Goal: Transaction & Acquisition: Purchase product/service

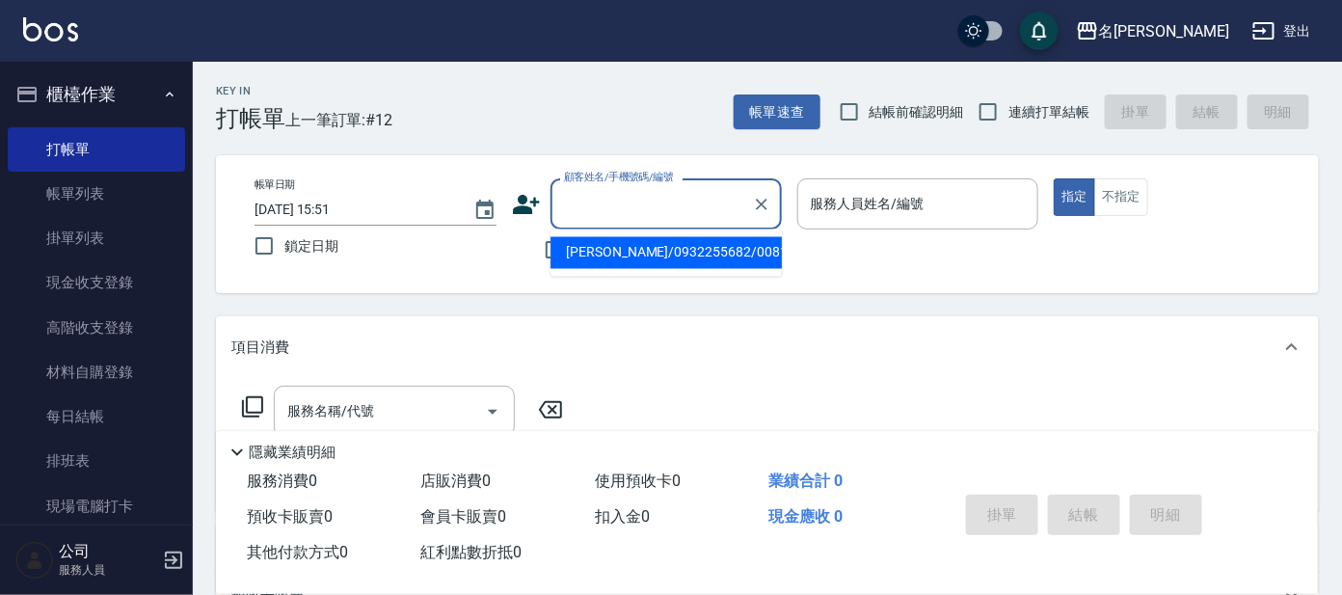
click at [636, 207] on input "顧客姓名/手機號碼/編號" at bounding box center [651, 204] width 185 height 34
click at [610, 248] on li "[PERSON_NAME]/0932255682/00810" at bounding box center [666, 253] width 231 height 32
type input "[PERSON_NAME]/0932255682/00810"
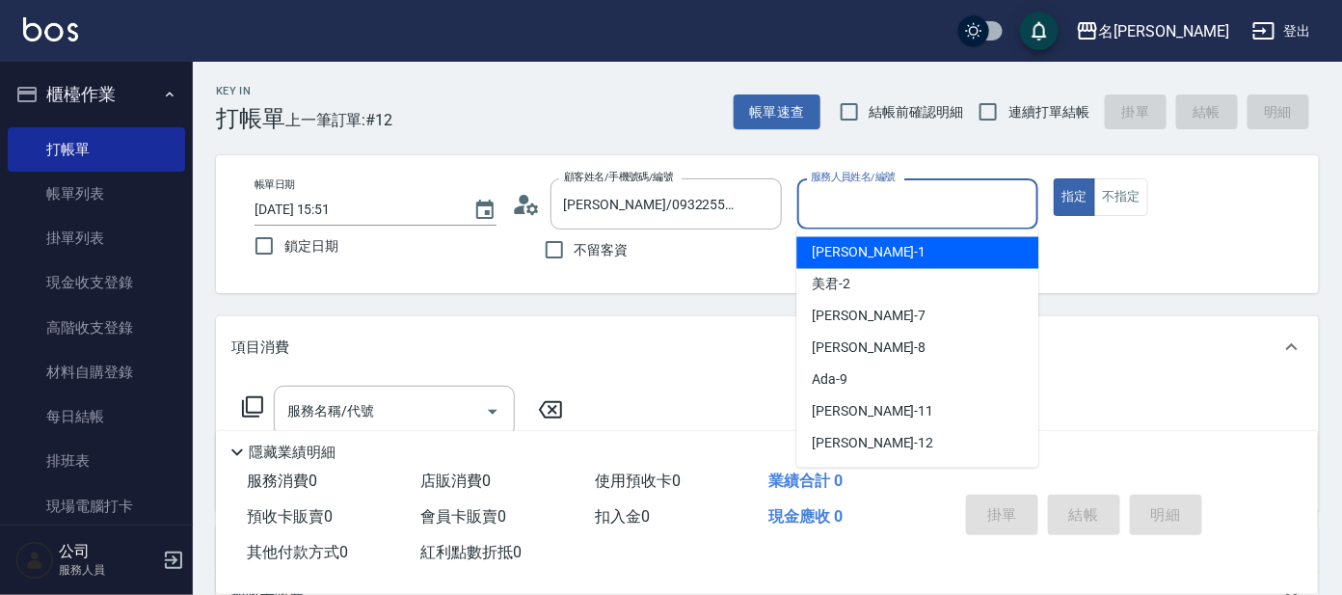
click at [880, 201] on input "服務人員姓名/編號" at bounding box center [918, 204] width 225 height 34
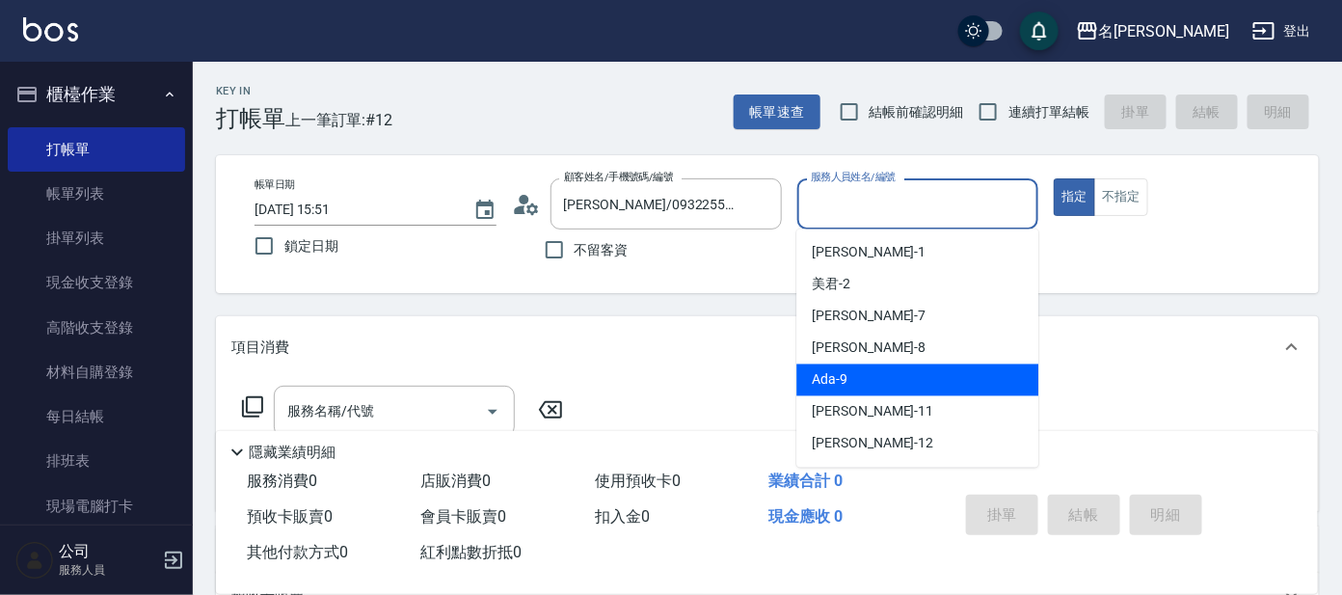
click at [886, 375] on div "Ada -9" at bounding box center [917, 380] width 242 height 32
type input "Ada-9"
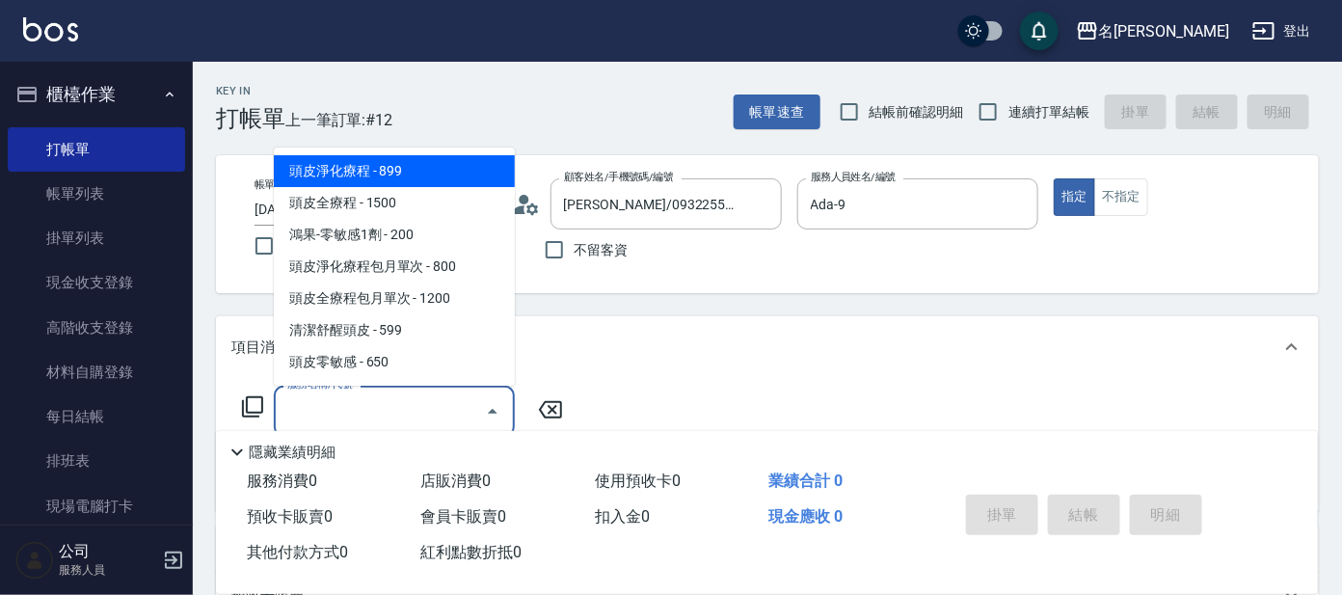
click at [370, 408] on input "服務名稱/代號" at bounding box center [379, 411] width 195 height 34
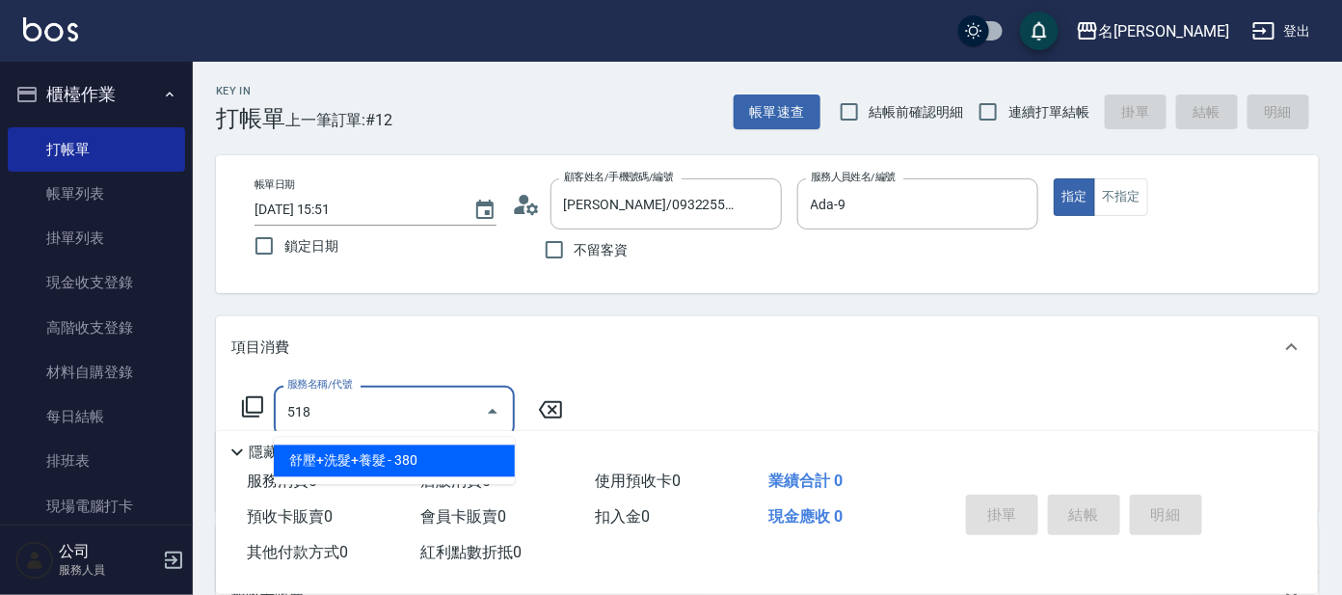
click at [347, 455] on span "舒壓+洗髮+養髮 - 380" at bounding box center [394, 461] width 241 height 32
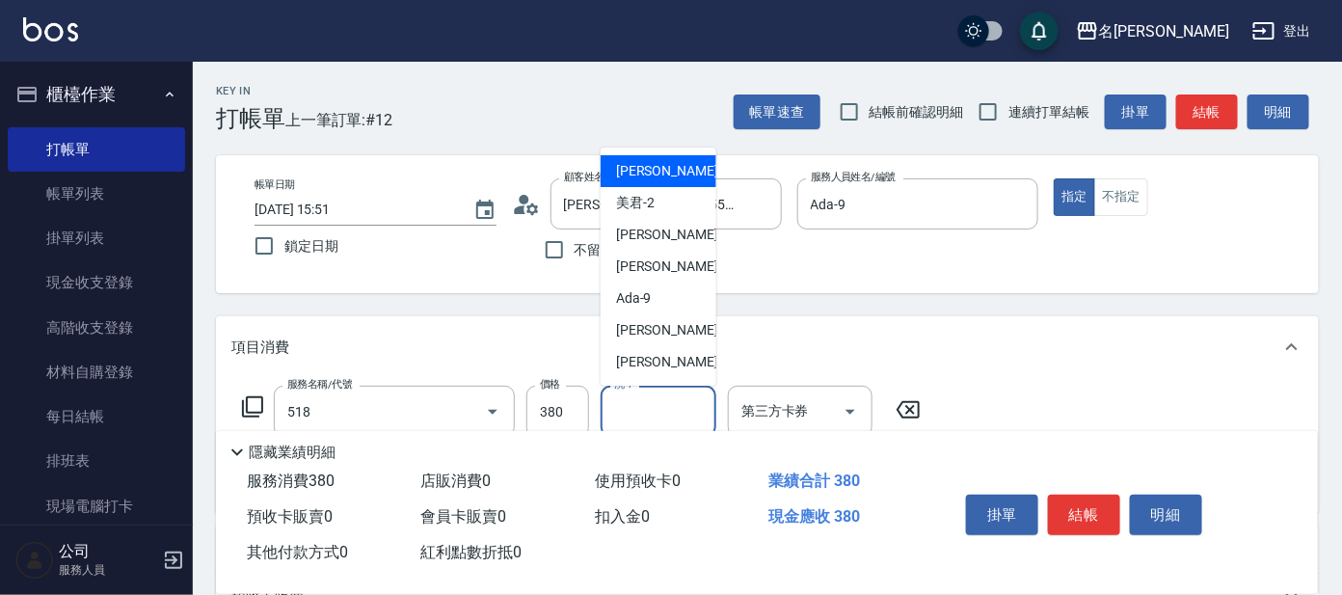
type input "舒壓+洗髮+養髮(518)"
click at [646, 413] on input "洗-1" at bounding box center [658, 411] width 98 height 34
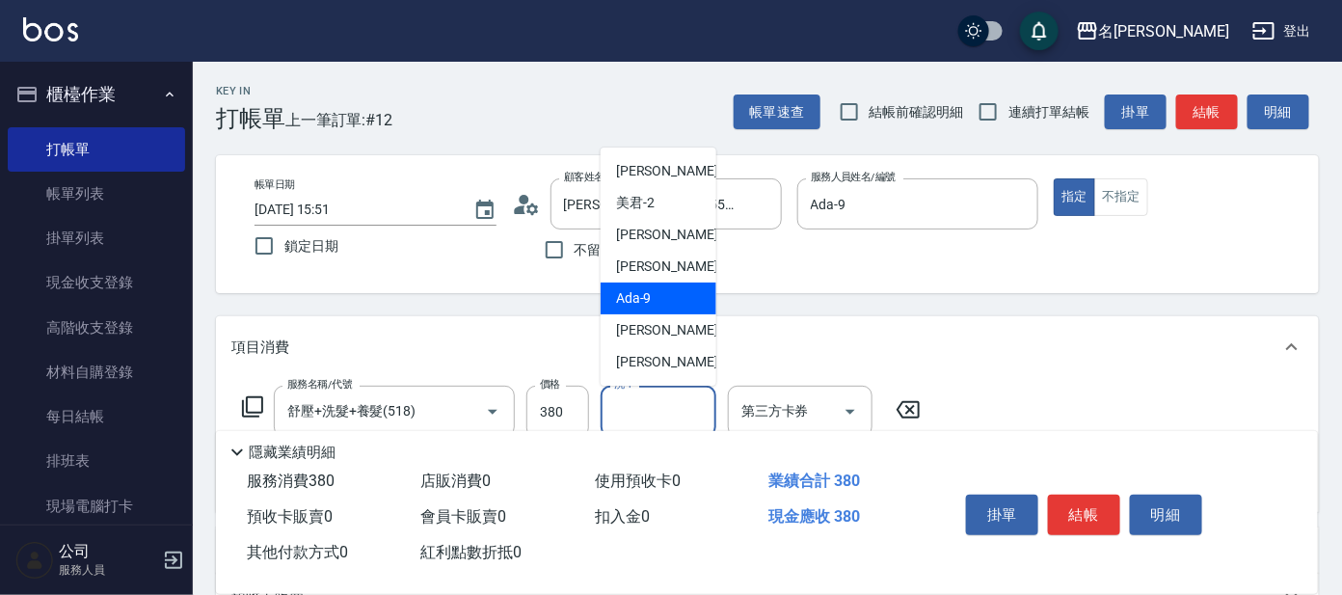
scroll to position [158, 0]
click at [692, 303] on div "酪梨 -17" at bounding box center [659, 299] width 116 height 32
type input "酪梨-17"
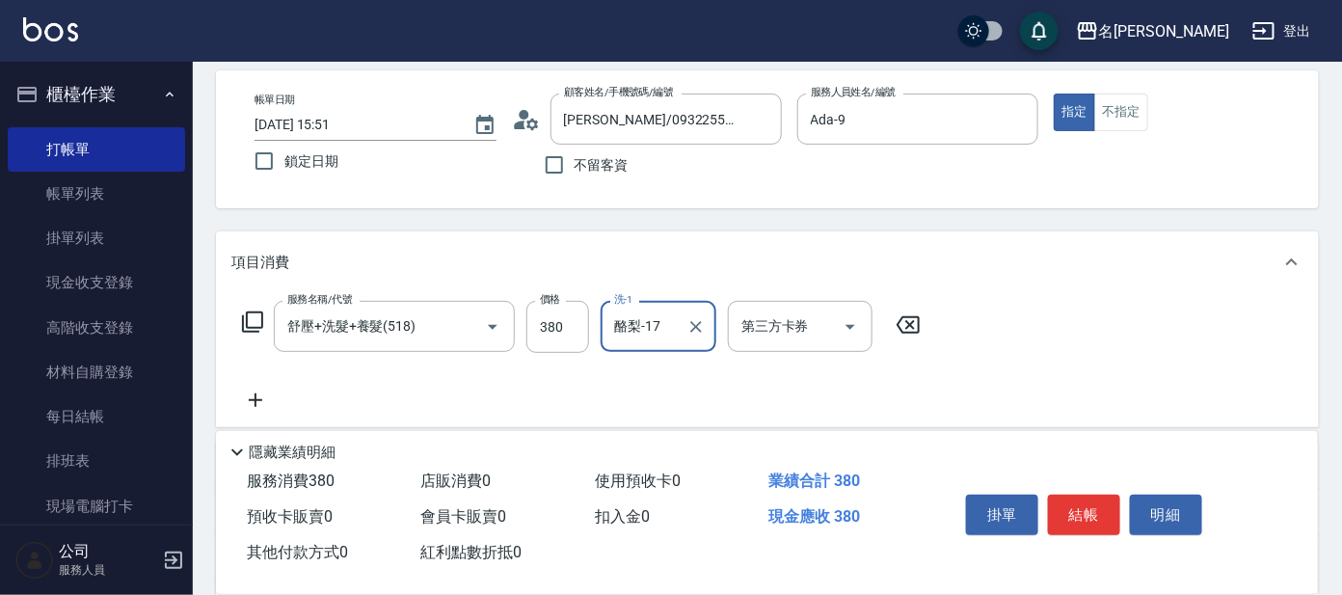
scroll to position [120, 0]
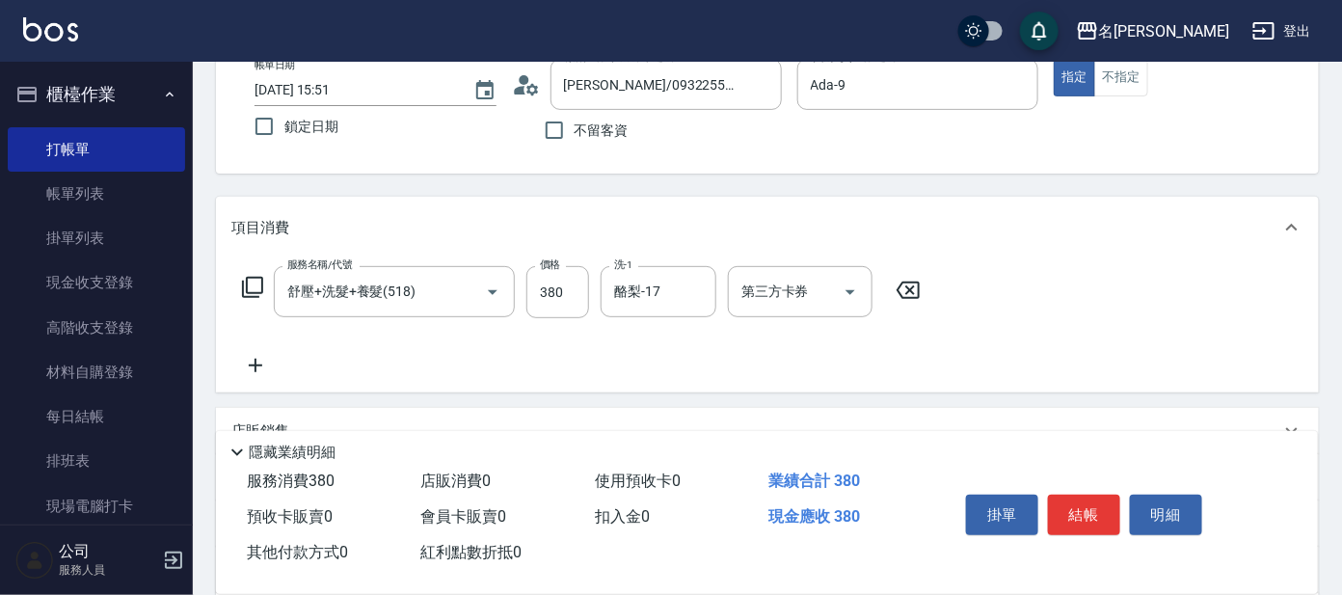
click at [264, 280] on div "服務名稱/代號 舒壓+洗髮+養髮(518) 服務名稱/代號 價格 380 價格 洗-1 酪梨-17 洗-1 第三方卡券 第三方卡券" at bounding box center [581, 292] width 701 height 52
click at [255, 277] on icon at bounding box center [252, 287] width 21 height 21
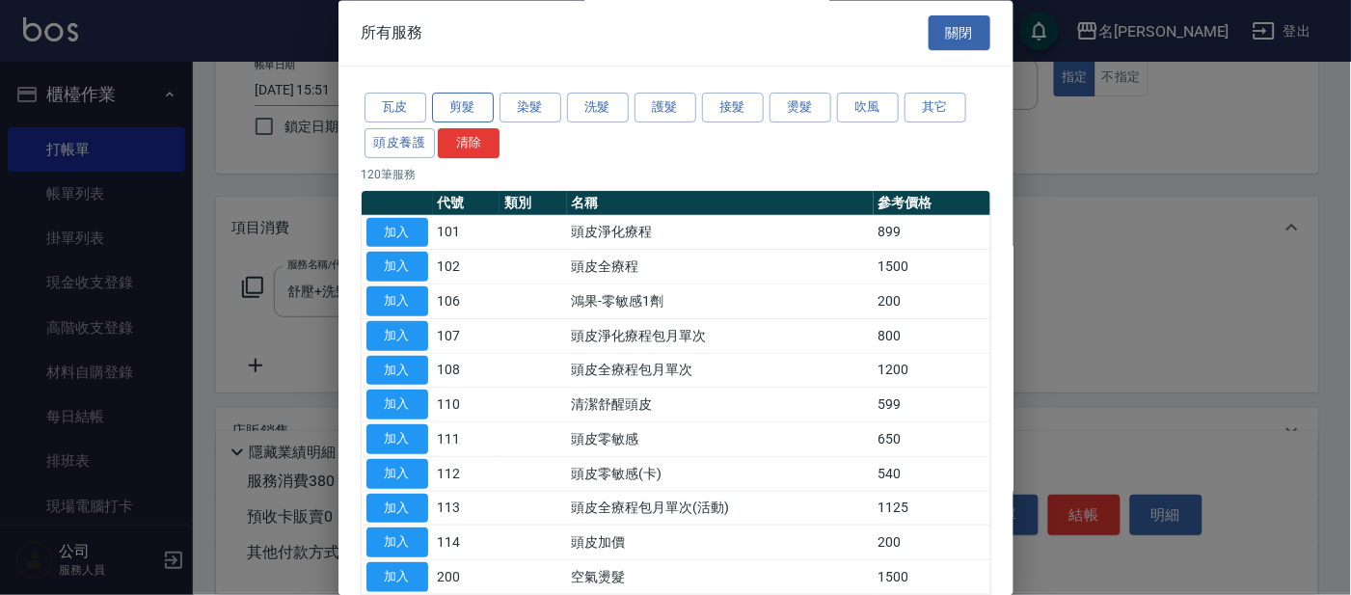
click at [465, 98] on button "剪髮" at bounding box center [463, 109] width 62 height 30
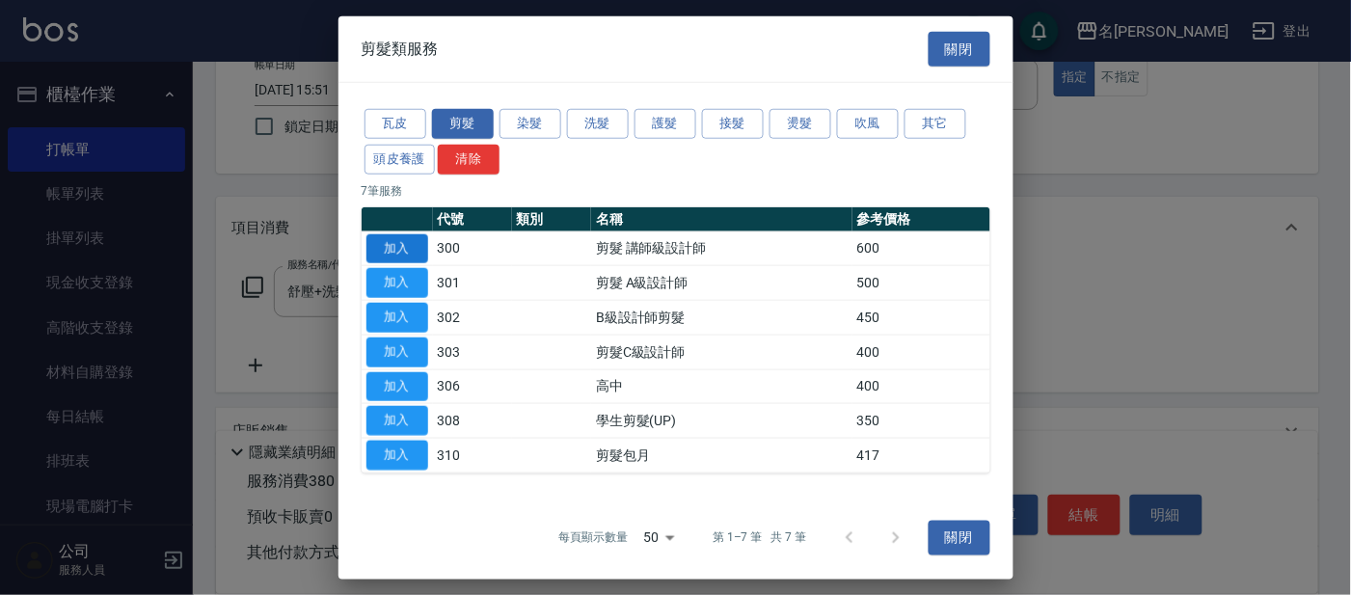
click at [389, 244] on button "加入" at bounding box center [397, 248] width 62 height 30
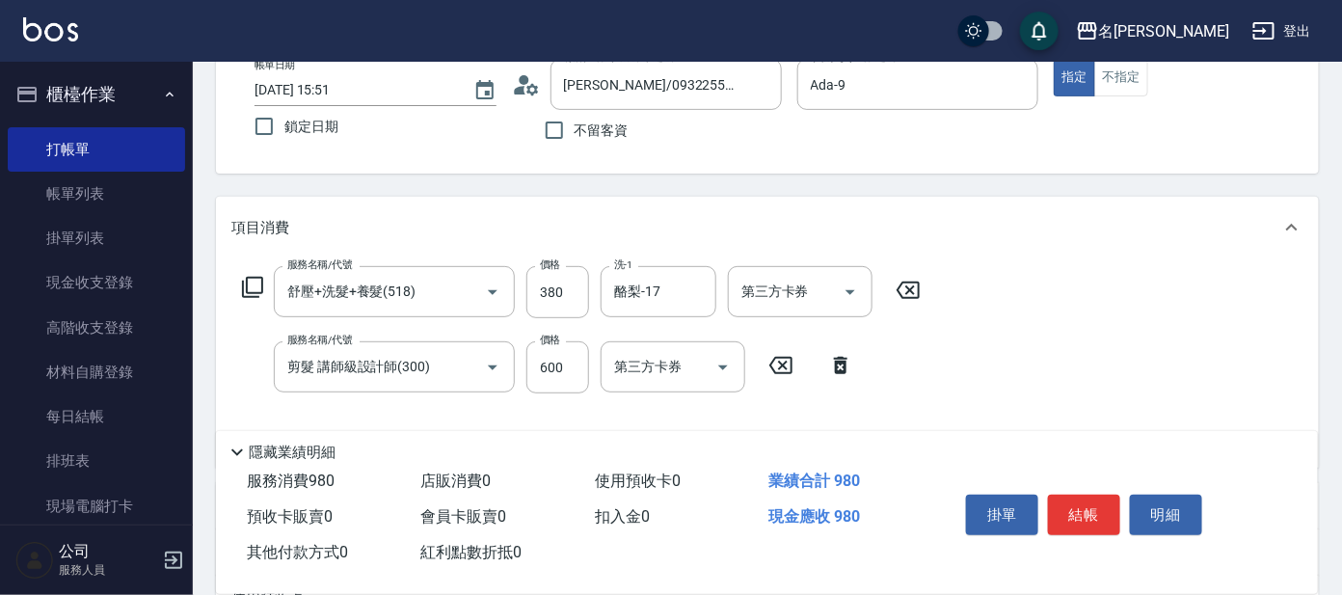
click at [244, 285] on icon at bounding box center [252, 287] width 23 height 23
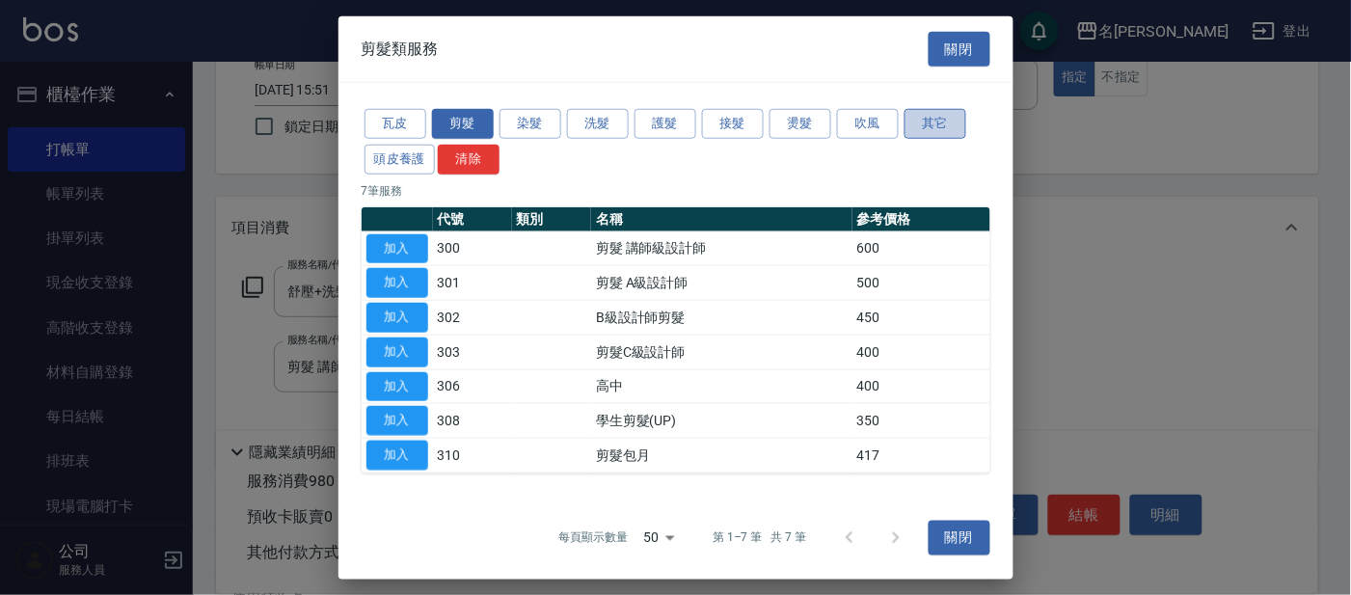
click at [915, 115] on button "其它" at bounding box center [935, 124] width 62 height 30
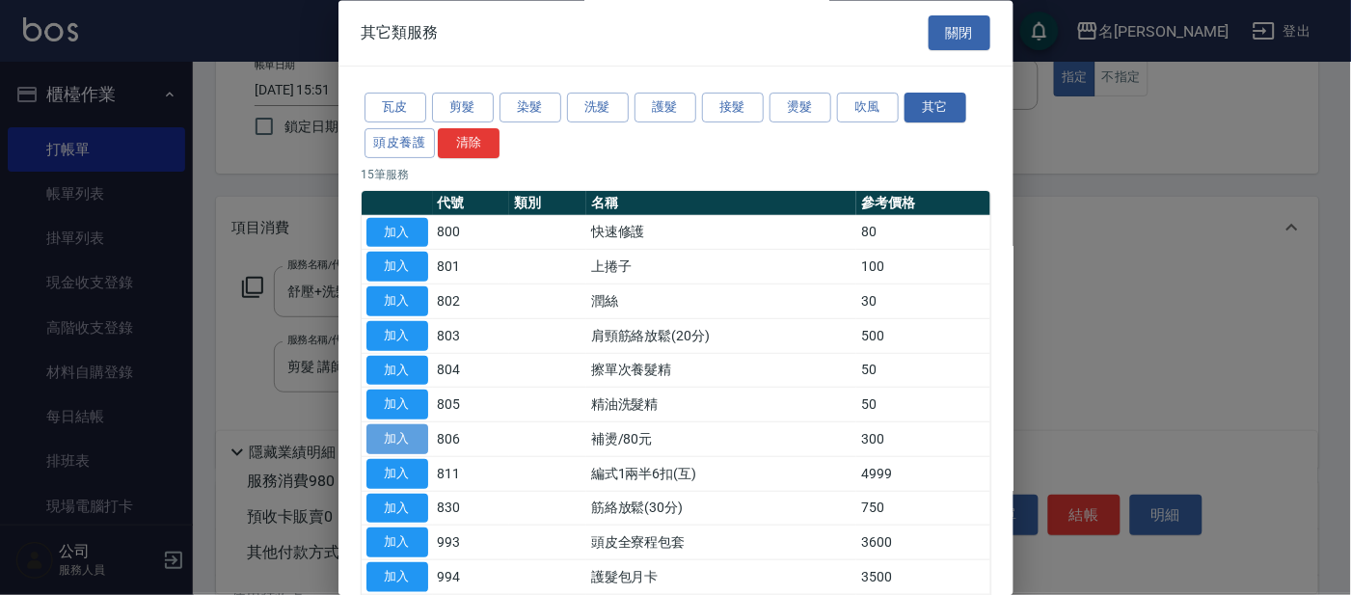
click at [401, 444] on button "加入" at bounding box center [397, 440] width 62 height 30
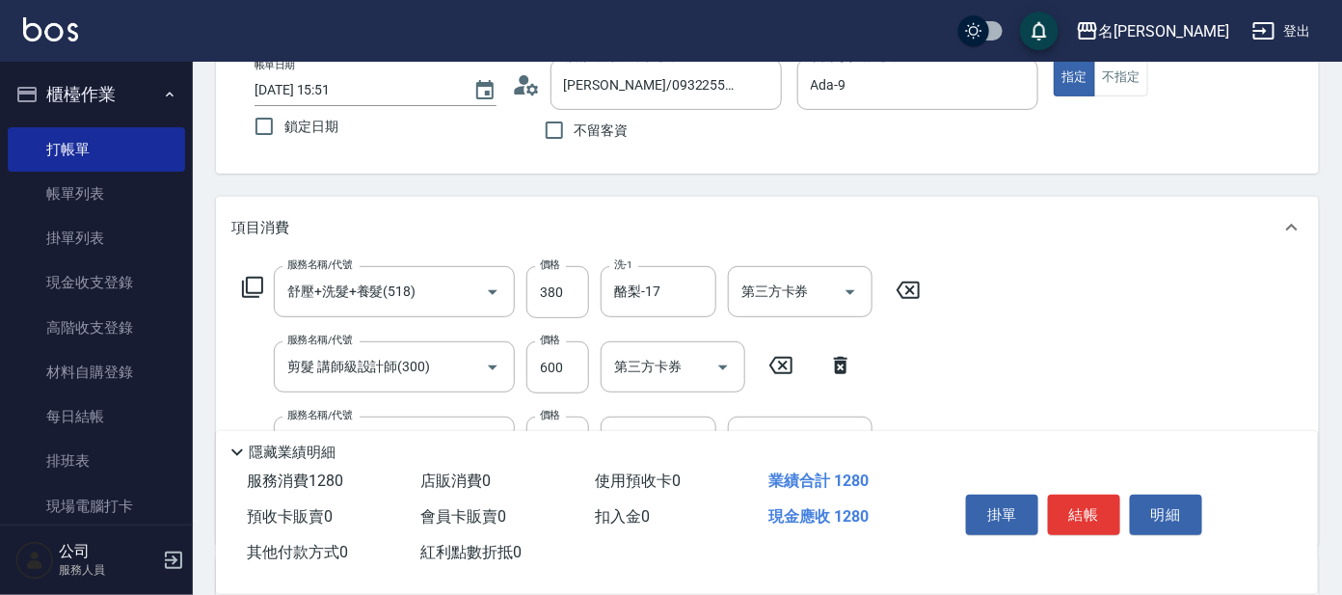
scroll to position [240, 0]
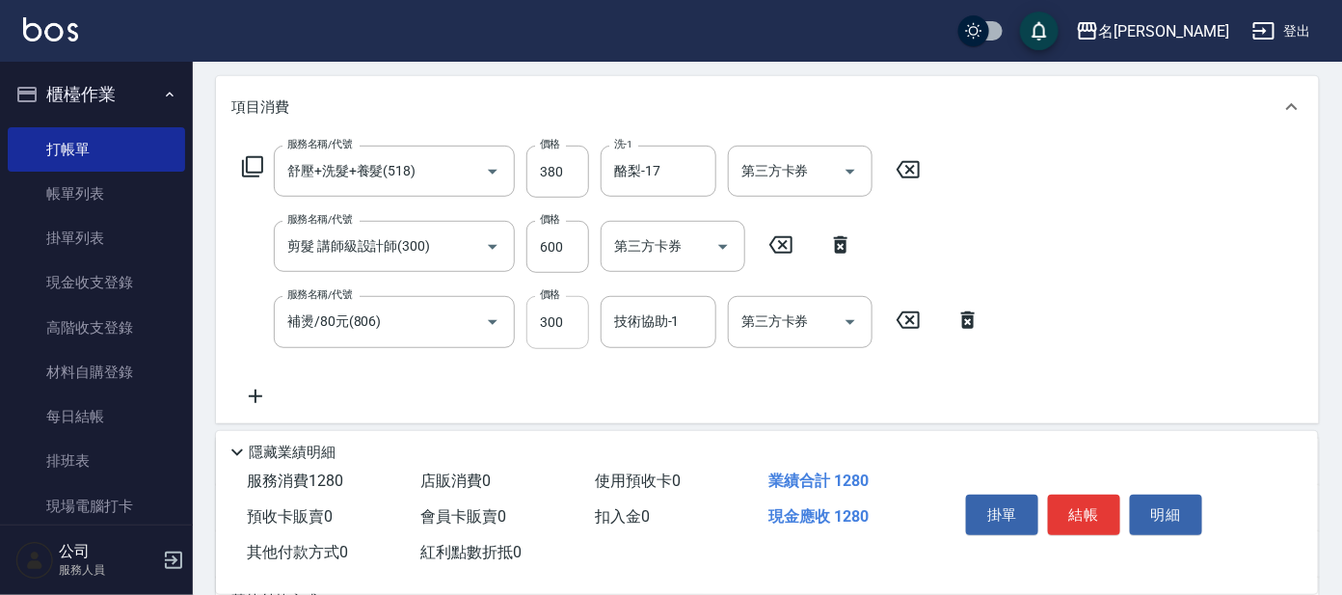
click at [574, 313] on input "300" at bounding box center [557, 322] width 63 height 52
type input "500"
click at [426, 369] on div "服務名稱/代號 舒壓+洗髮+養髮(518) 服務名稱/代號 價格 380 價格 洗-1 酪梨-17 洗-1 第三方卡券 第三方卡券 服務名稱/代號 剪髮 講師…" at bounding box center [611, 276] width 761 height 261
click at [244, 158] on icon at bounding box center [252, 166] width 23 height 23
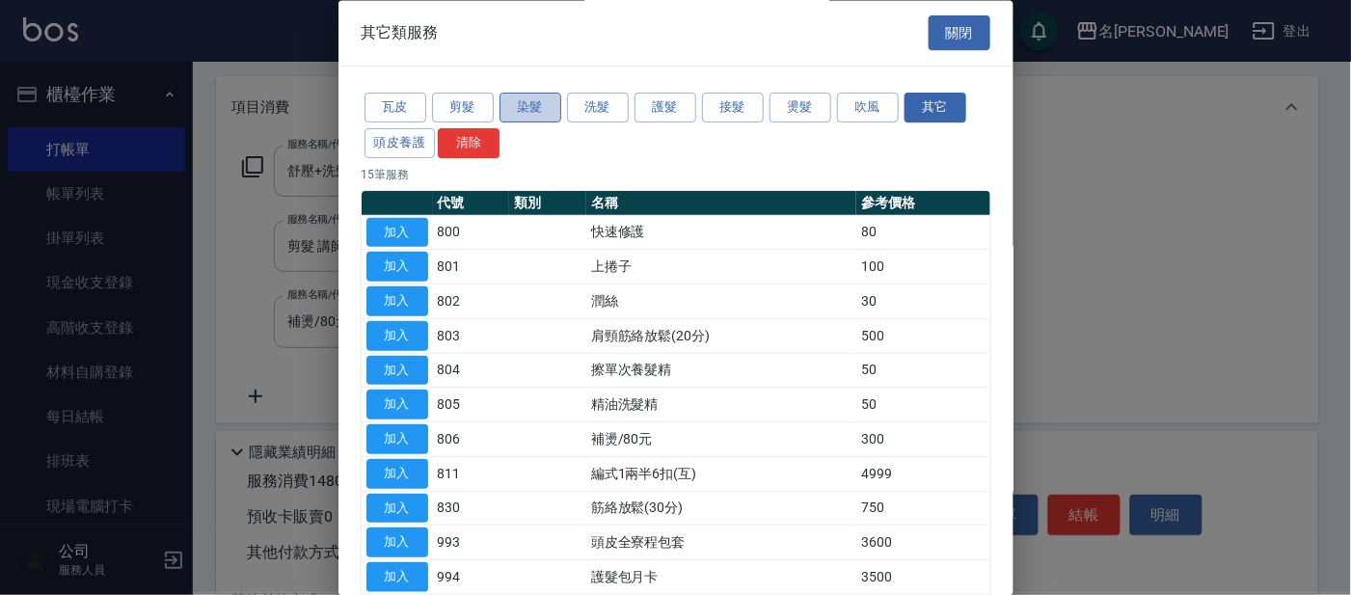
click at [538, 94] on button "染髮" at bounding box center [530, 109] width 62 height 30
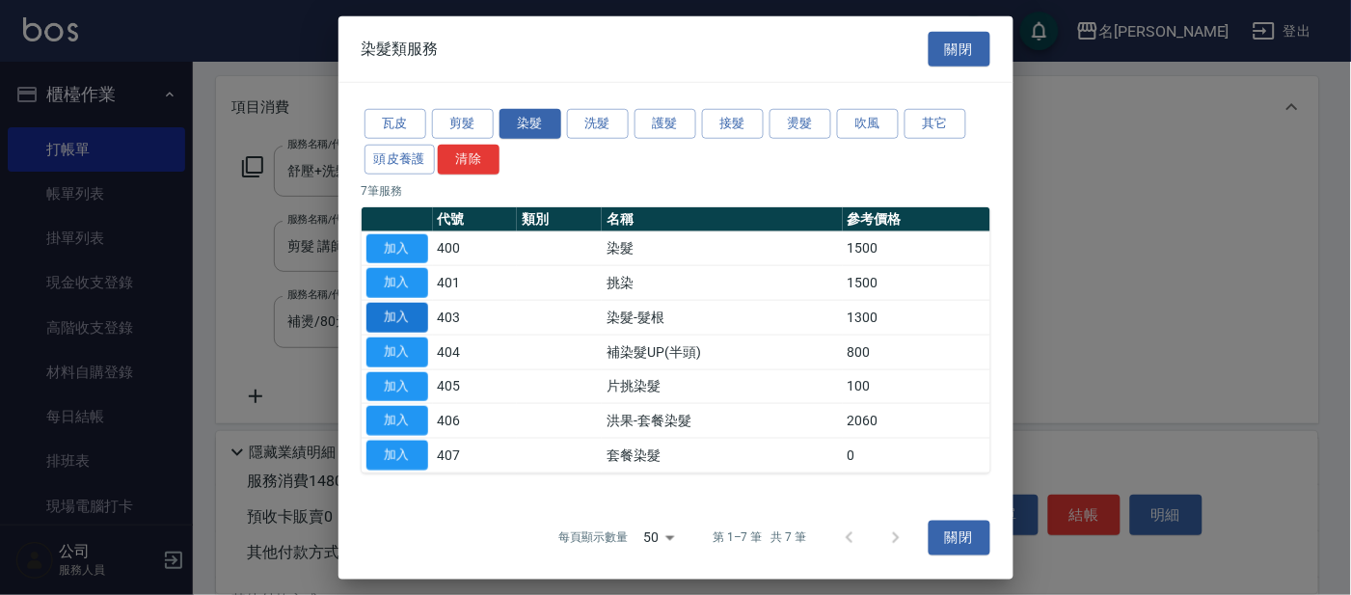
click at [390, 309] on button "加入" at bounding box center [397, 318] width 62 height 30
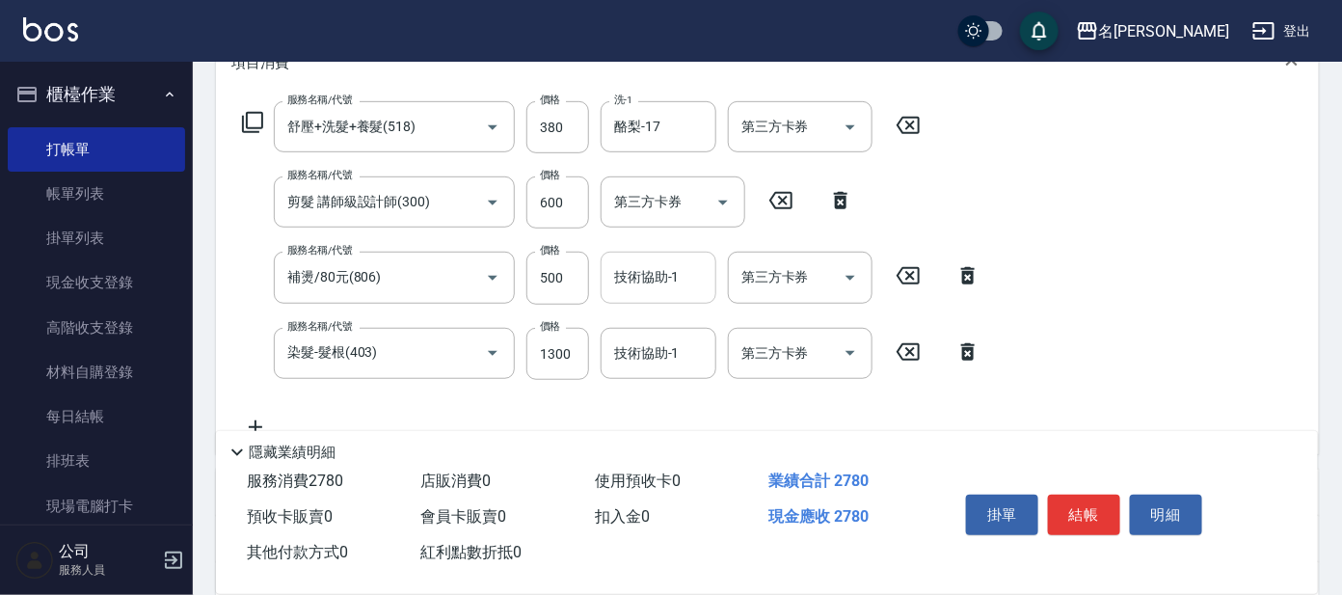
scroll to position [361, 0]
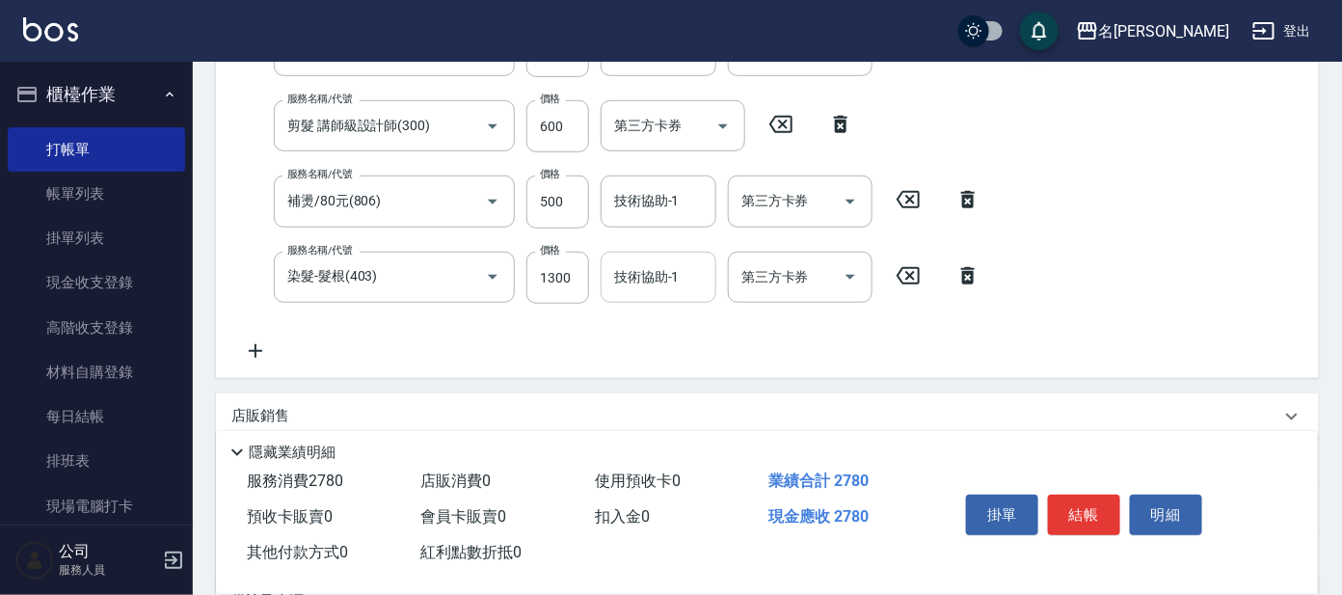
click at [660, 271] on input "技術協助-1" at bounding box center [658, 277] width 98 height 34
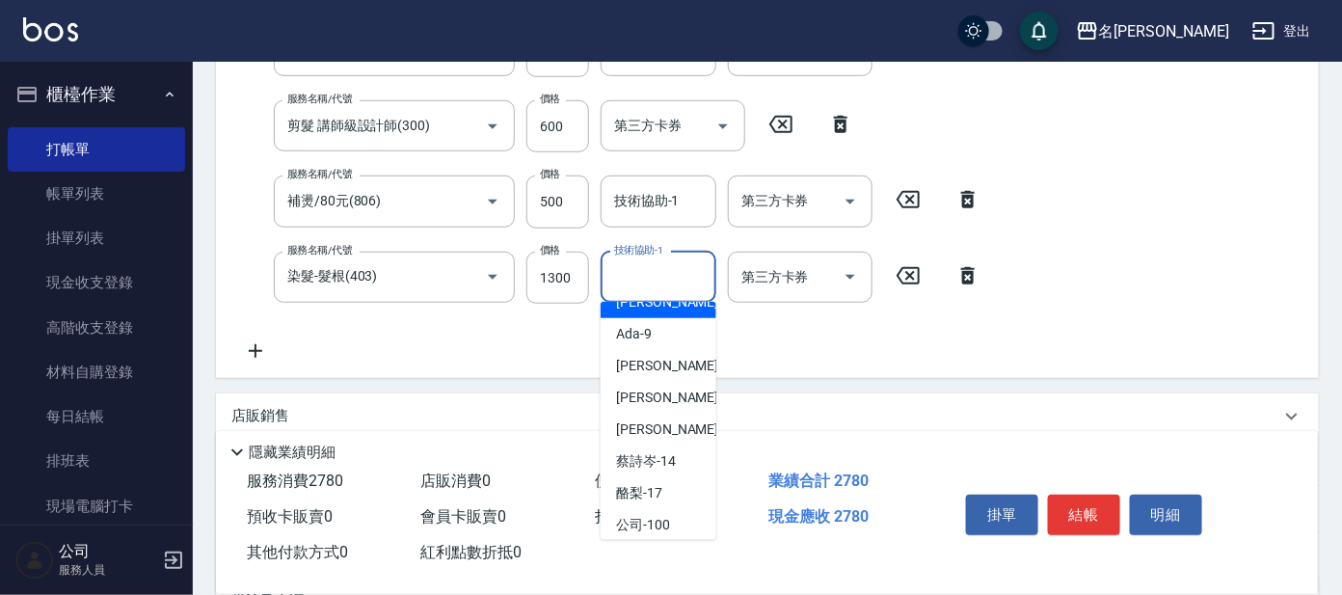
scroll to position [120, 0]
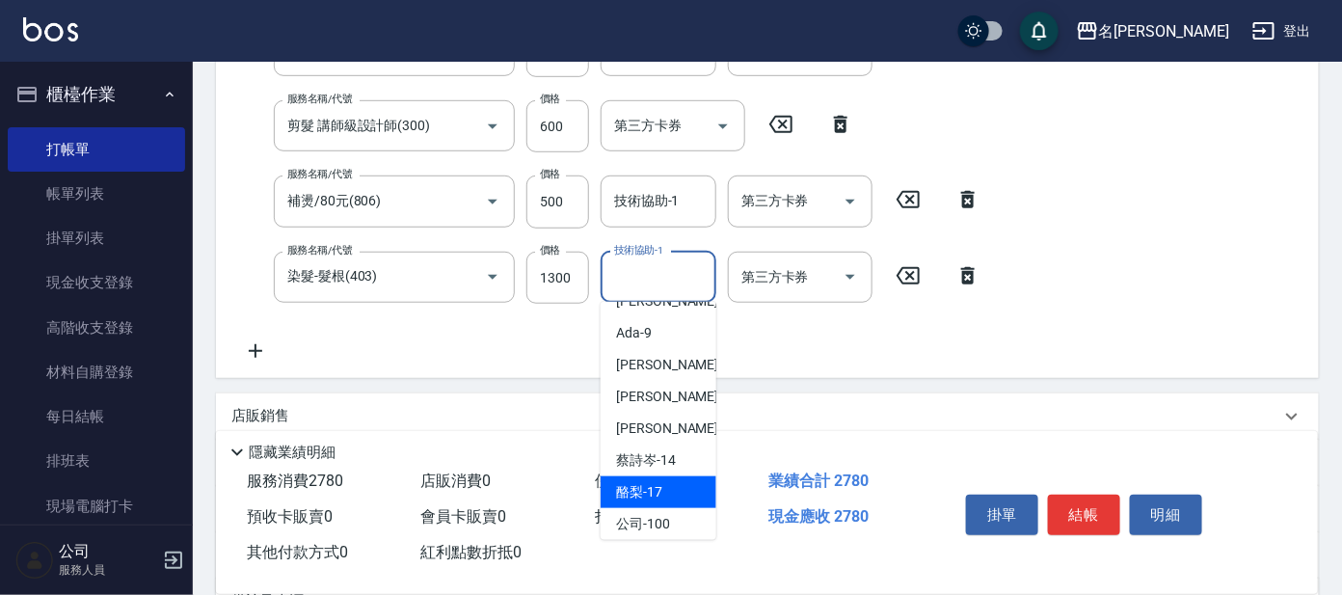
click at [668, 476] on div "酪梨 -17" at bounding box center [659, 492] width 116 height 32
type input "酪梨-17"
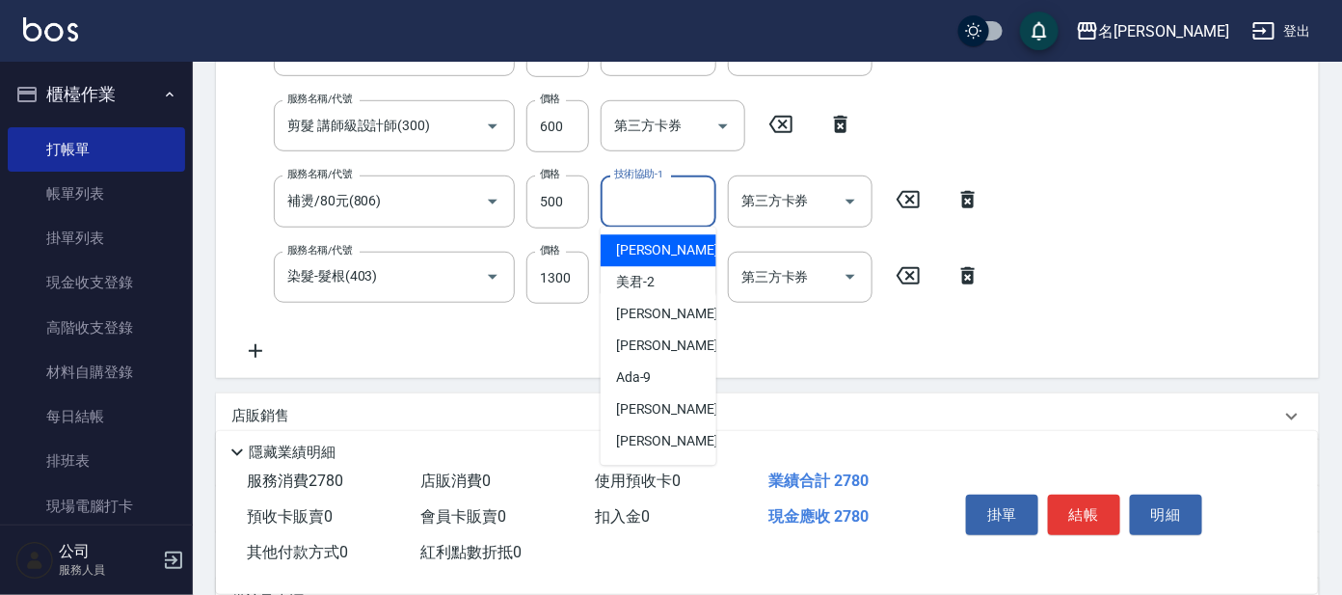
click at [660, 210] on input "技術協助-1" at bounding box center [658, 201] width 98 height 34
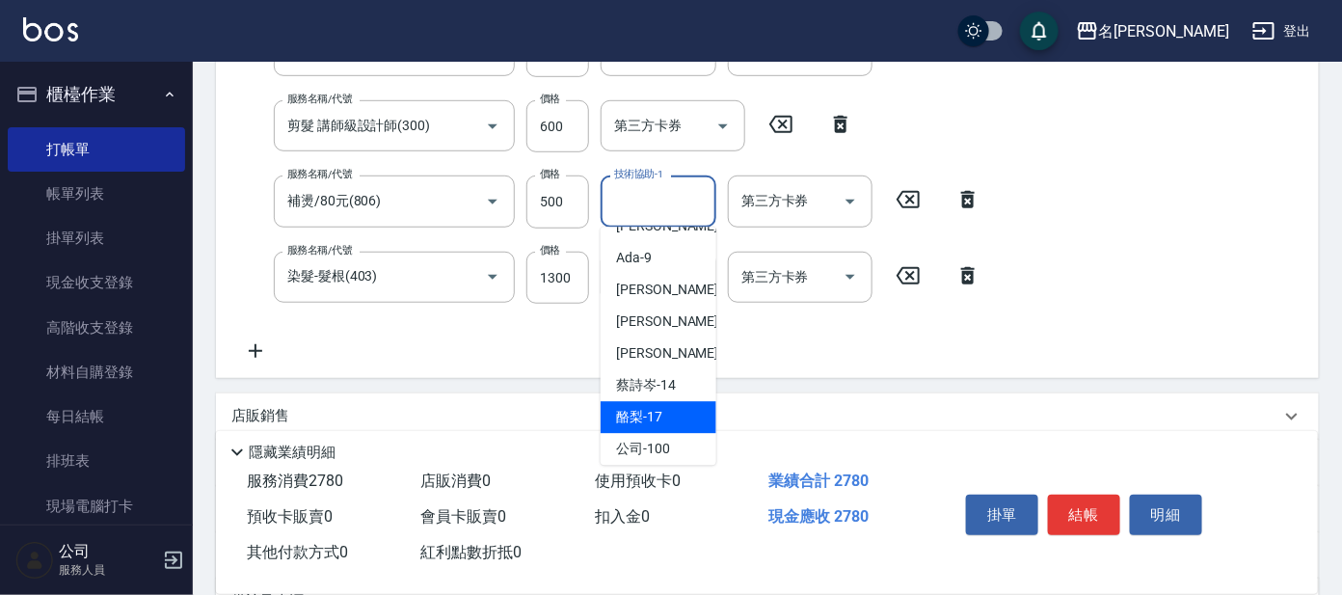
click at [653, 426] on div "酪梨 -17" at bounding box center [659, 418] width 116 height 32
type input "酪梨-17"
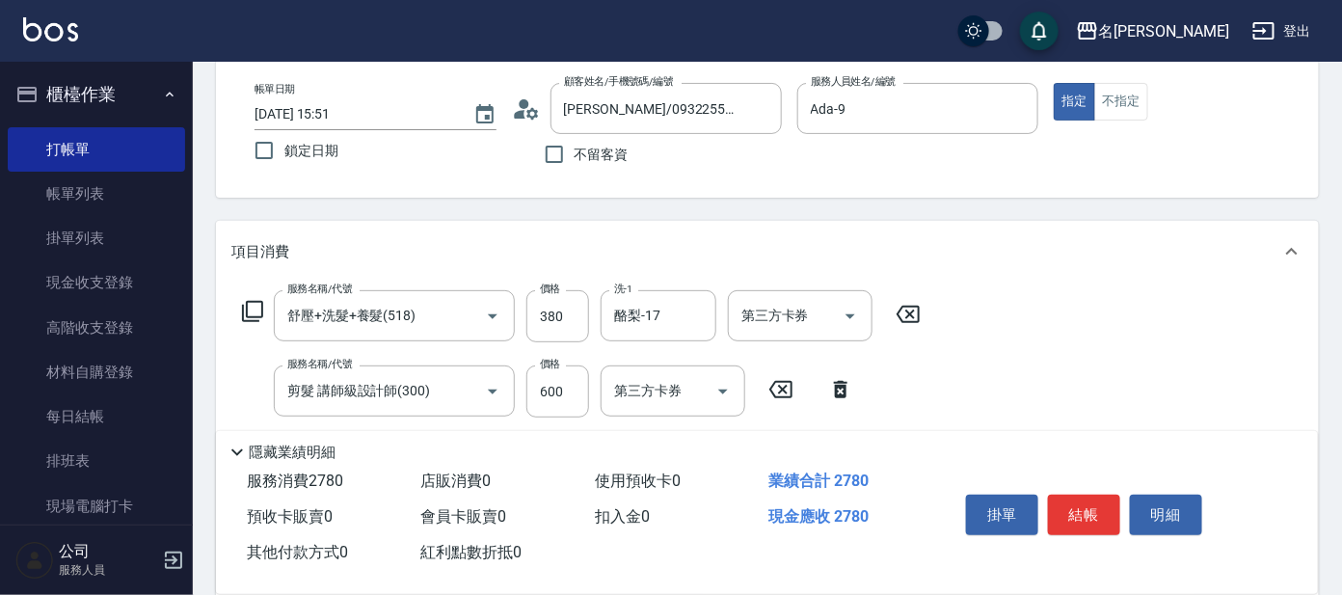
scroll to position [240, 0]
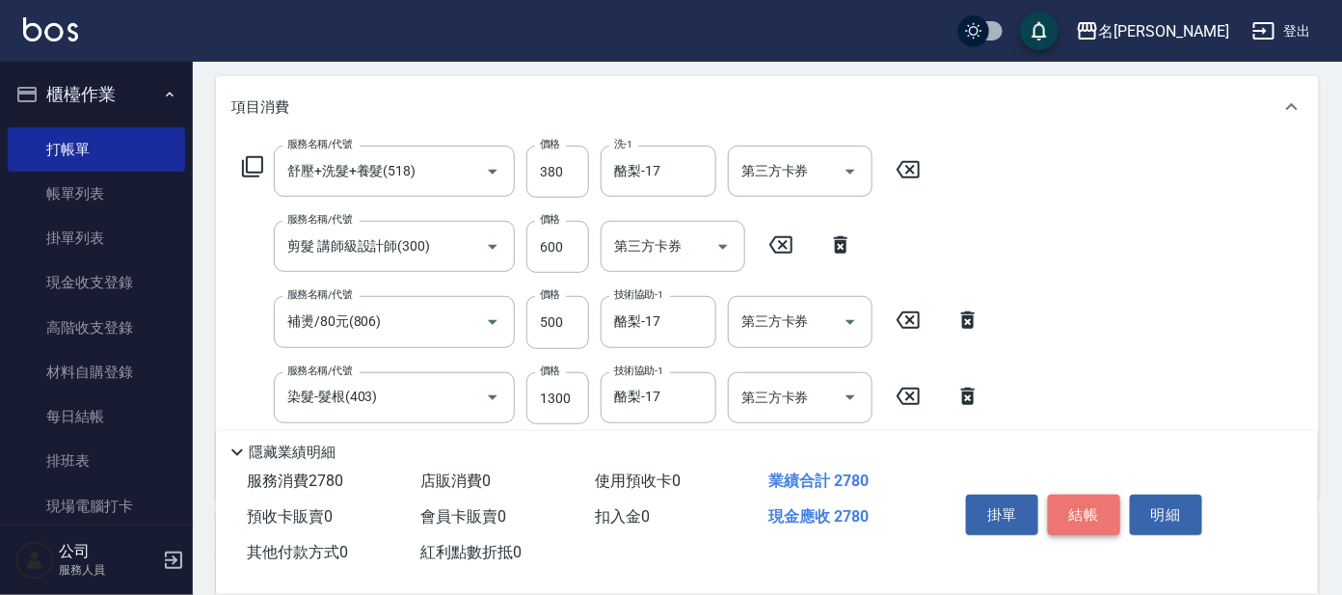
click at [1089, 508] on button "結帳" at bounding box center [1084, 515] width 72 height 40
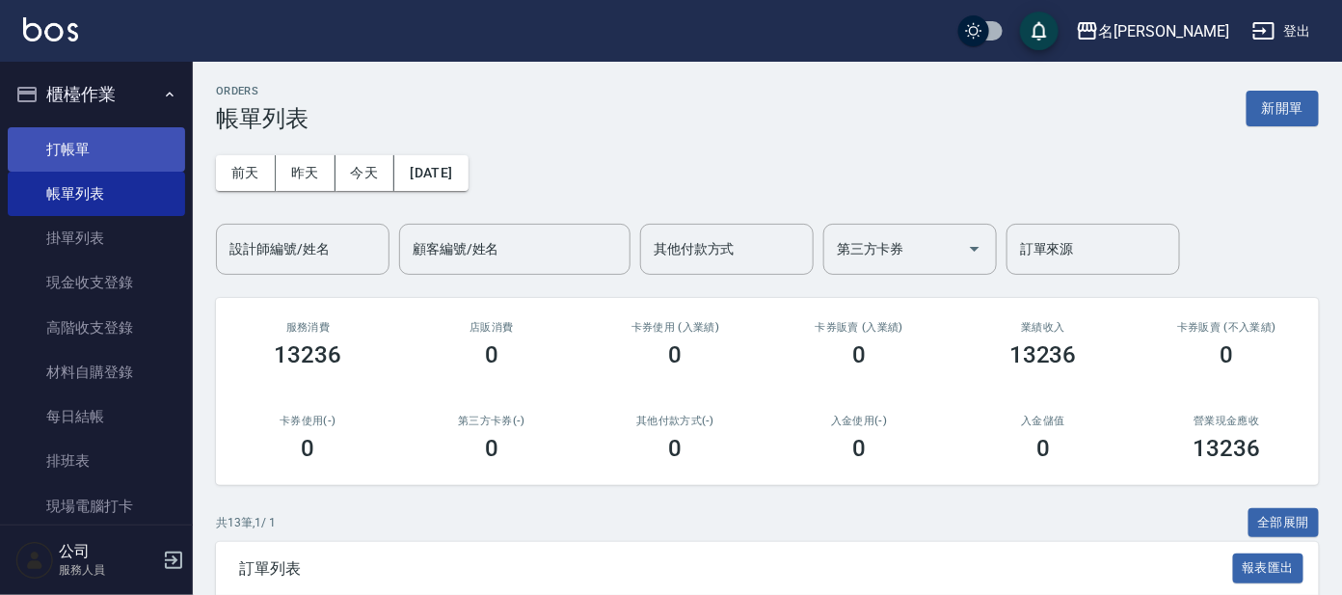
click at [105, 153] on link "打帳單" at bounding box center [96, 149] width 177 height 44
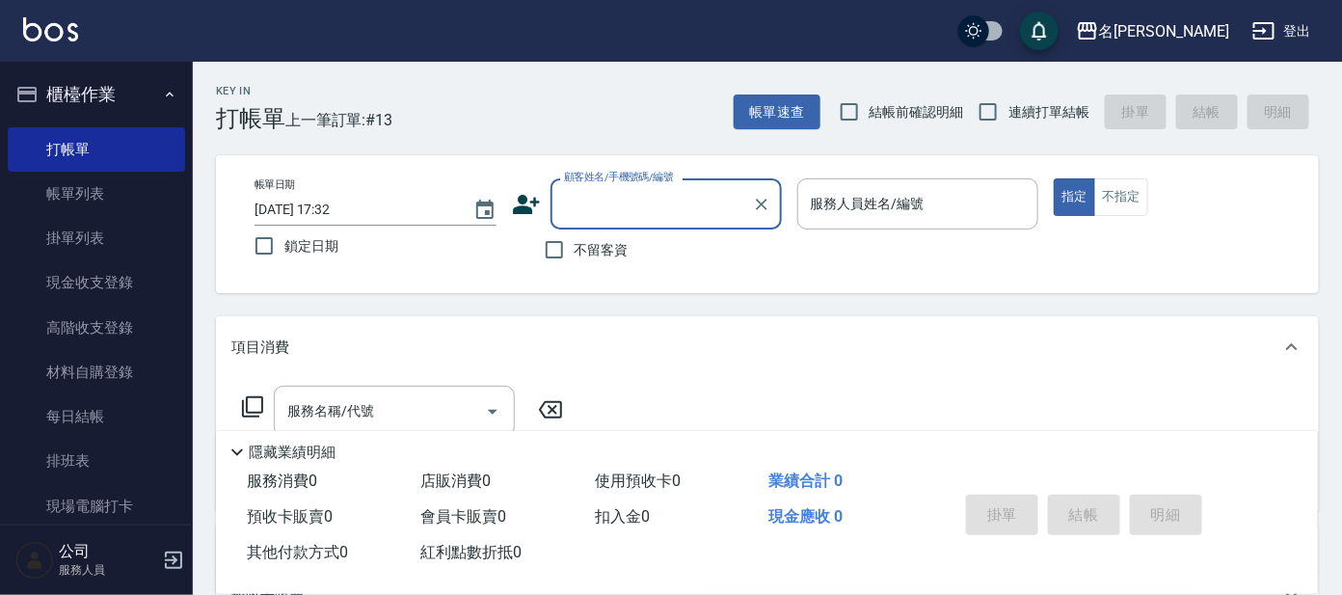
click at [633, 211] on input "顧客姓名/手機號碼/編號" at bounding box center [651, 204] width 185 height 34
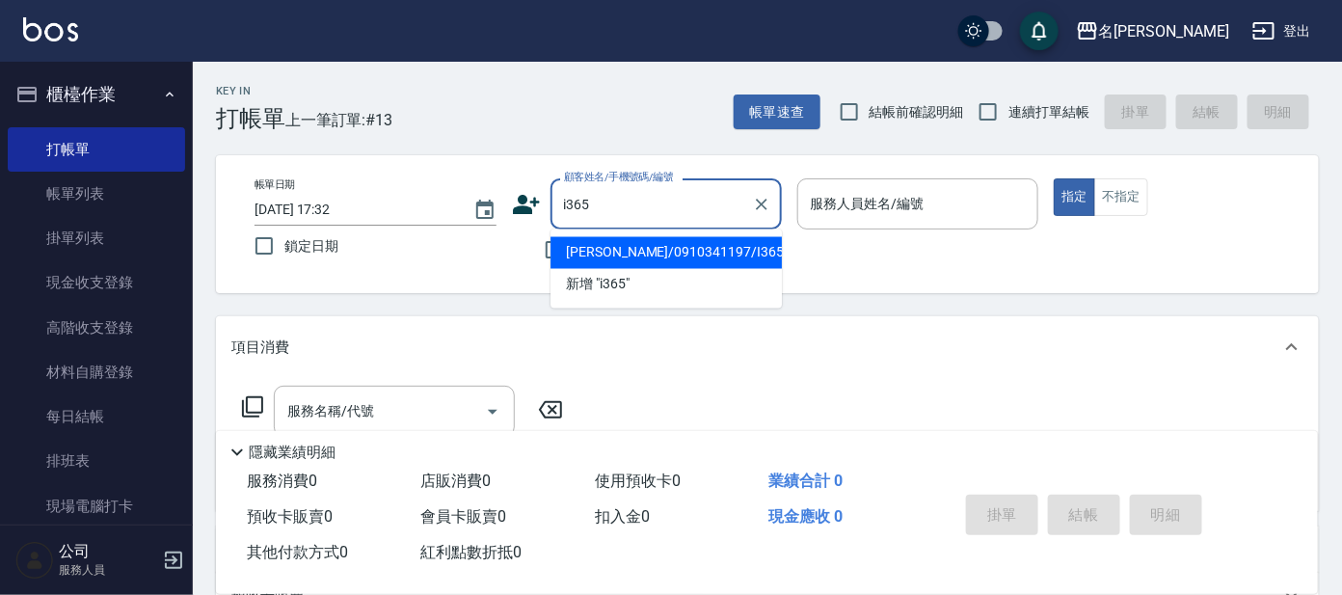
click at [706, 241] on li "[PERSON_NAME]/0910341197/I365" at bounding box center [666, 253] width 231 height 32
type input "[PERSON_NAME]/0910341197/I365"
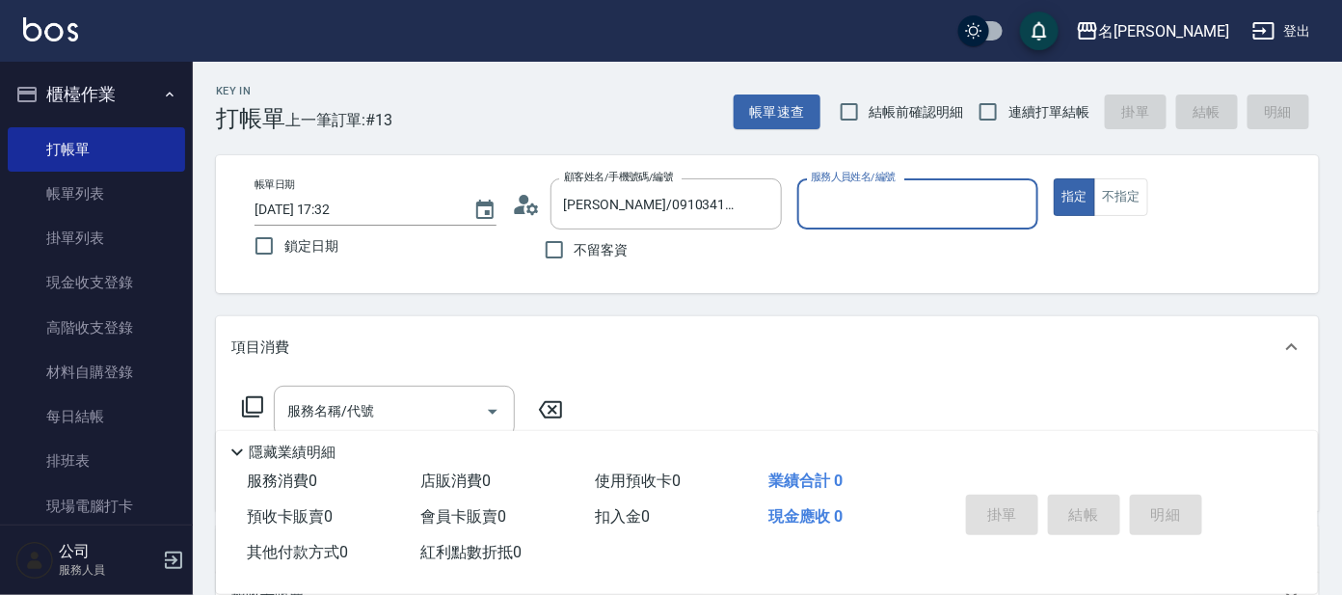
type input "Ada-9"
drag, startPoint x: 408, startPoint y: 395, endPoint x: 412, endPoint y: 386, distance: 10.4
click at [410, 395] on input "服務名稱/代號" at bounding box center [379, 411] width 195 height 34
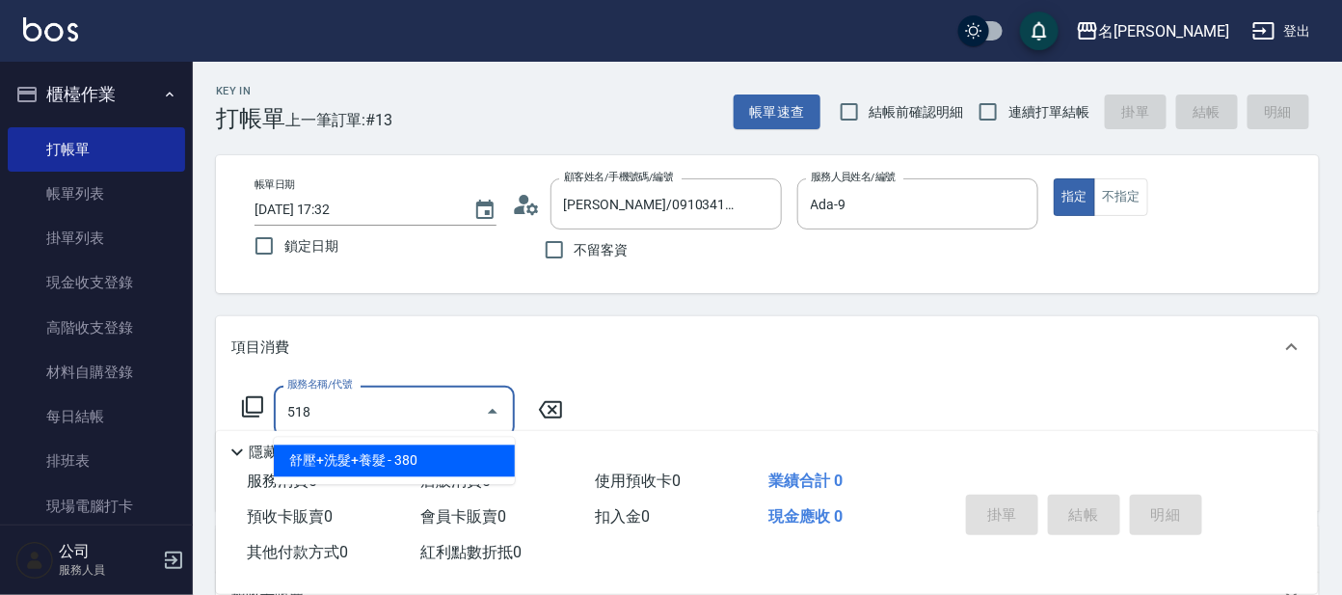
click at [429, 460] on span "舒壓+洗髮+養髮 - 380" at bounding box center [394, 461] width 241 height 32
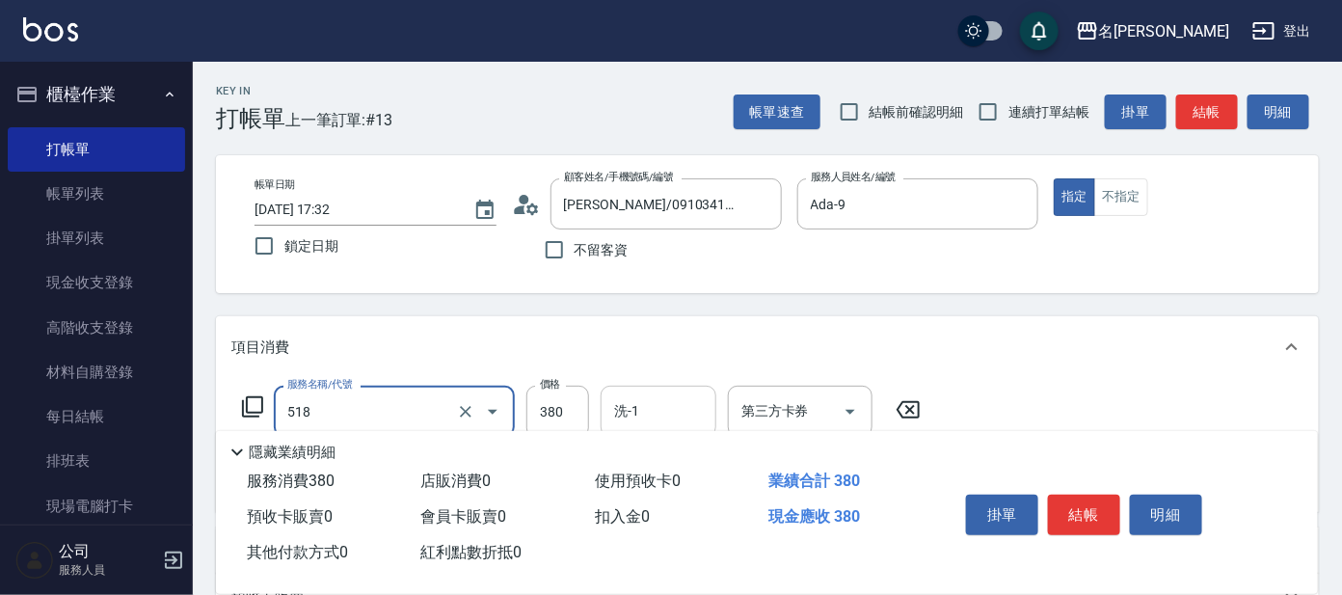
type input "舒壓+洗髮+養髮(518)"
click at [645, 398] on input "洗-1" at bounding box center [658, 411] width 98 height 34
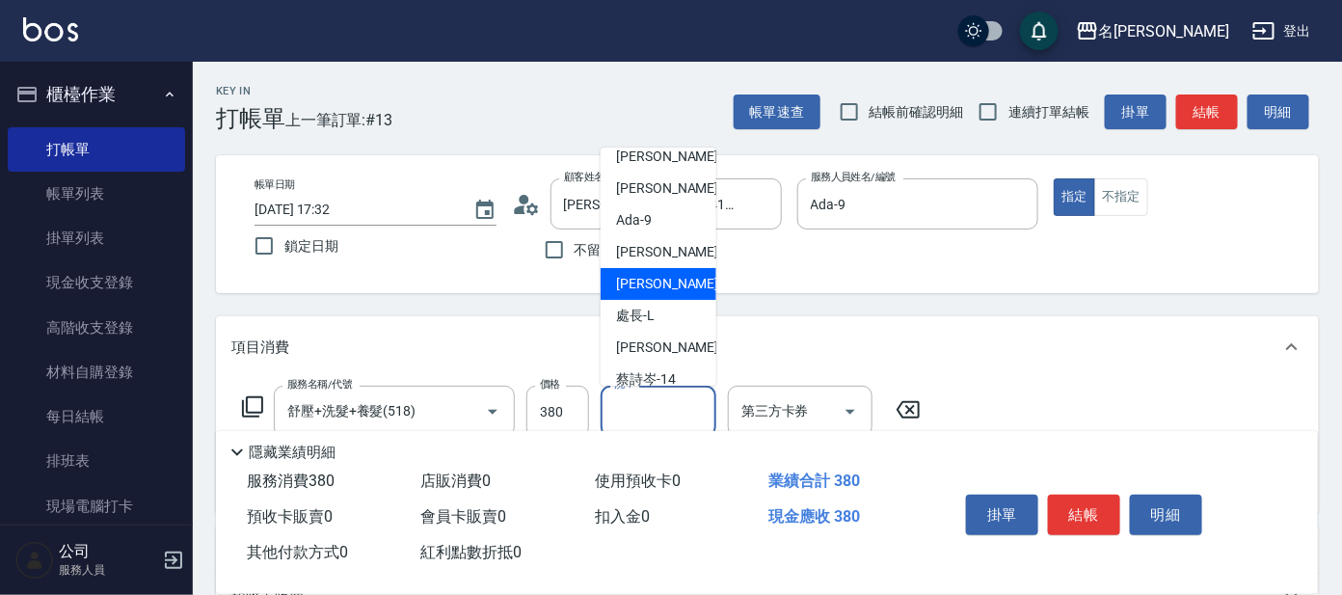
scroll to position [120, 0]
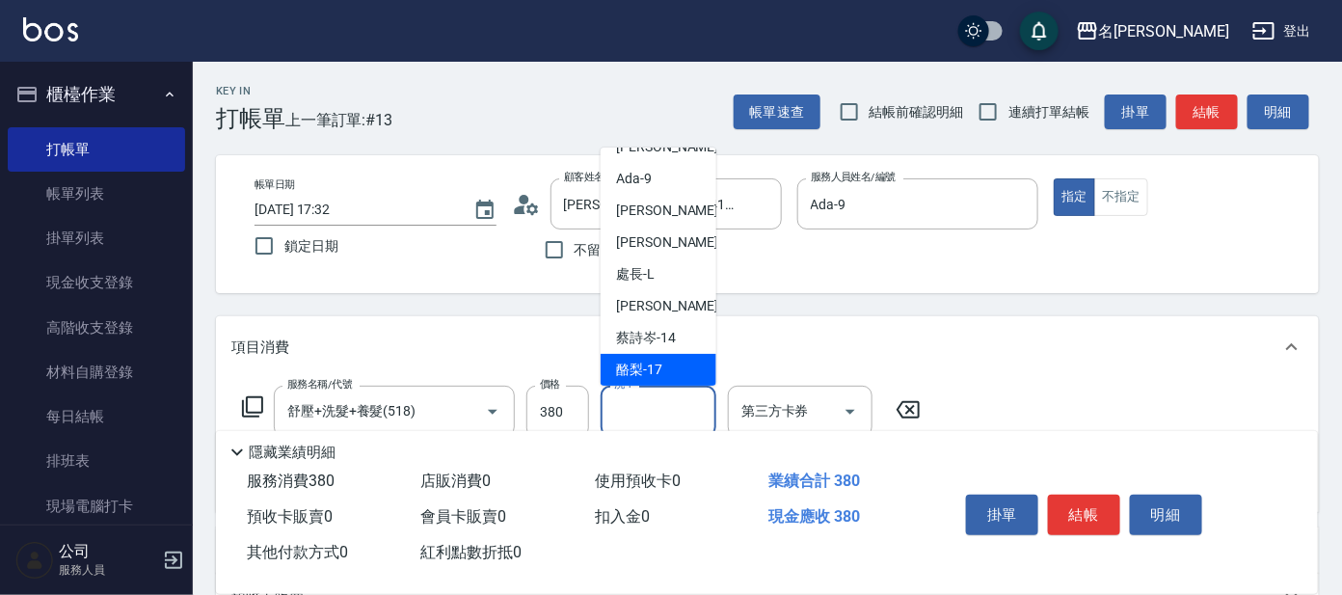
click at [680, 371] on div "酪梨 -17" at bounding box center [659, 370] width 116 height 32
type input "酪梨-17"
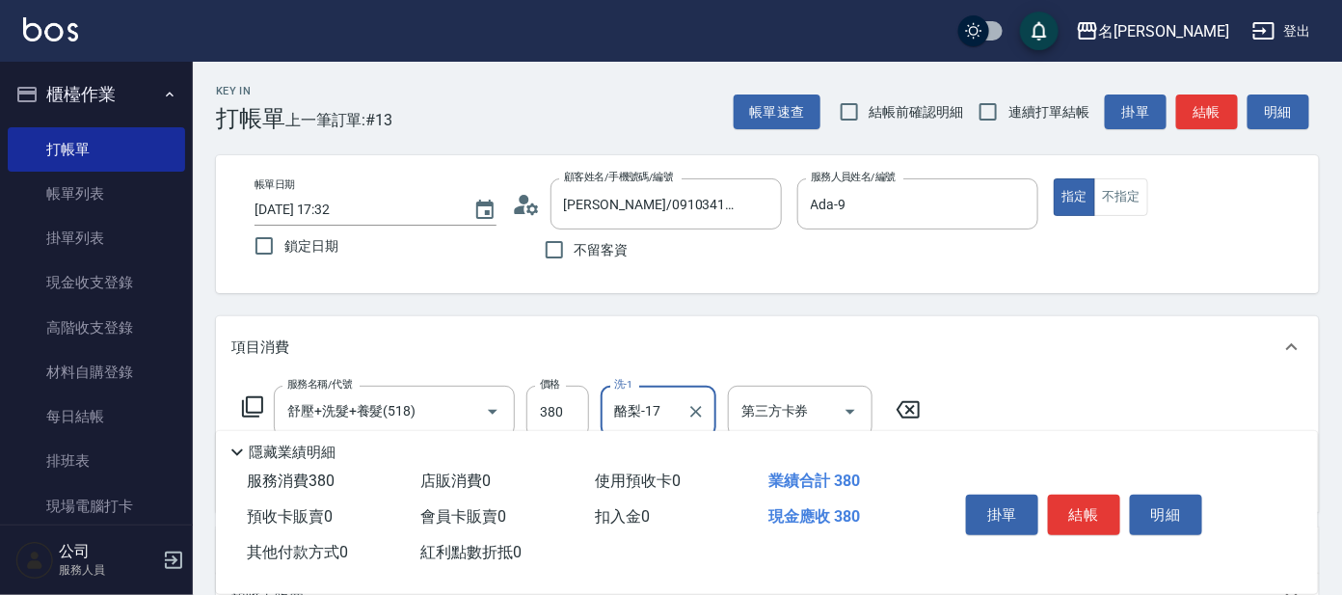
click at [243, 407] on icon at bounding box center [252, 406] width 23 height 23
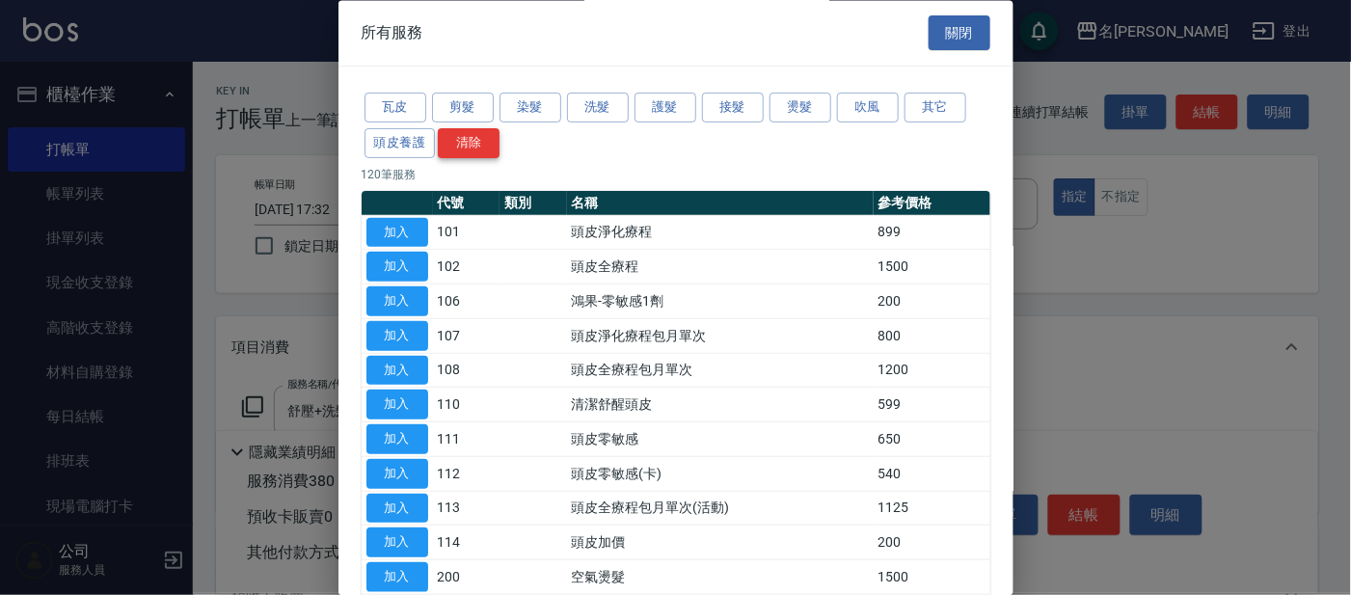
click at [474, 129] on div "瓦皮 剪髮 染髮 洗髮 護髮 接髮 燙髮 吹風 其它 頭皮養護 清除" at bounding box center [676, 126] width 629 height 71
click at [458, 110] on button "剪髮" at bounding box center [463, 109] width 62 height 30
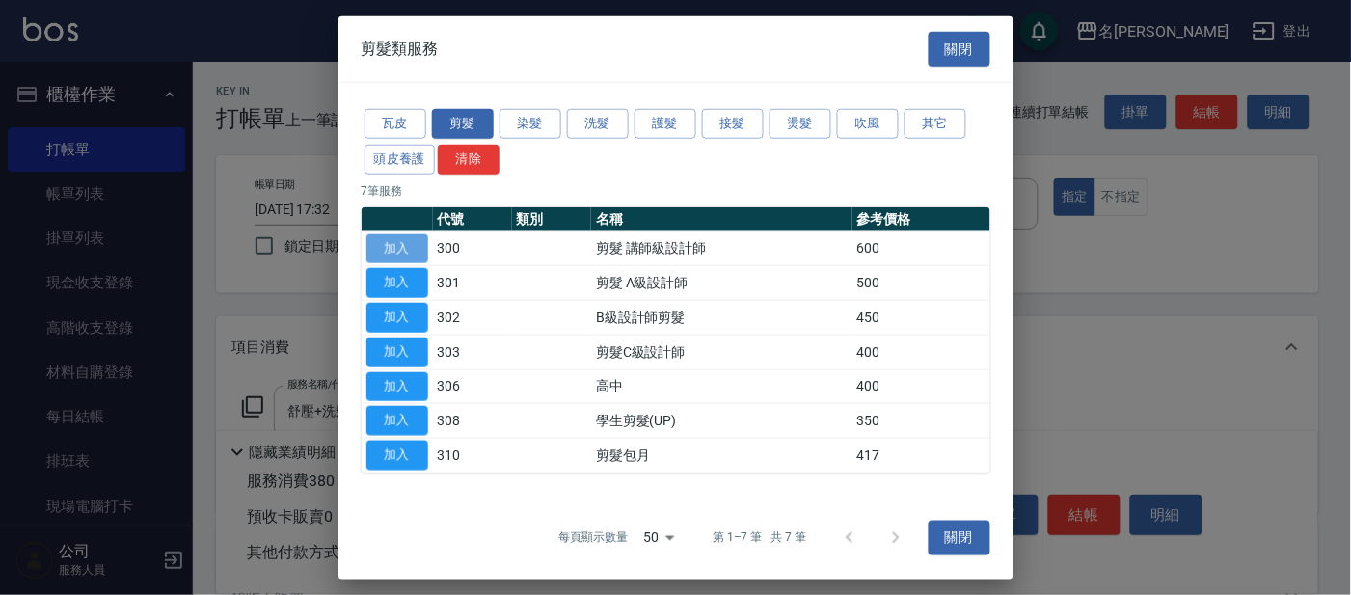
click at [412, 241] on button "加入" at bounding box center [397, 248] width 62 height 30
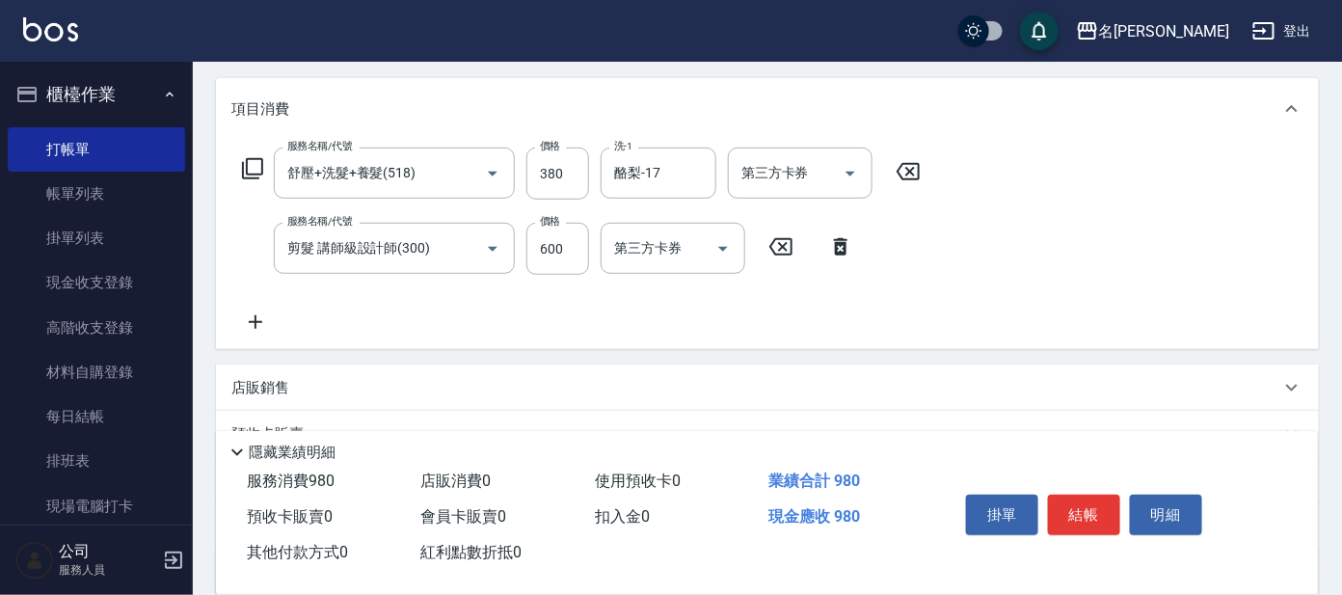
scroll to position [240, 0]
click at [1082, 512] on button "結帳" at bounding box center [1084, 515] width 72 height 40
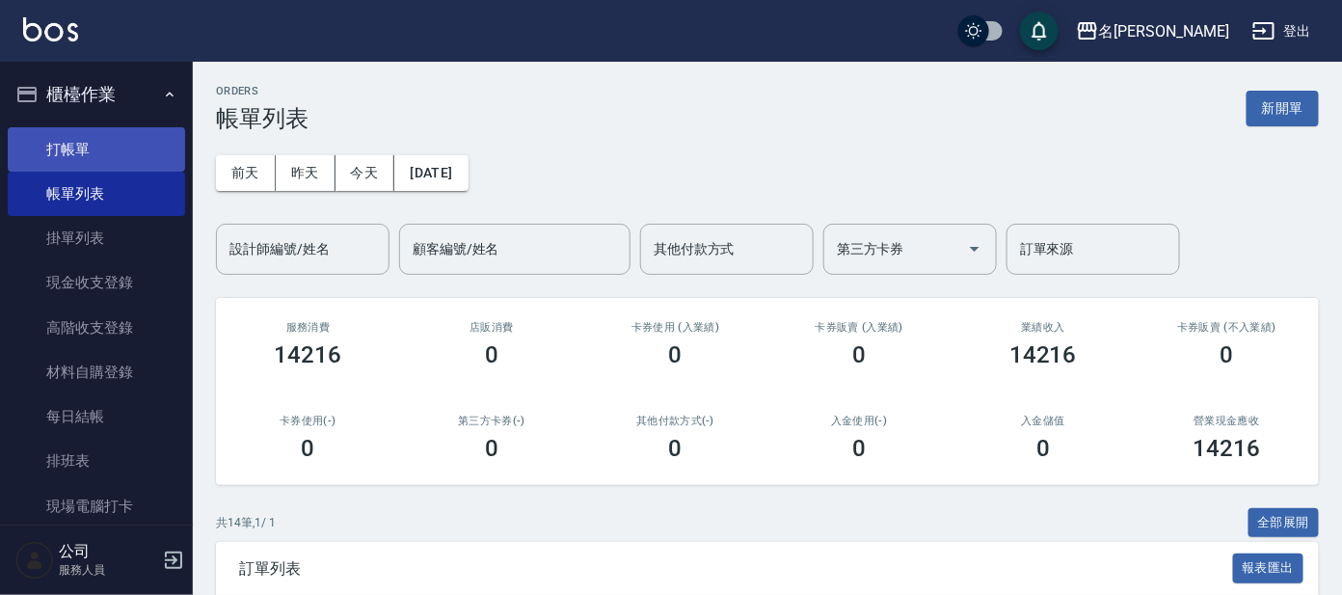
click at [107, 144] on link "打帳單" at bounding box center [96, 149] width 177 height 44
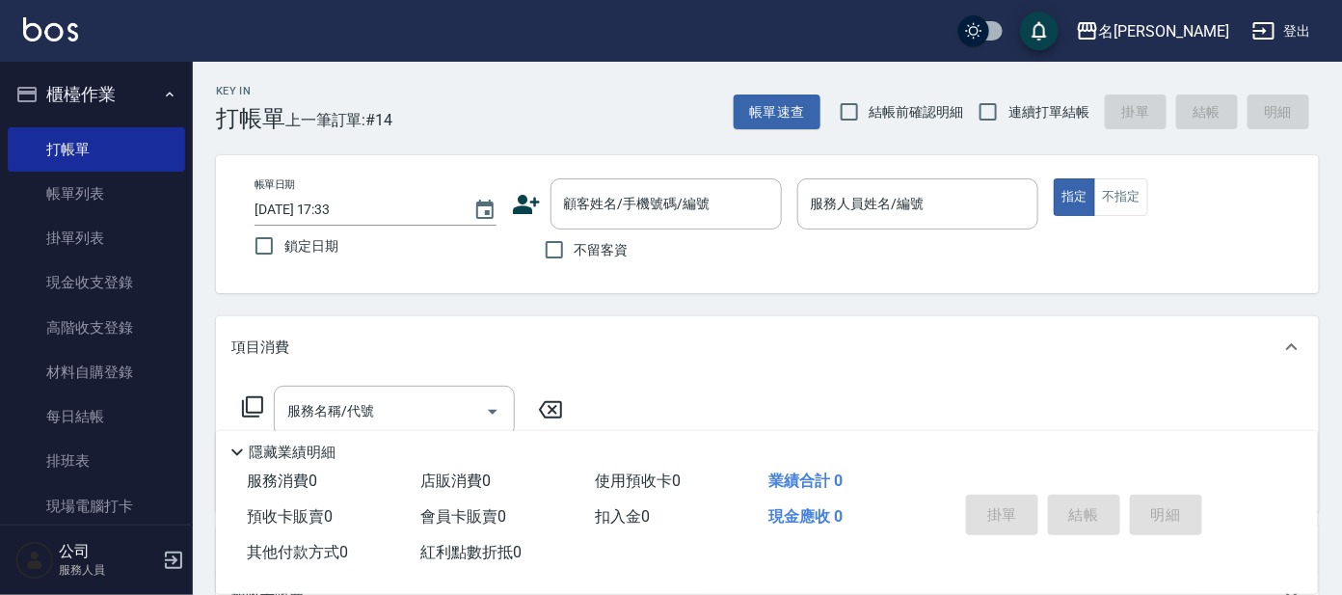
click at [525, 198] on icon at bounding box center [526, 204] width 27 height 19
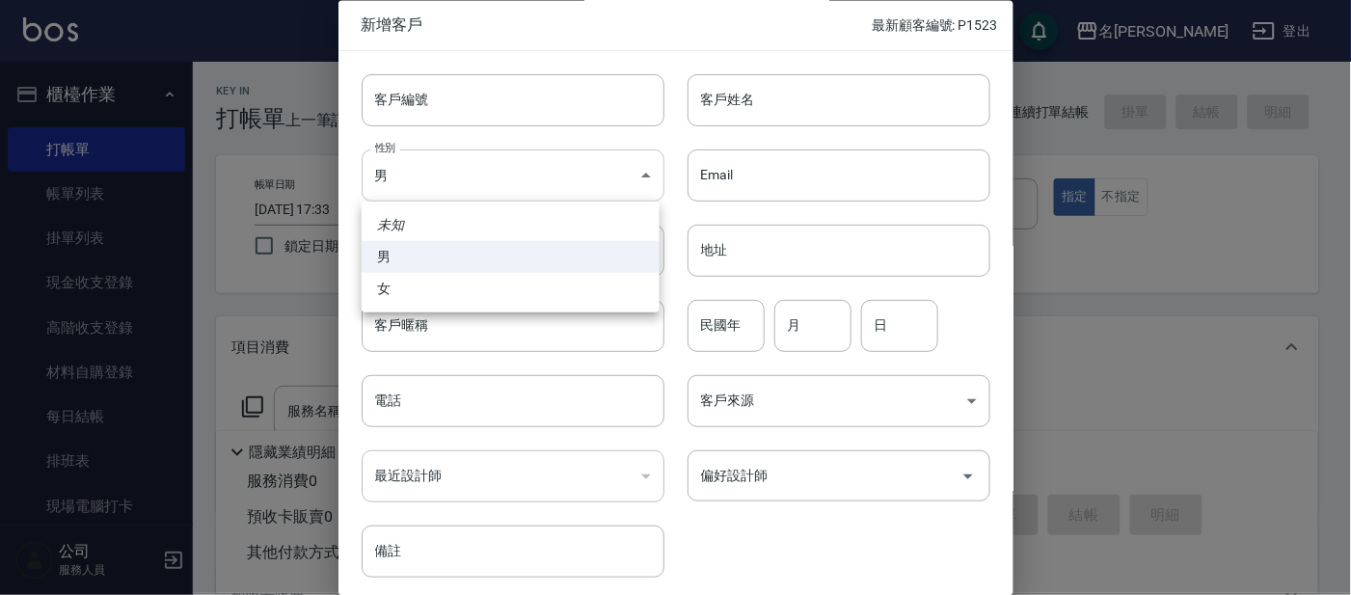
click at [538, 172] on body "名留大龍 登出 櫃檯作業 打帳單 帳單列表 掛單列表 現金收支登錄 高階收支登錄 材料自購登錄 每日結帳 排班表 現場電腦打卡 預約管理 預約管理 單日預約紀…" at bounding box center [675, 469] width 1351 height 939
click at [562, 273] on ul "未知 男 女" at bounding box center [511, 257] width 298 height 111
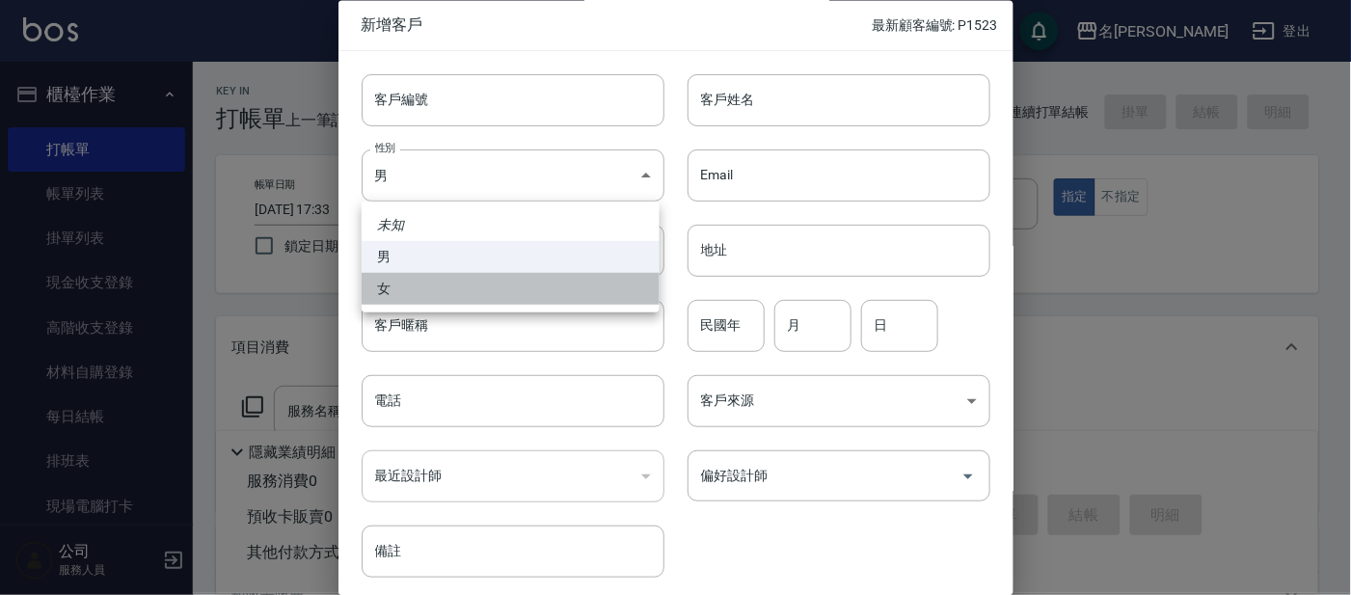
click at [565, 289] on li "女" at bounding box center [511, 289] width 298 height 32
type input "[DEMOGRAPHIC_DATA]"
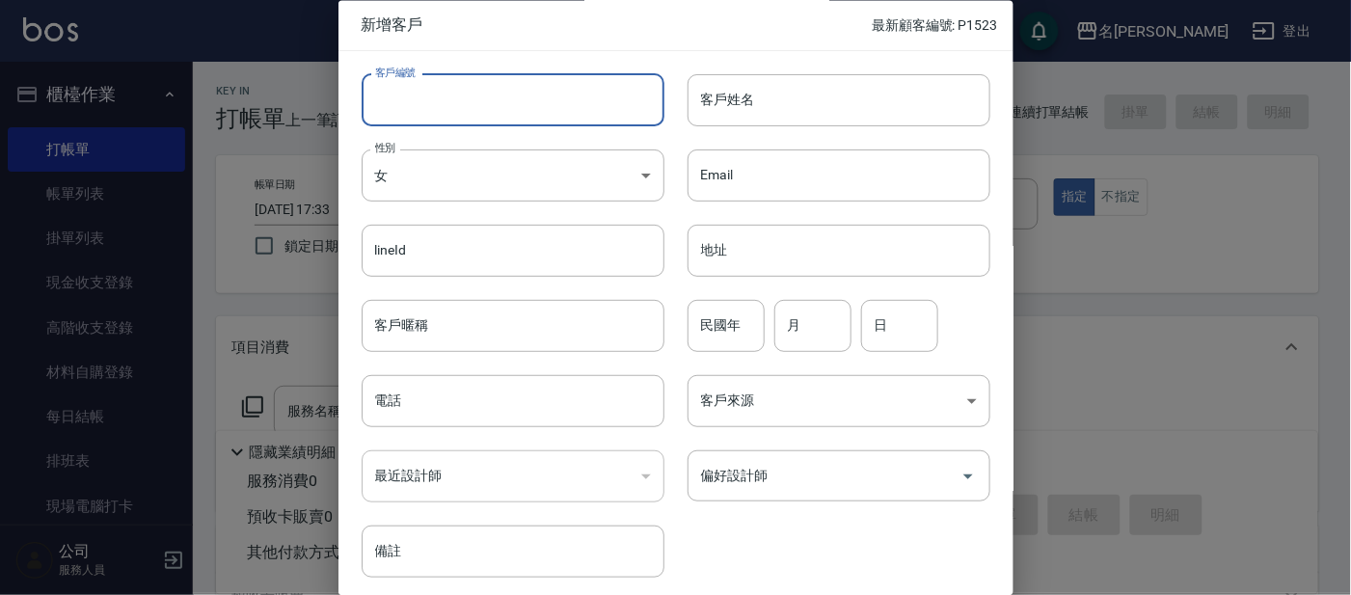
click at [548, 94] on input "客戶編號" at bounding box center [513, 100] width 303 height 52
type input "i"
type input "I377"
click at [799, 111] on input "客戶姓名" at bounding box center [838, 100] width 303 height 52
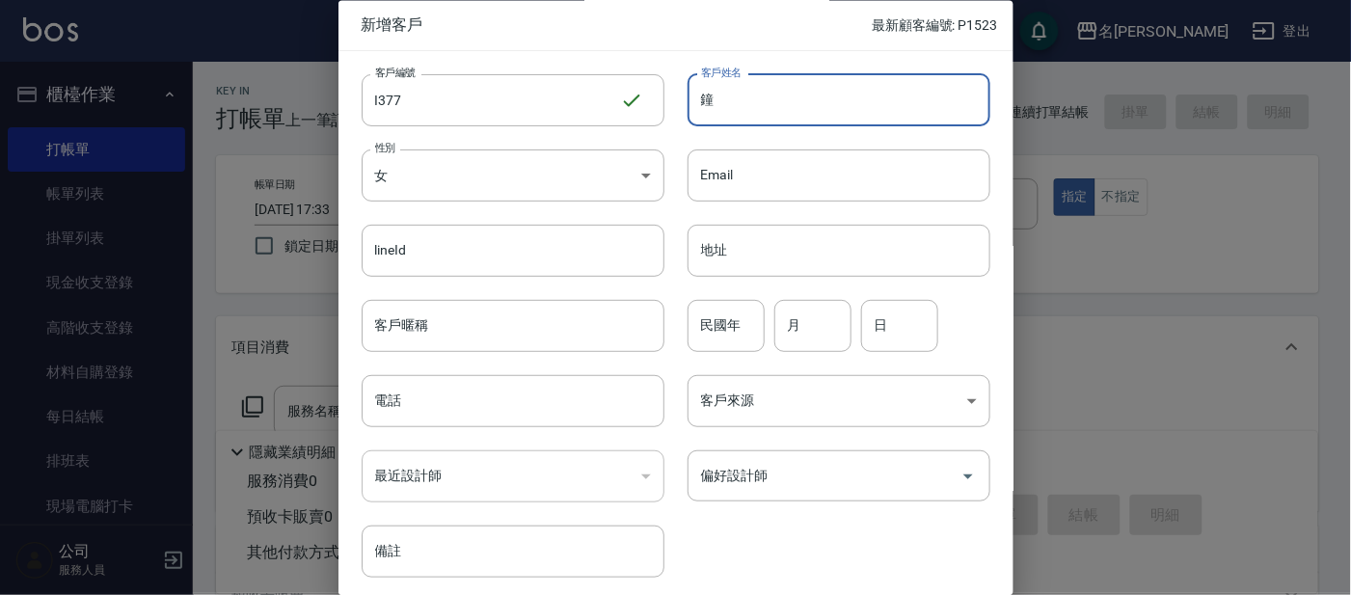
click at [762, 105] on input "鐘" at bounding box center [838, 100] width 303 height 52
click at [776, 105] on input "鐘婉" at bounding box center [838, 100] width 303 height 52
type input "[PERSON_NAME]"
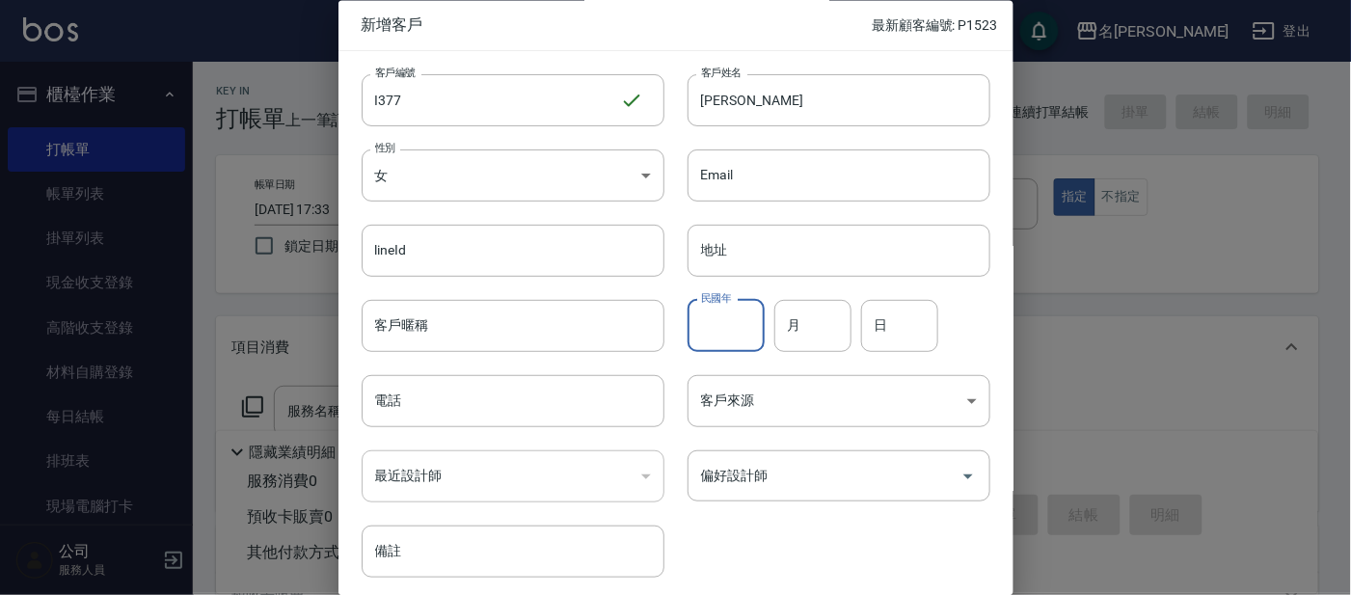
drag, startPoint x: 736, startPoint y: 327, endPoint x: 743, endPoint y: 301, distance: 27.2
click at [735, 327] on input "民國年" at bounding box center [725, 326] width 77 height 52
type input "75"
click at [800, 315] on input "月" at bounding box center [812, 326] width 77 height 52
type input "11"
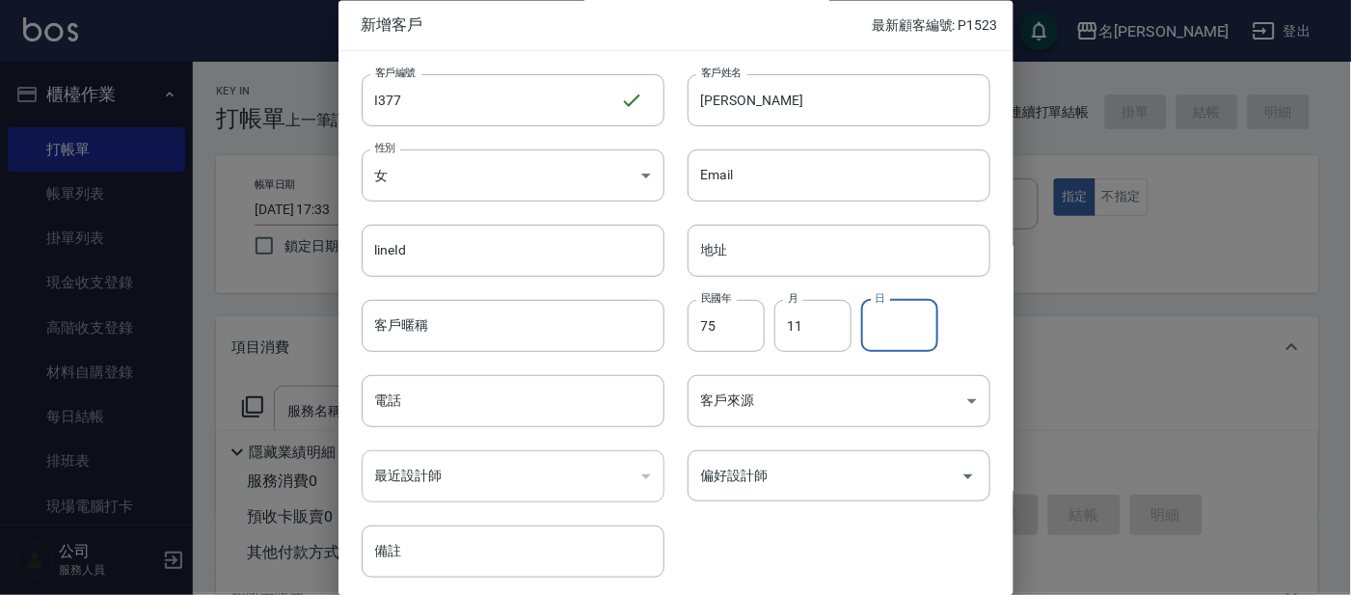
click at [910, 309] on input "日" at bounding box center [899, 326] width 77 height 52
type input "16"
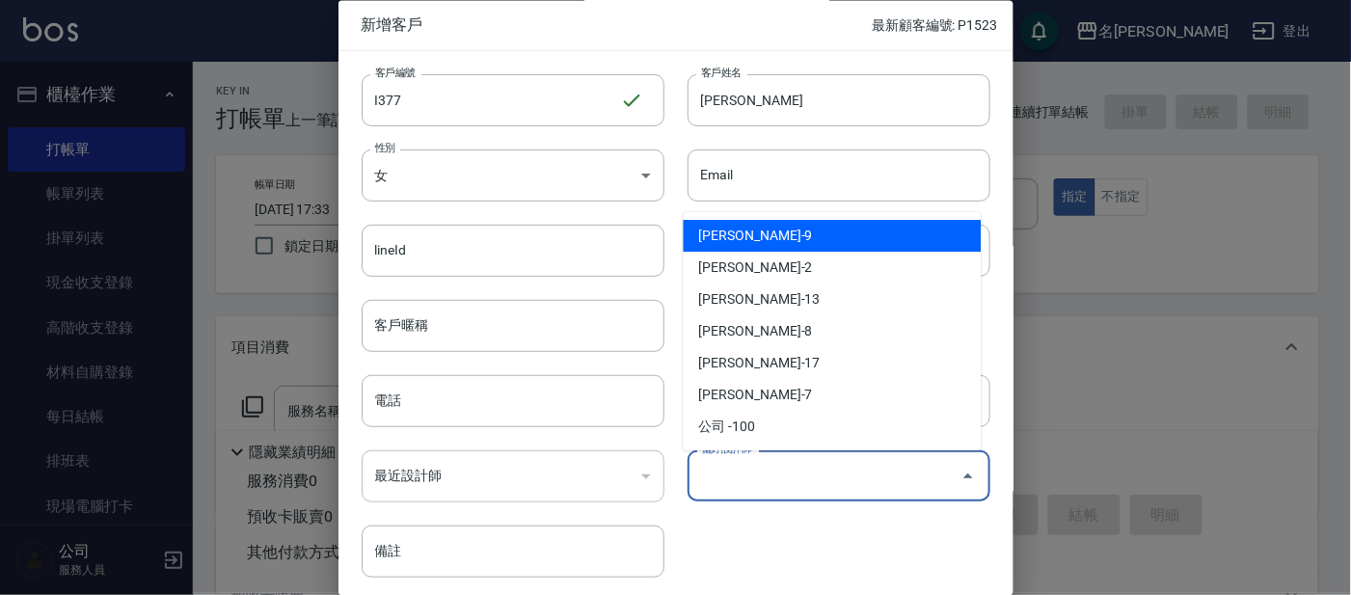
click at [806, 487] on input "偏好設計師" at bounding box center [824, 477] width 256 height 34
click at [809, 239] on li "[PERSON_NAME]-9" at bounding box center [833, 236] width 298 height 32
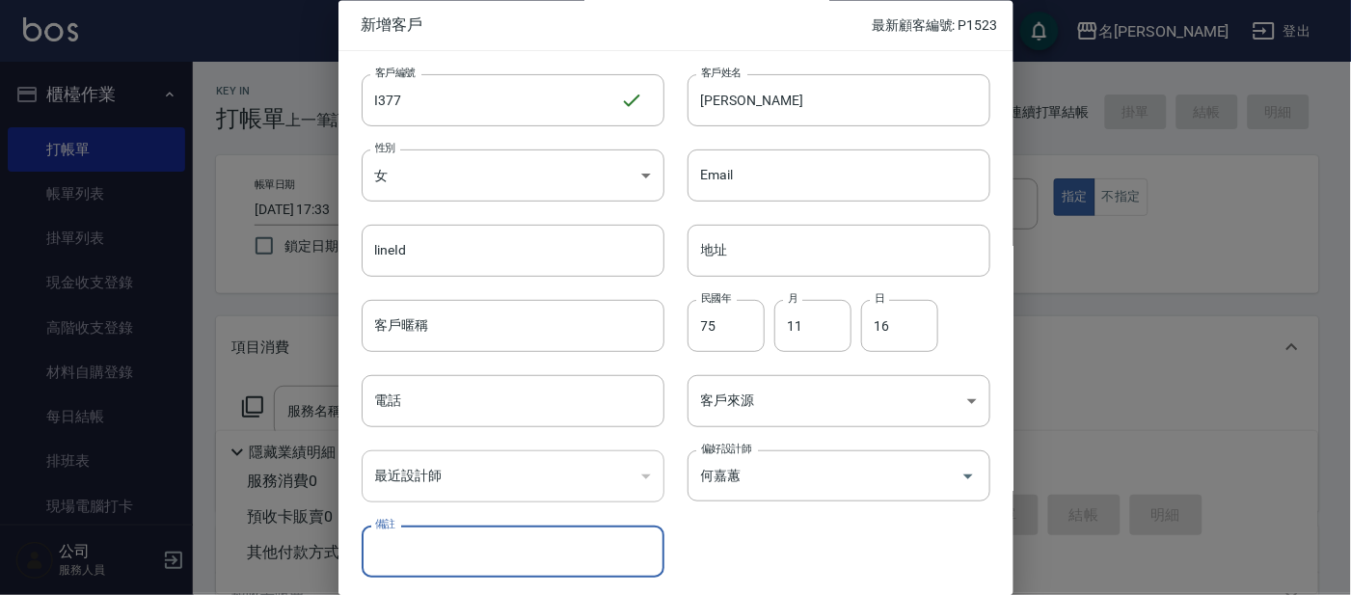
type input "何嘉蕙"
click at [586, 419] on input "電話" at bounding box center [513, 402] width 303 height 52
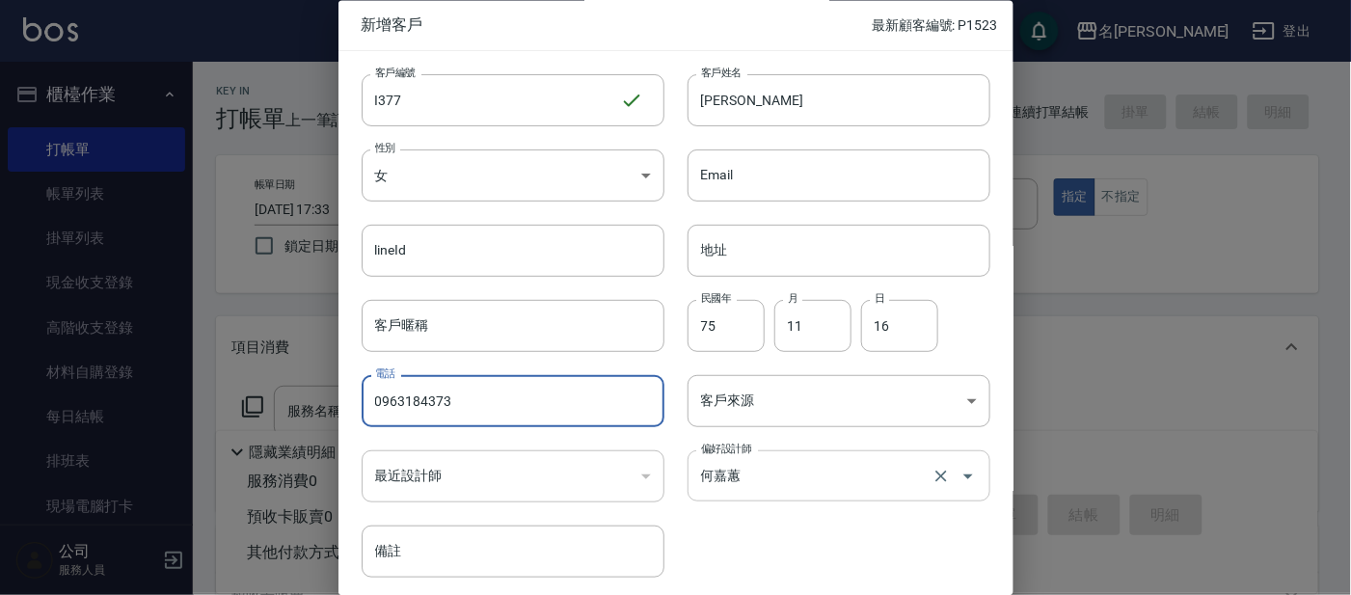
scroll to position [72, 0]
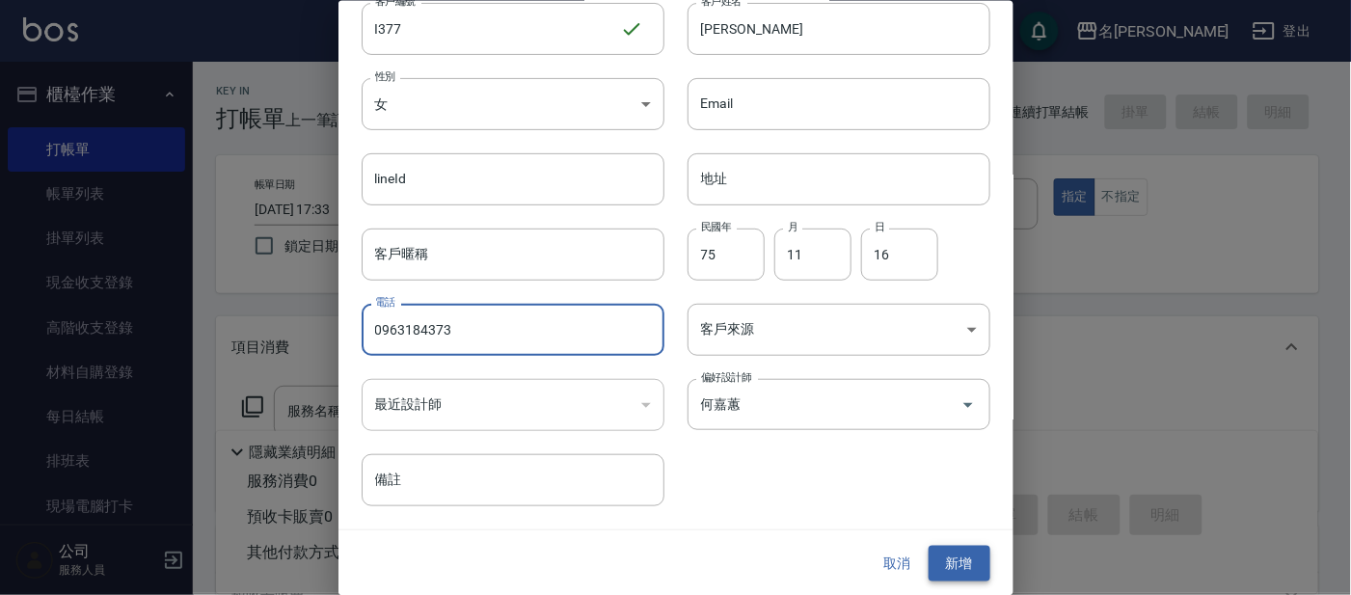
type input "0963184373"
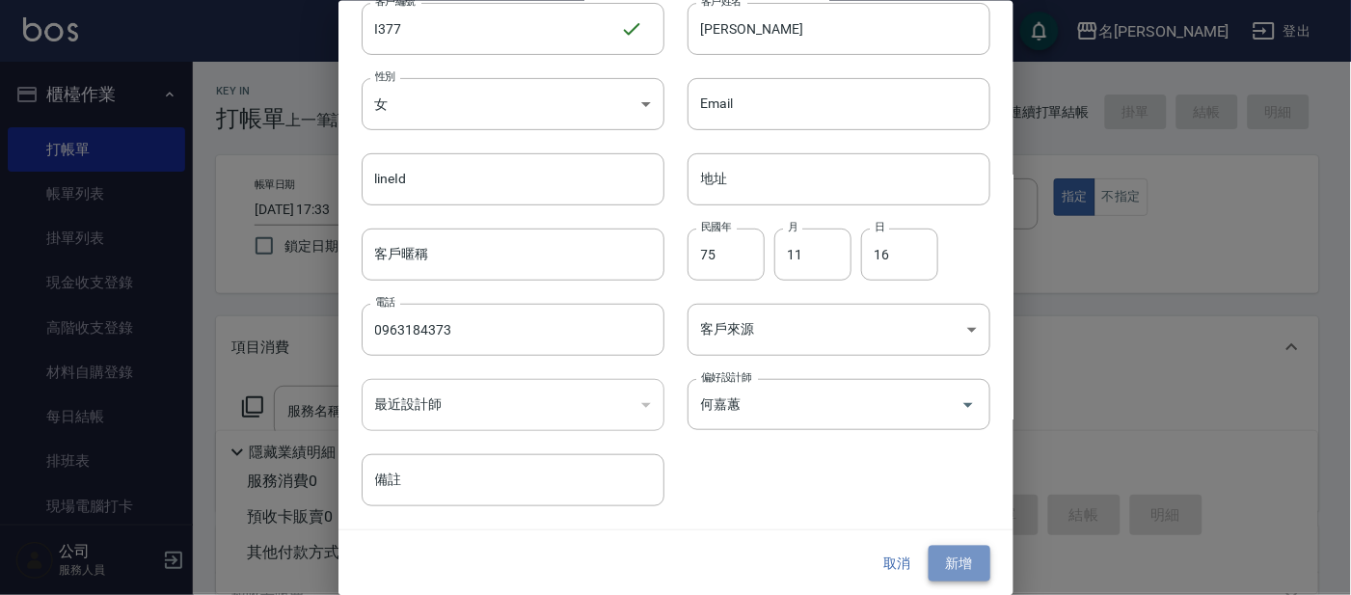
click at [943, 559] on button "新增" at bounding box center [959, 564] width 62 height 36
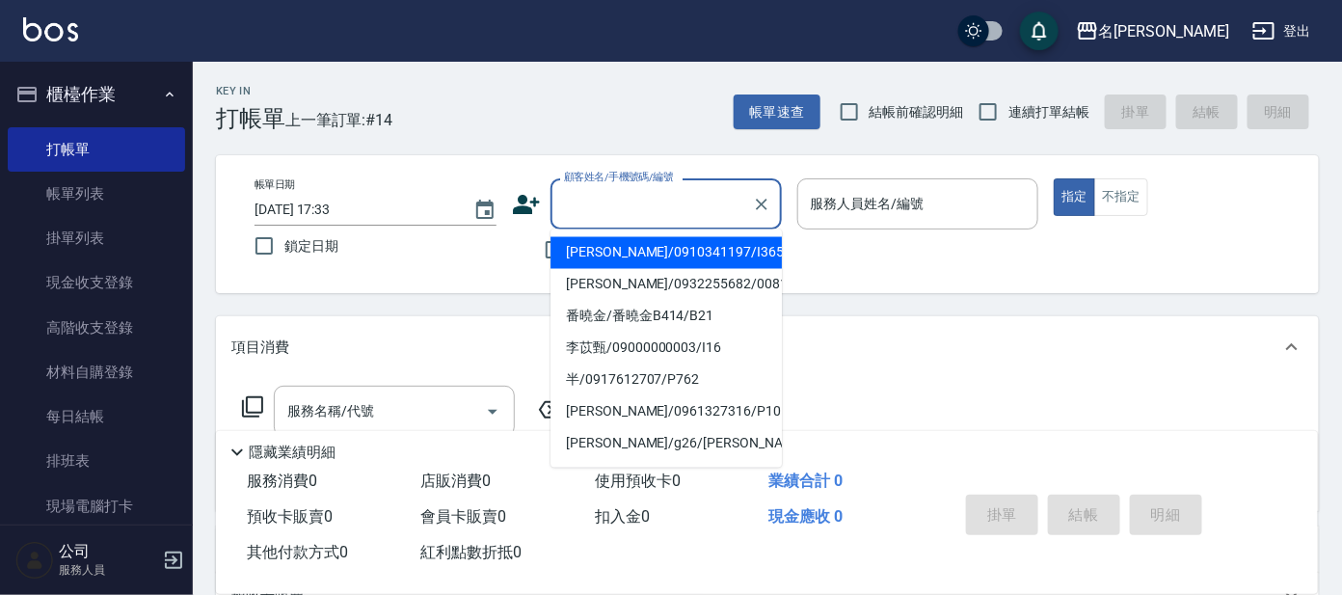
click at [695, 194] on input "顧客姓名/手機號碼/編號" at bounding box center [651, 204] width 185 height 34
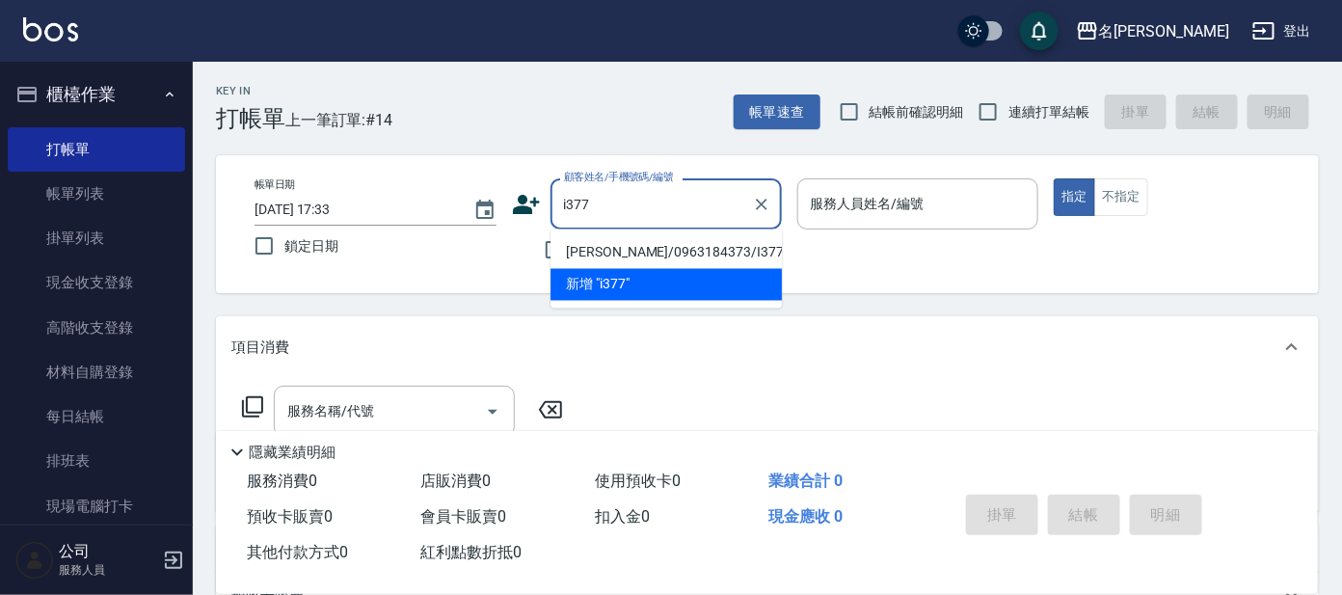
click at [716, 241] on li "[PERSON_NAME]/0963184373/I377" at bounding box center [666, 253] width 231 height 32
type input "[PERSON_NAME]/0963184373/I377"
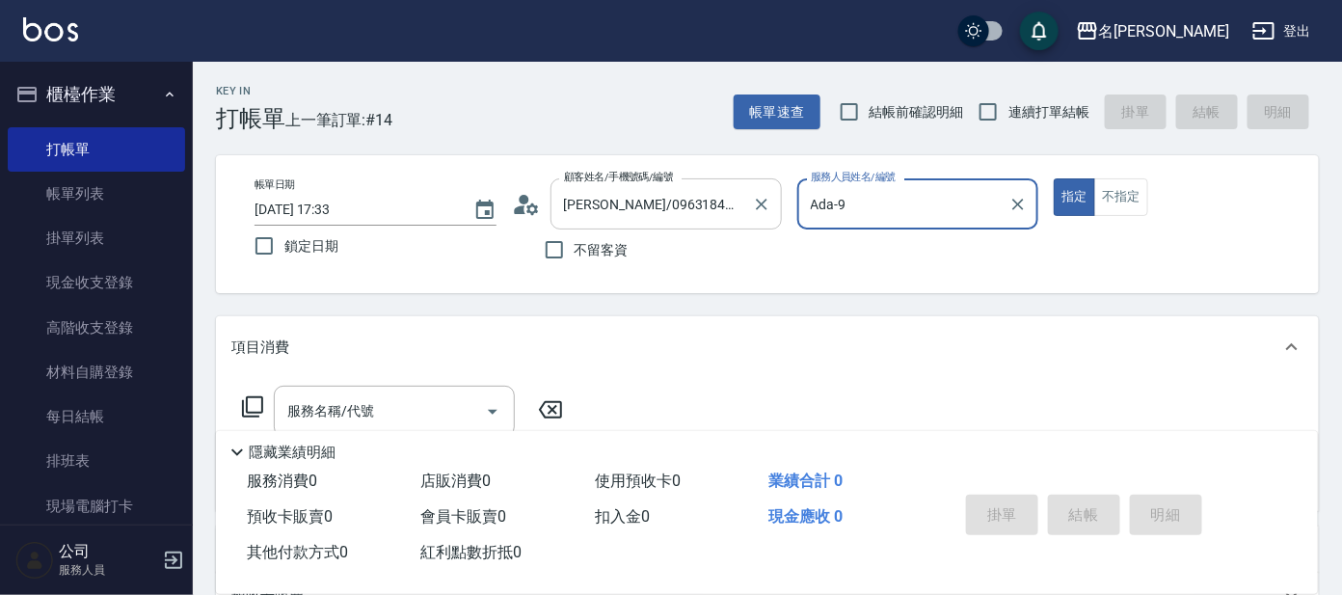
type input "Ada-9"
click at [249, 409] on icon at bounding box center [252, 406] width 23 height 23
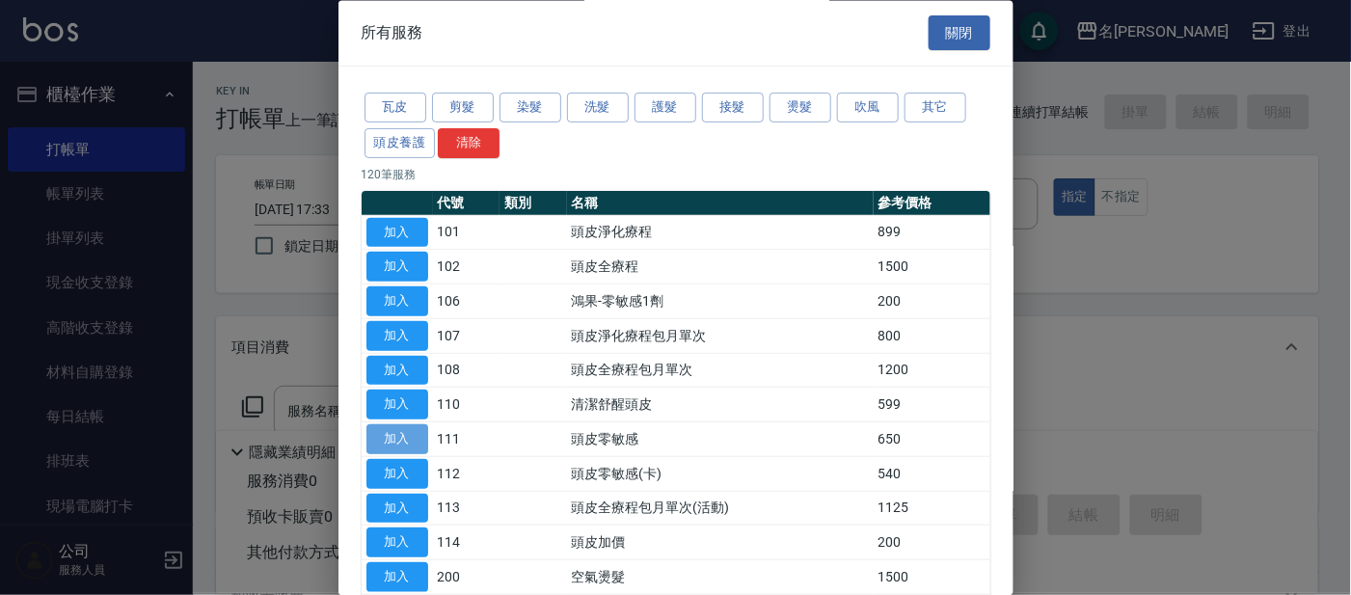
click at [401, 429] on button "加入" at bounding box center [397, 440] width 62 height 30
type input "頭皮零敏感(111)"
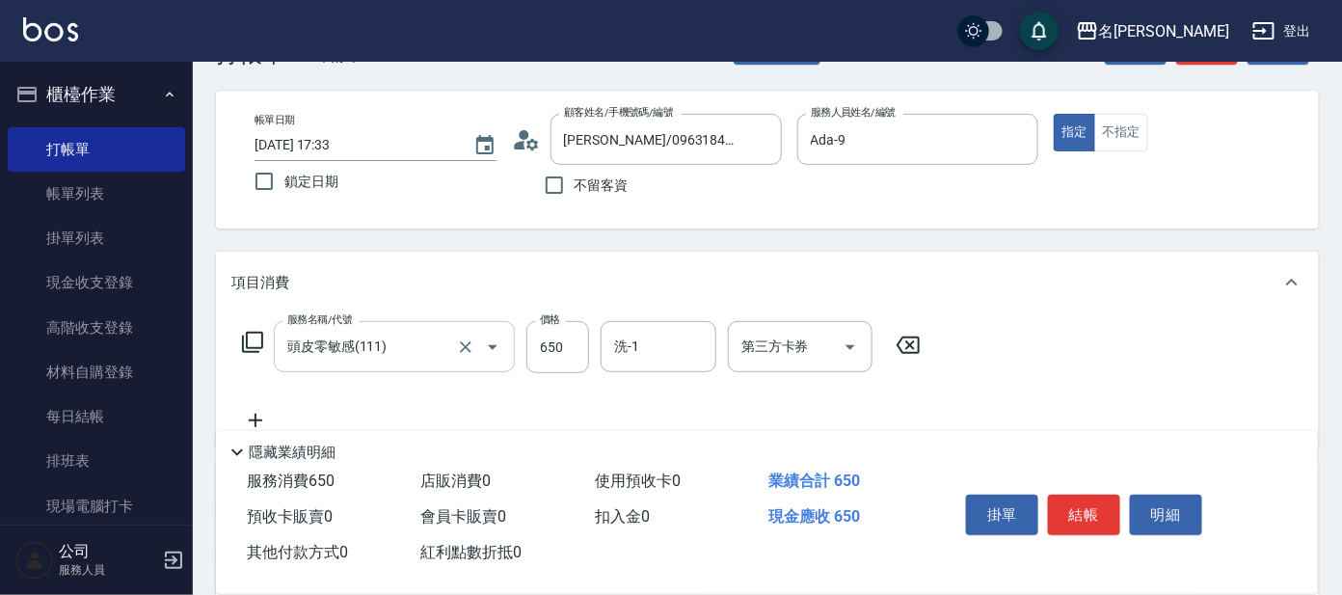
scroll to position [240, 0]
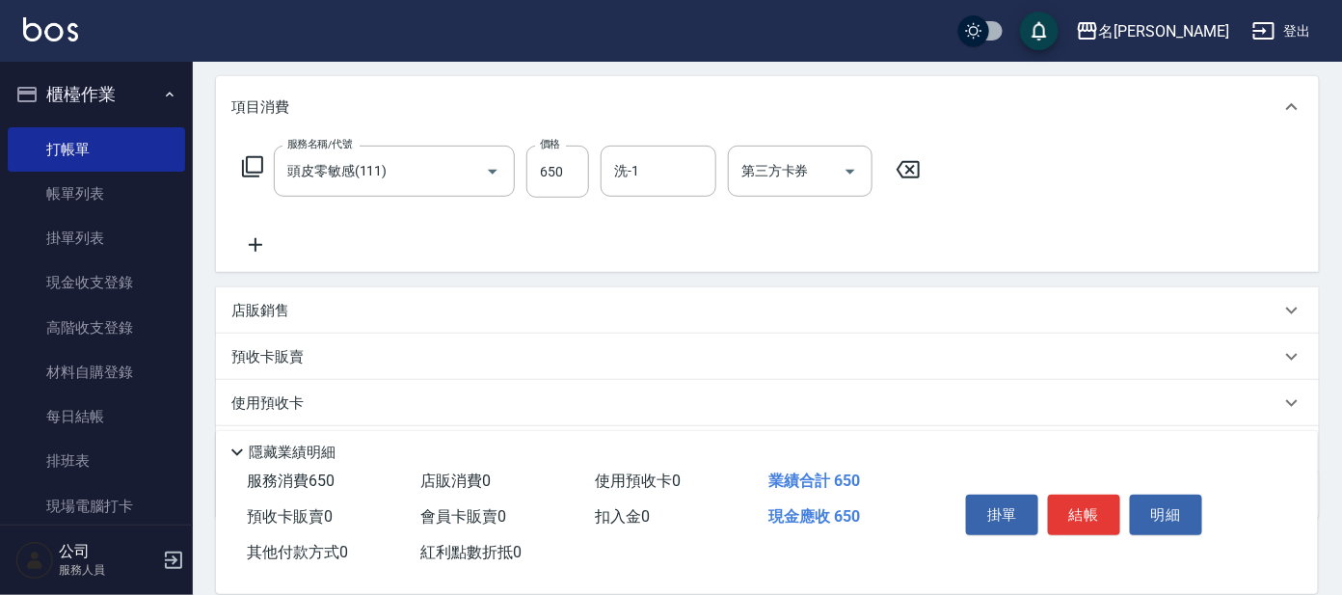
click at [257, 161] on icon at bounding box center [252, 166] width 23 height 23
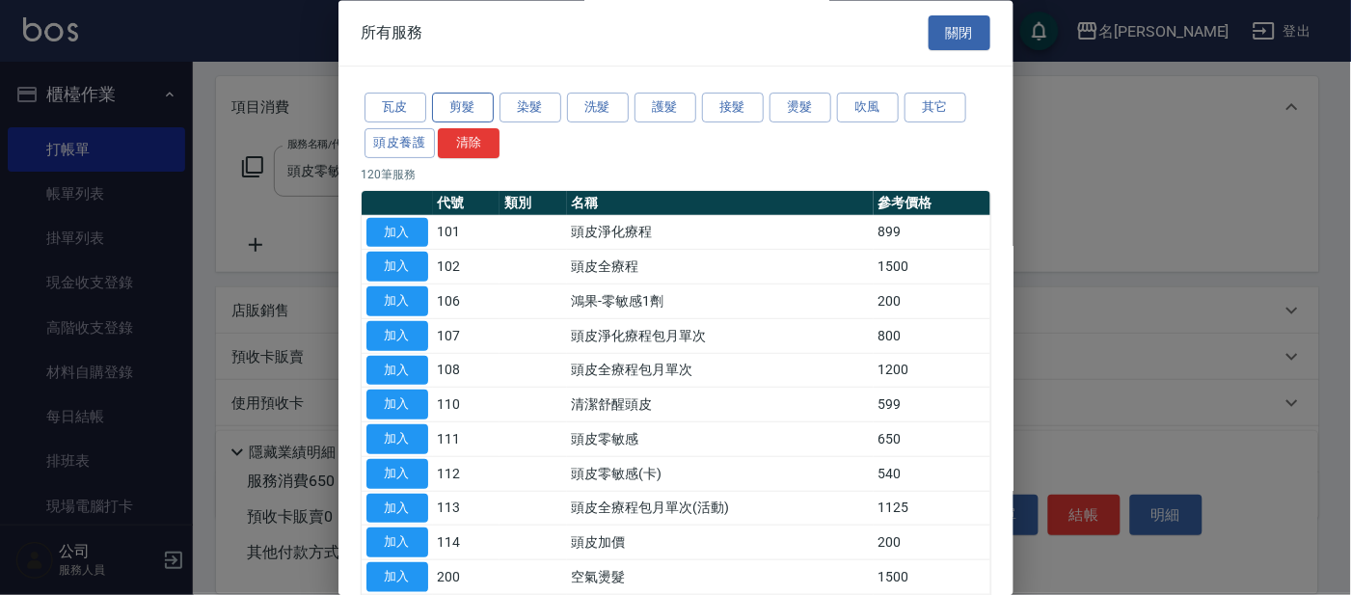
click at [447, 99] on button "剪髮" at bounding box center [463, 109] width 62 height 30
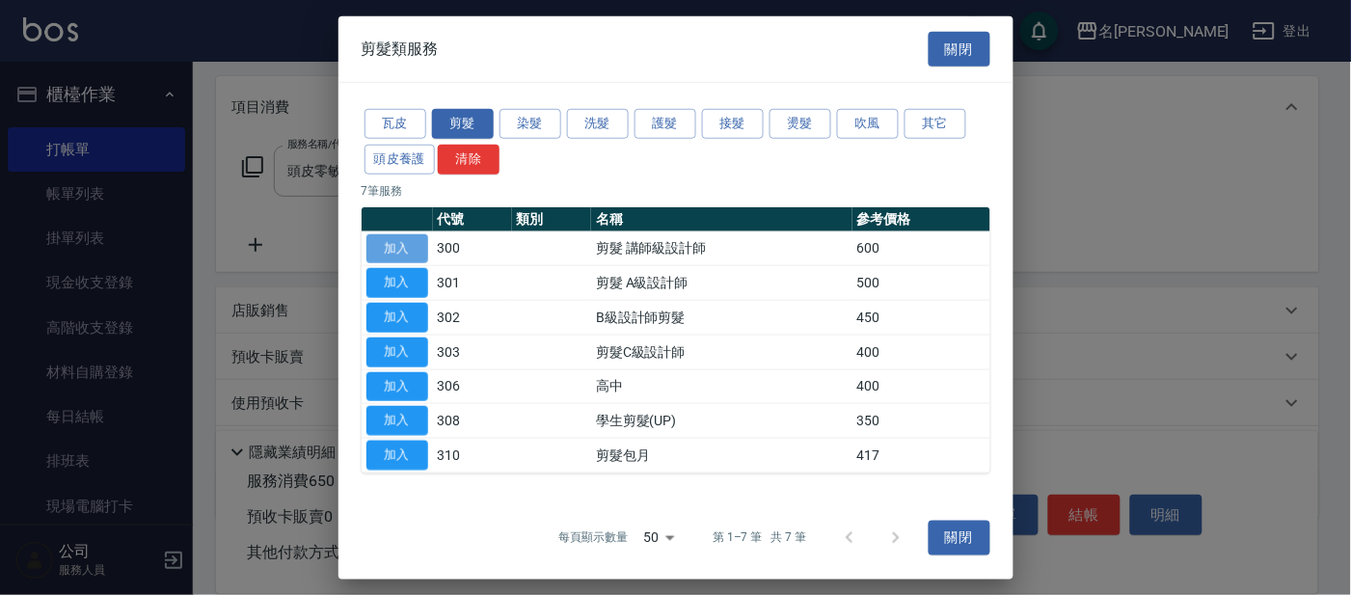
click at [416, 248] on button "加入" at bounding box center [397, 248] width 62 height 30
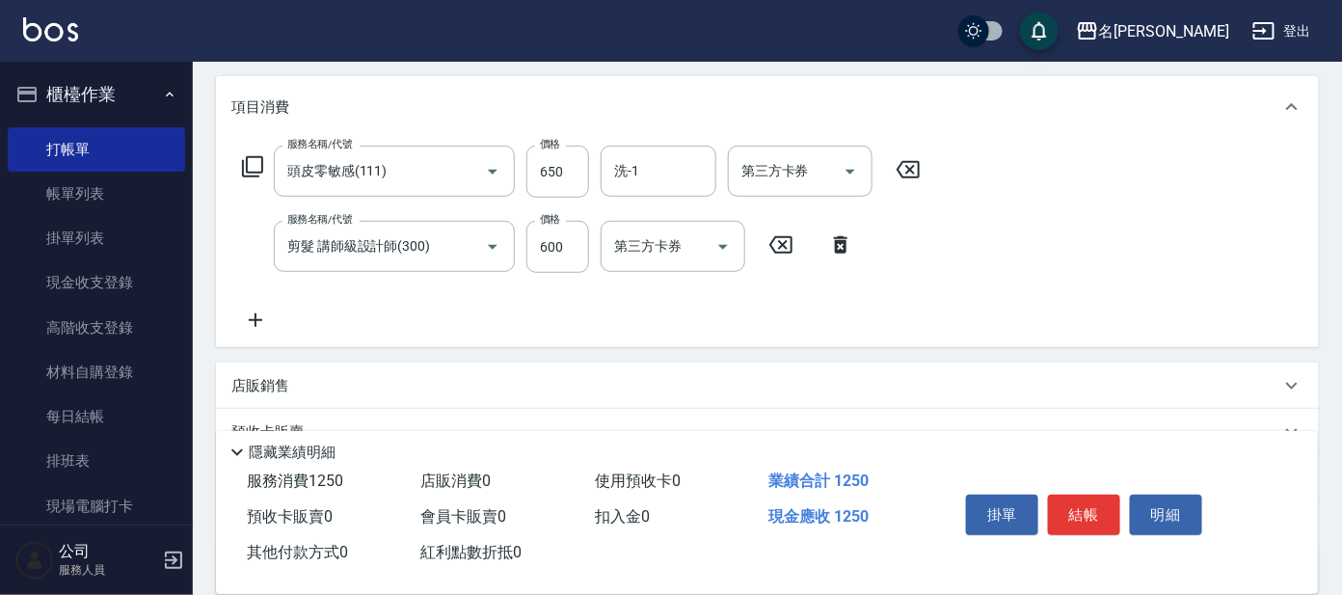
click at [248, 159] on icon at bounding box center [252, 166] width 23 height 23
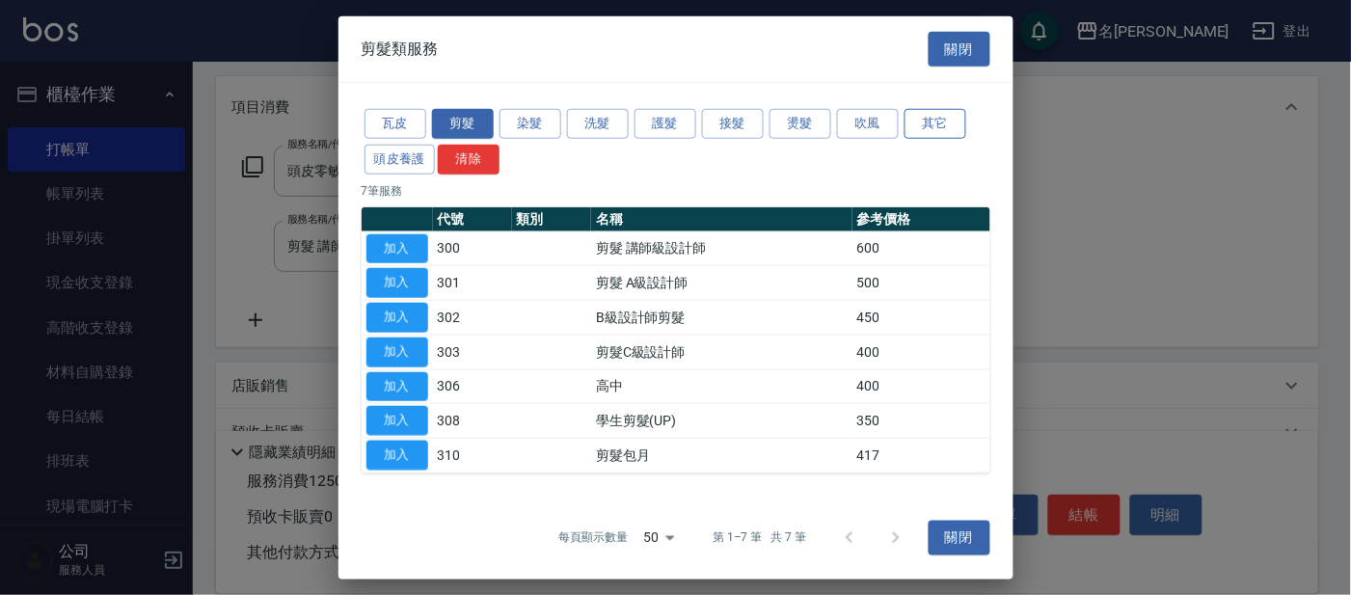
click at [947, 125] on button "其它" at bounding box center [935, 124] width 62 height 30
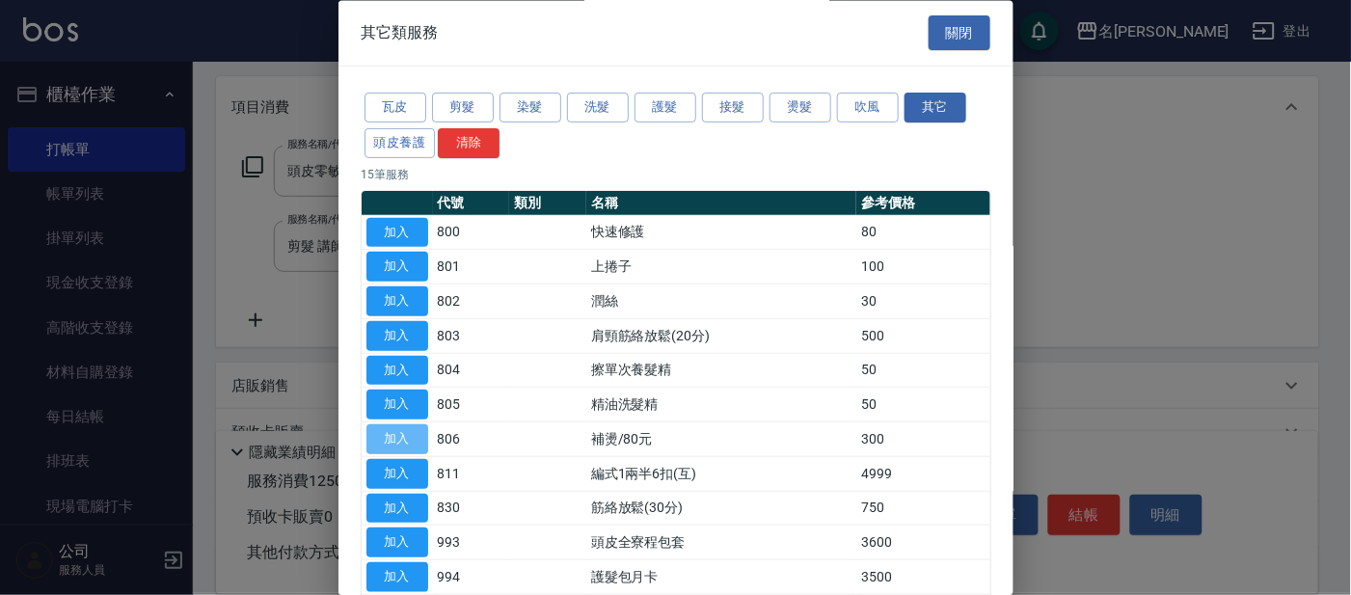
click at [428, 428] on td "加入" at bounding box center [397, 439] width 71 height 35
click at [408, 444] on button "加入" at bounding box center [397, 440] width 62 height 30
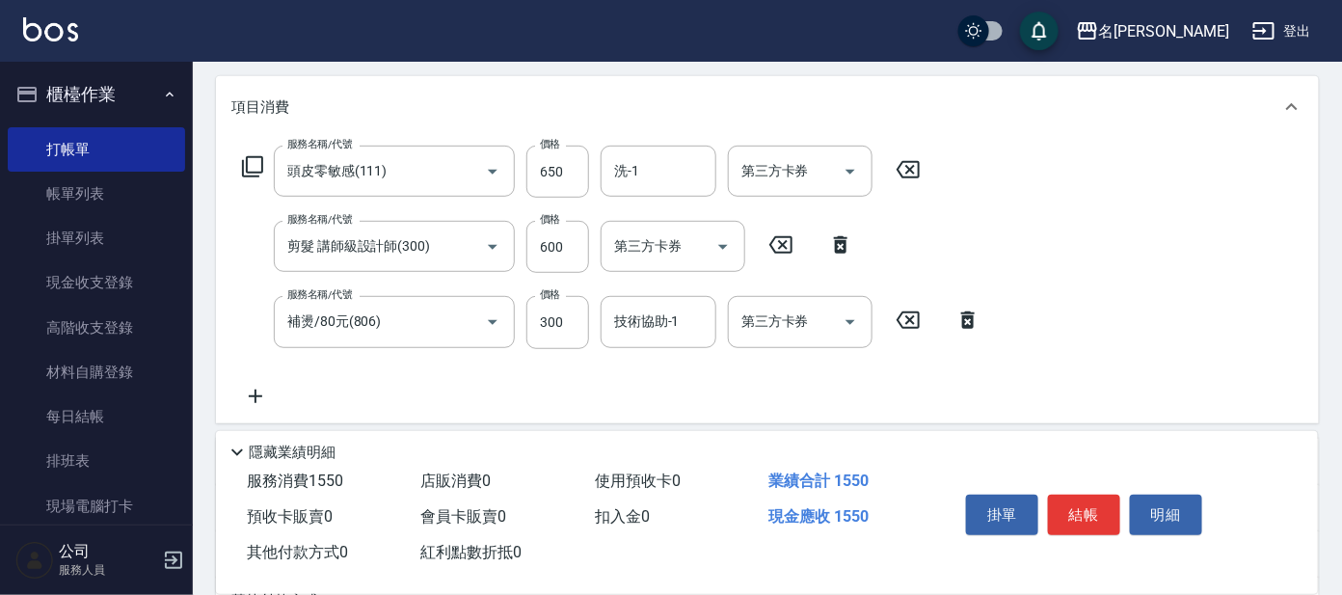
click at [256, 159] on icon at bounding box center [252, 166] width 23 height 23
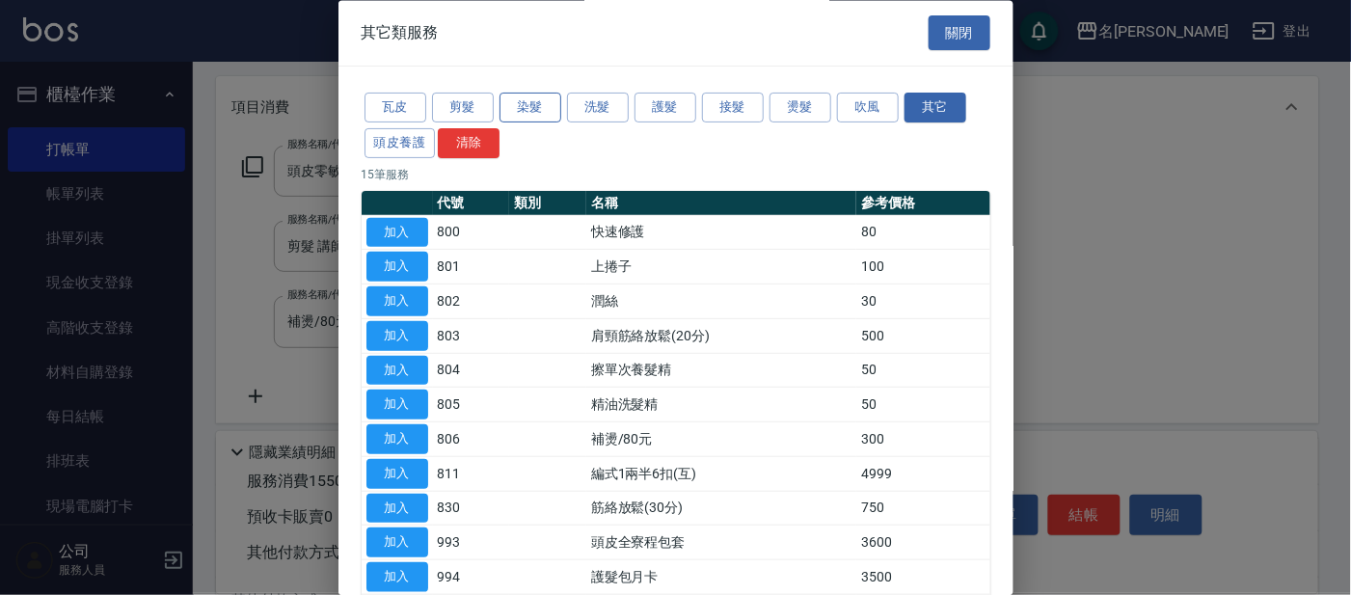
click at [540, 101] on button "染髮" at bounding box center [530, 109] width 62 height 30
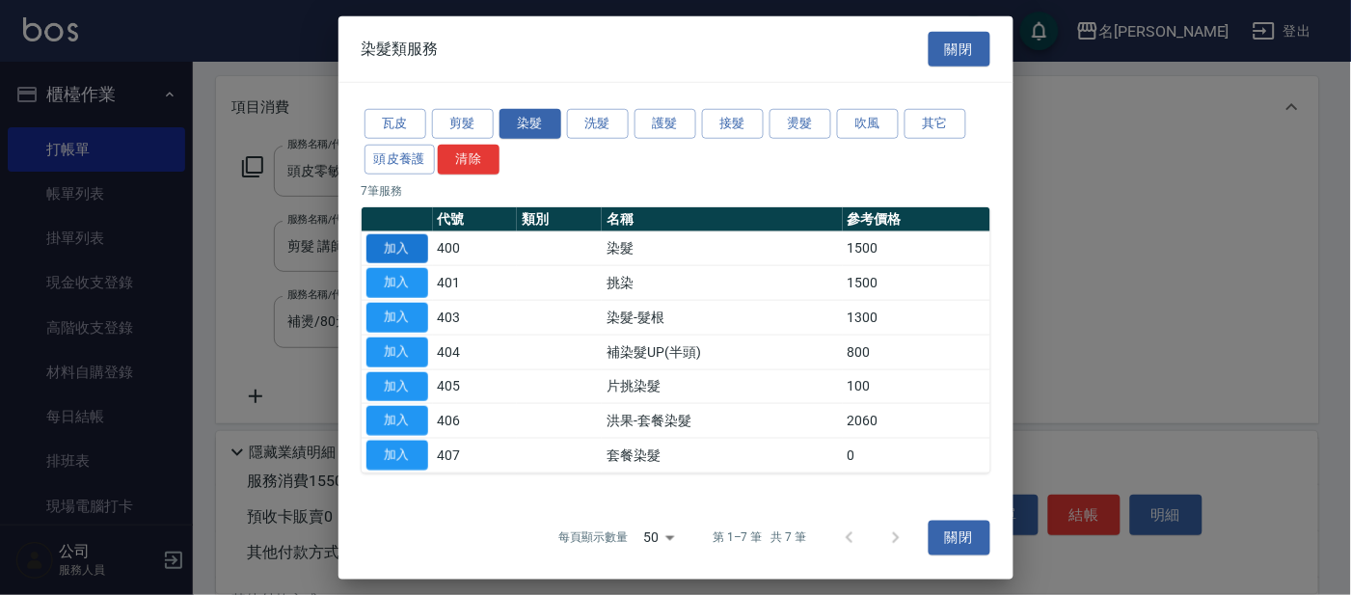
click at [404, 242] on button "加入" at bounding box center [397, 248] width 62 height 30
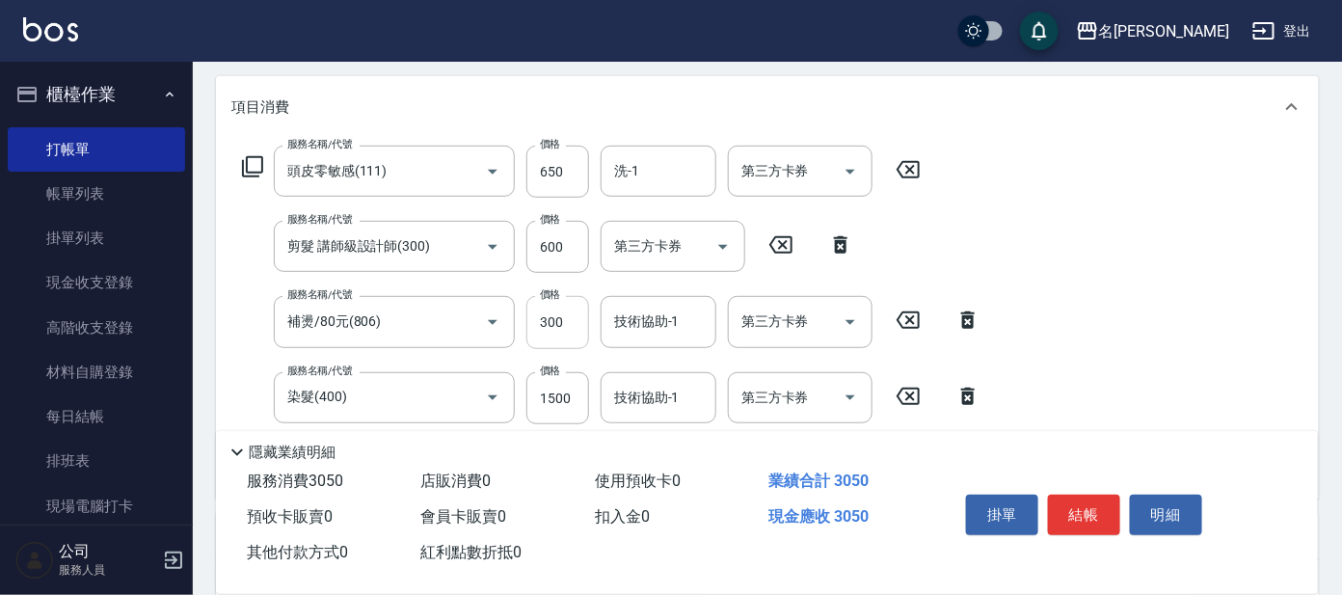
click at [561, 320] on input "300" at bounding box center [557, 322] width 63 height 52
type input "1700"
click at [570, 321] on input "300" at bounding box center [557, 322] width 63 height 52
type input "500"
click at [864, 229] on div "服務名稱/代號 剪髮 講師級設計師(300) 服務名稱/代號 價格 600 價格 第三方卡券 第三方卡券" at bounding box center [547, 247] width 633 height 52
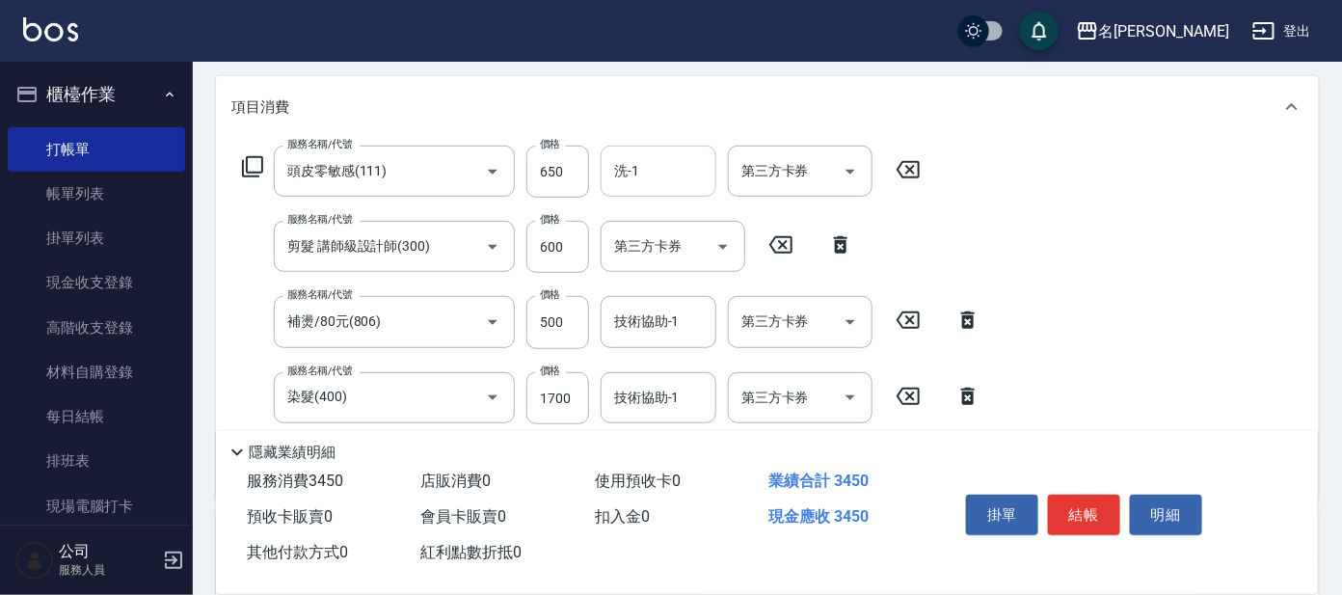
click at [661, 162] on input "洗-1" at bounding box center [658, 171] width 98 height 34
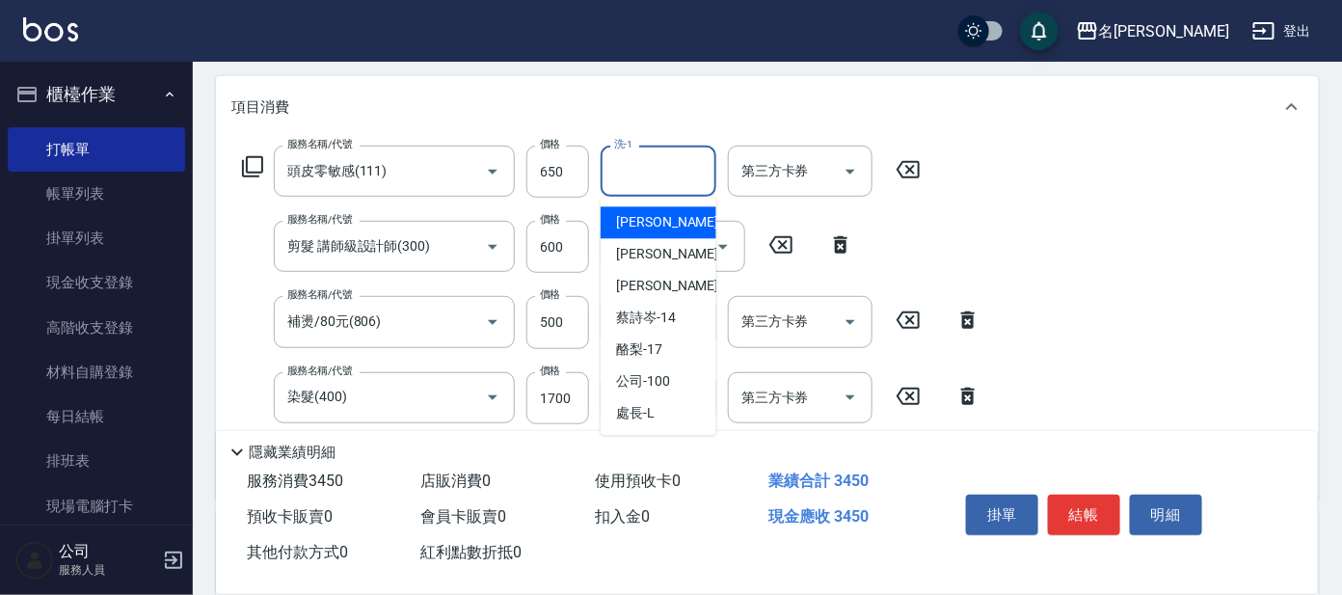
scroll to position [159, 0]
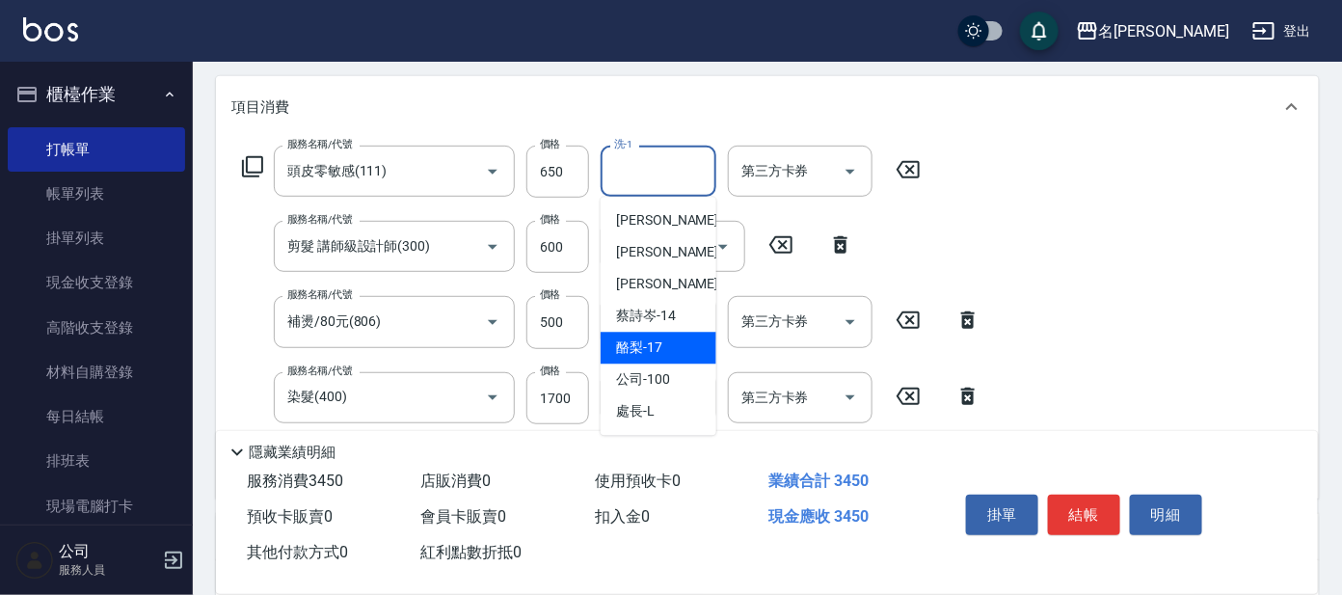
drag, startPoint x: 660, startPoint y: 342, endPoint x: 667, endPoint y: 318, distance: 25.0
click at [660, 341] on span "酪梨 -17" at bounding box center [639, 348] width 46 height 20
type input "酪梨-17"
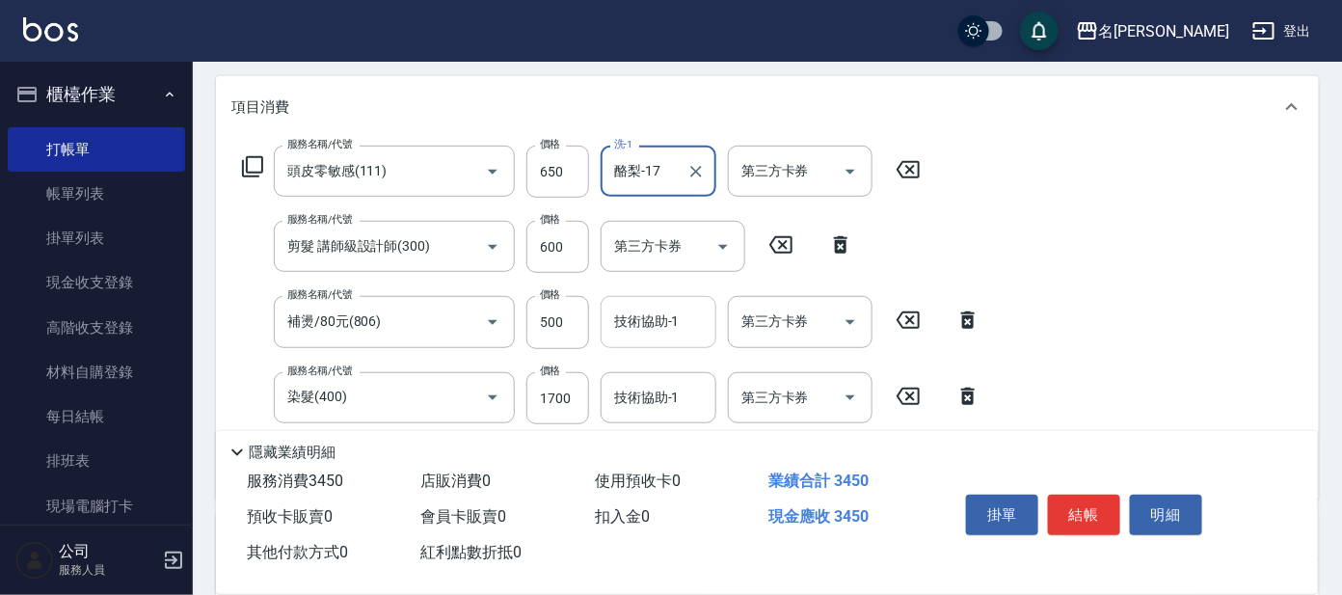
click at [668, 314] on input "技術協助-1" at bounding box center [658, 322] width 98 height 34
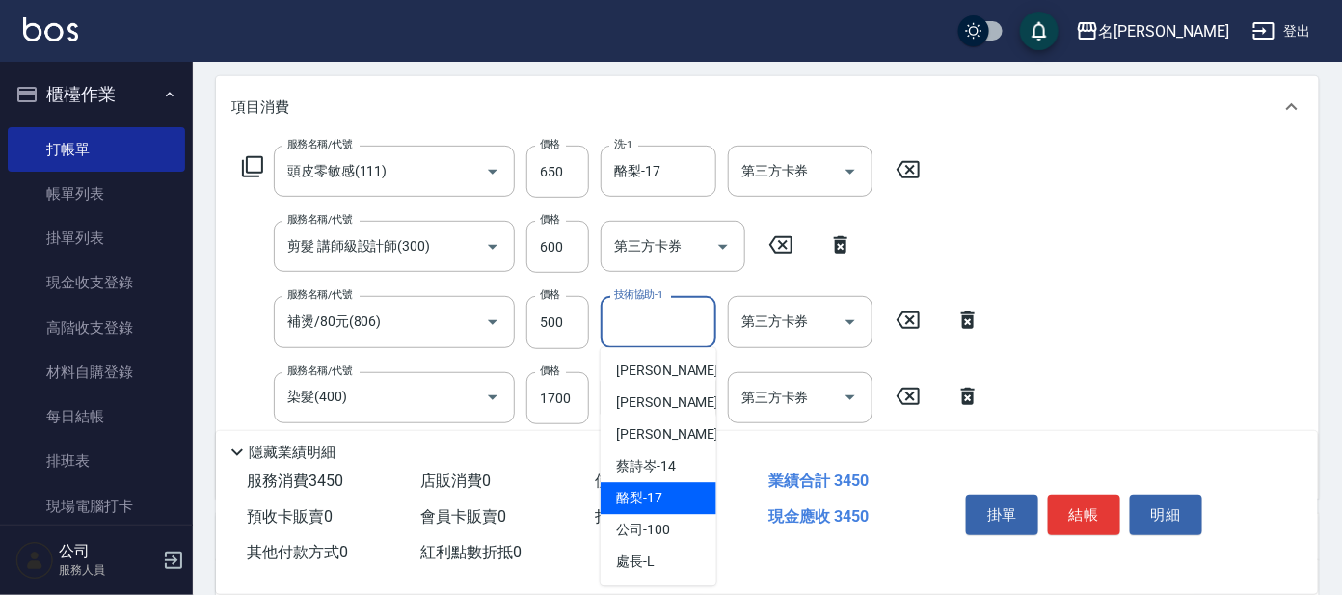
click at [664, 487] on div "酪梨 -17" at bounding box center [659, 499] width 116 height 32
type input "酪梨-17"
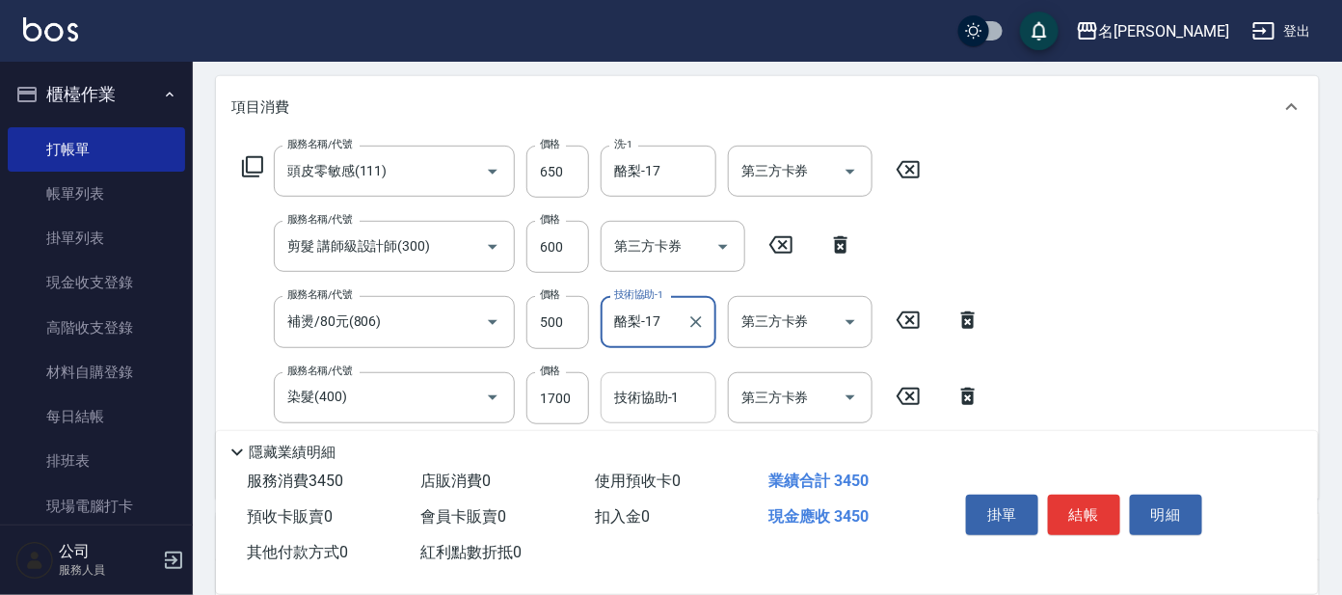
click at [696, 401] on input "技術協助-1" at bounding box center [658, 398] width 98 height 34
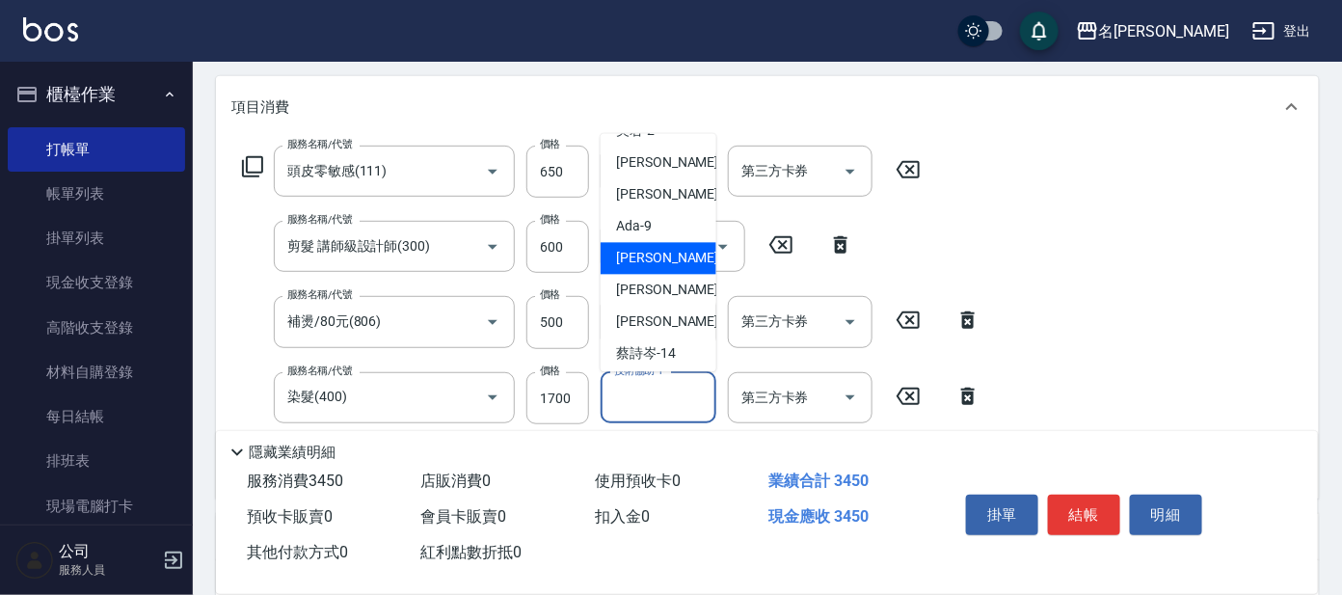
scroll to position [158, 0]
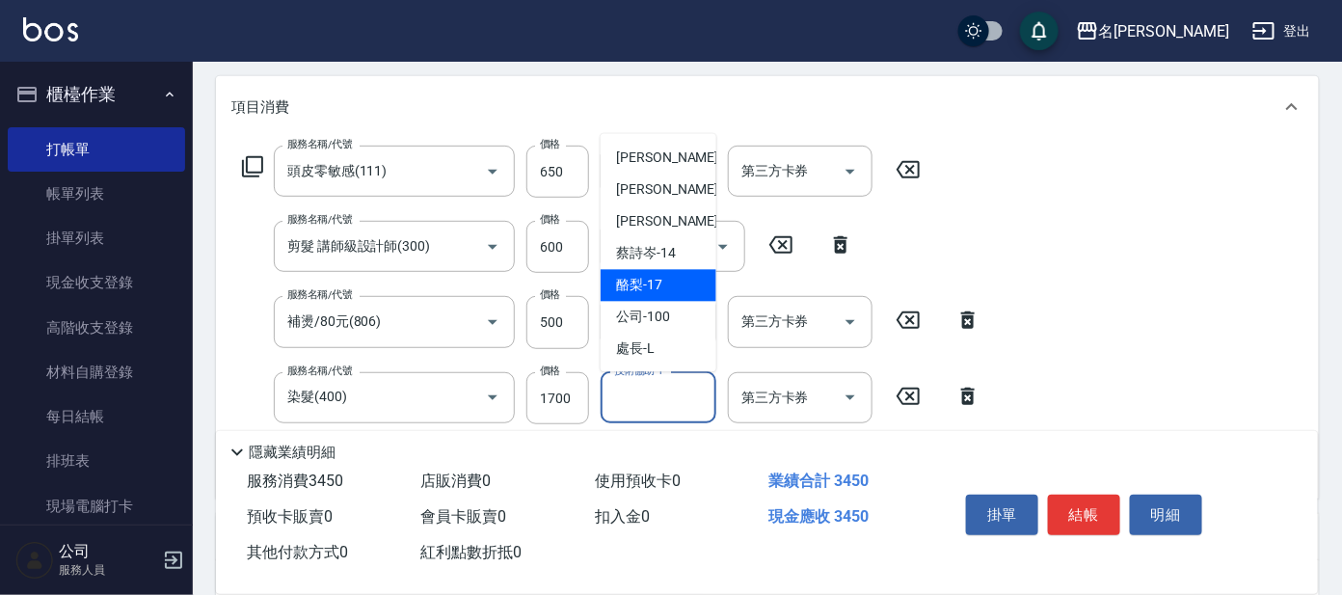
click at [676, 272] on div "酪梨 -17" at bounding box center [659, 286] width 116 height 32
type input "酪梨-17"
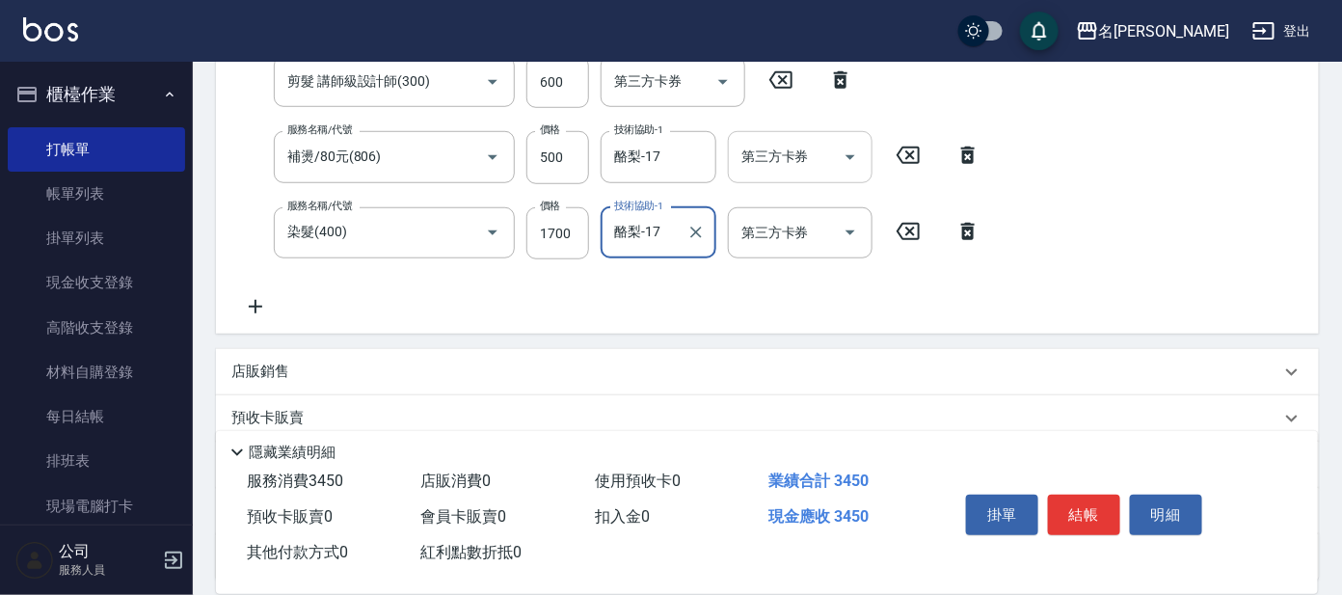
scroll to position [481, 0]
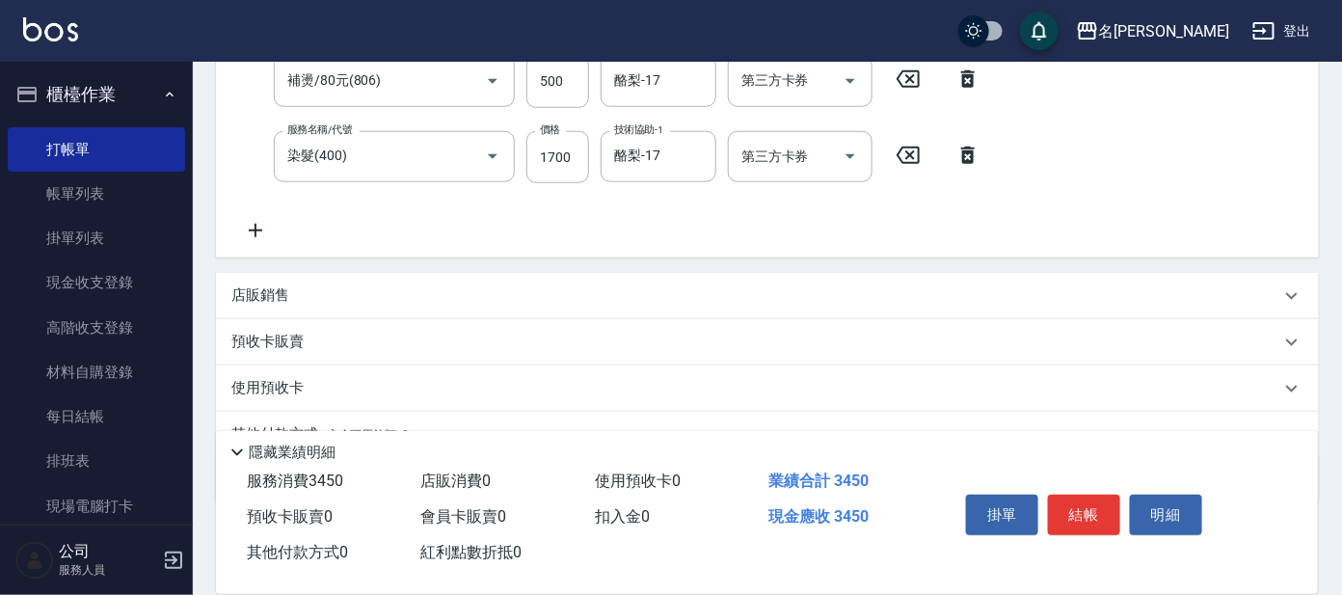
click at [396, 292] on div "店販銷售" at bounding box center [755, 295] width 1049 height 20
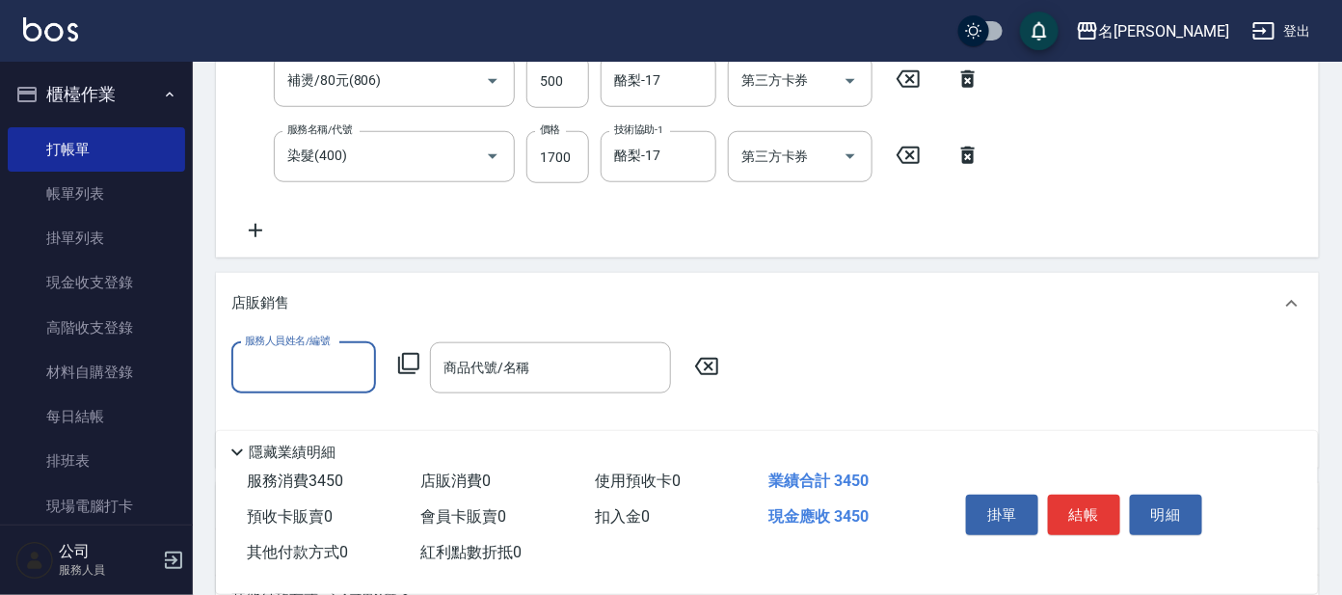
scroll to position [0, 0]
click at [318, 367] on input "服務人員姓名/編號" at bounding box center [303, 368] width 127 height 34
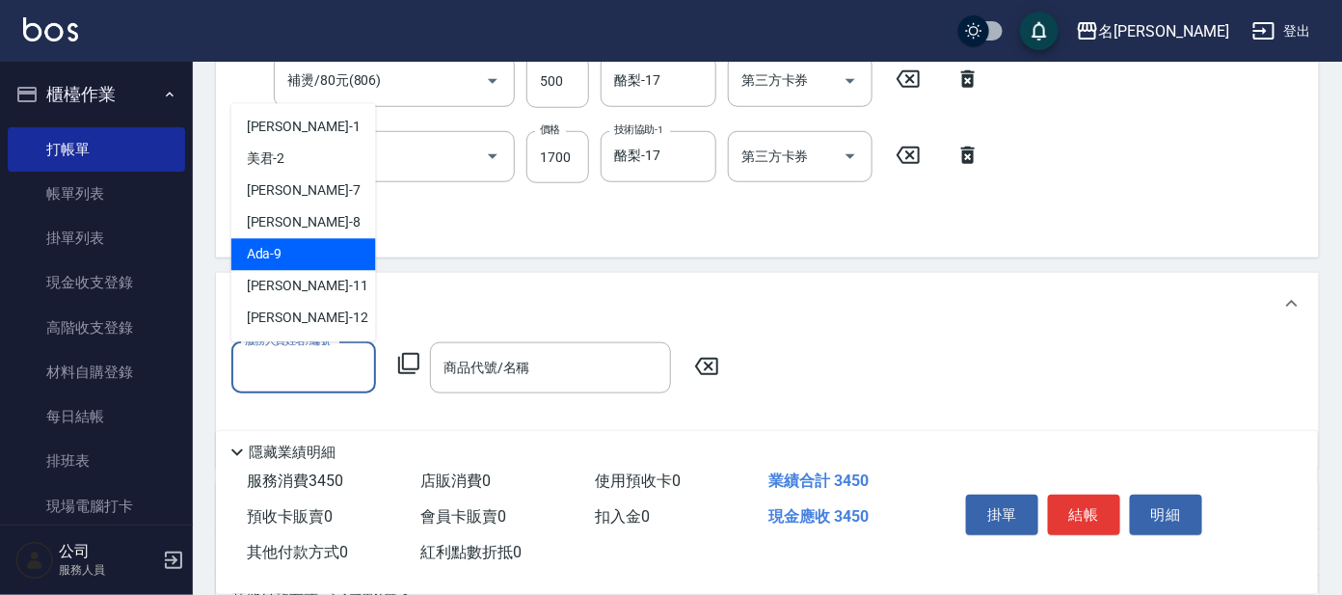
click at [315, 252] on div "Ada -9" at bounding box center [303, 255] width 145 height 32
type input "Ada-9"
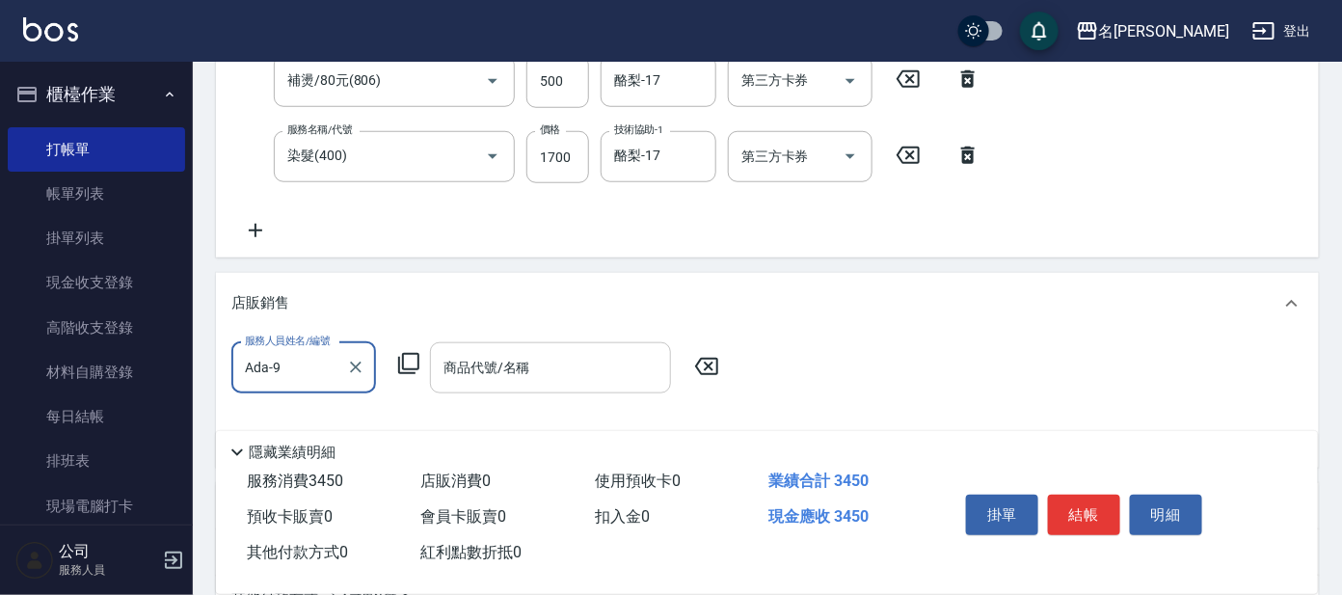
click at [474, 351] on div "商品代號/名稱 商品代號/名稱" at bounding box center [550, 367] width 241 height 51
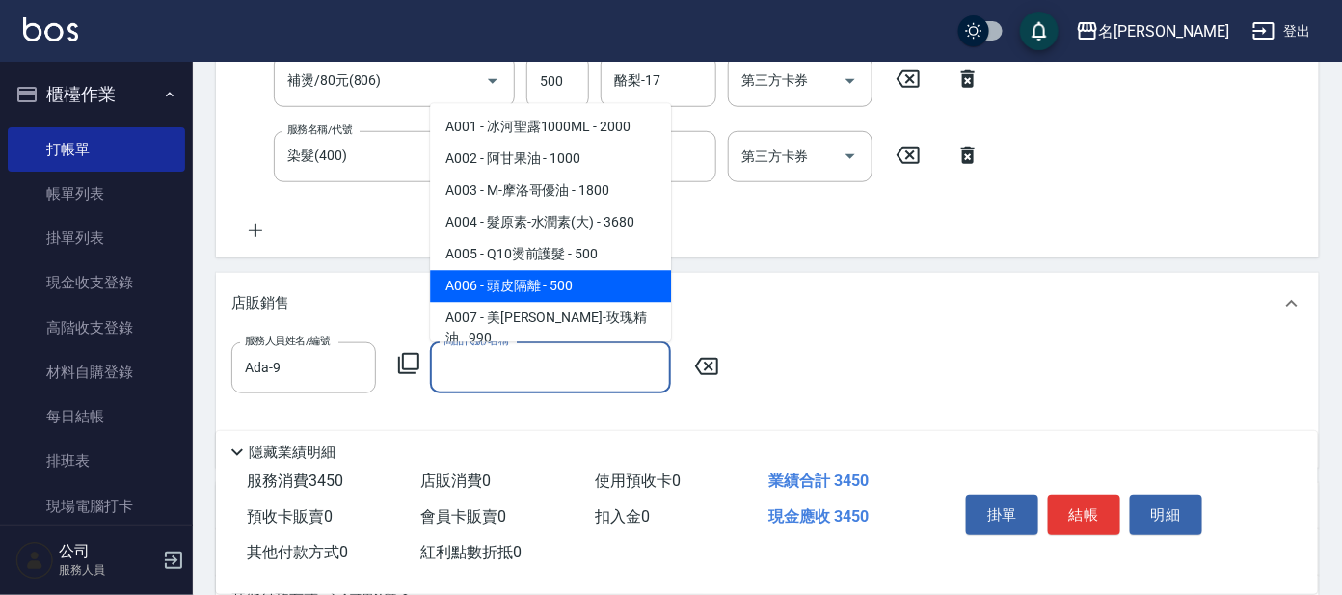
drag, startPoint x: 561, startPoint y: 274, endPoint x: 584, endPoint y: 273, distance: 23.2
click at [562, 274] on span "A006 - 頭皮隔離 - 500" at bounding box center [550, 287] width 241 height 32
type input "頭皮隔離"
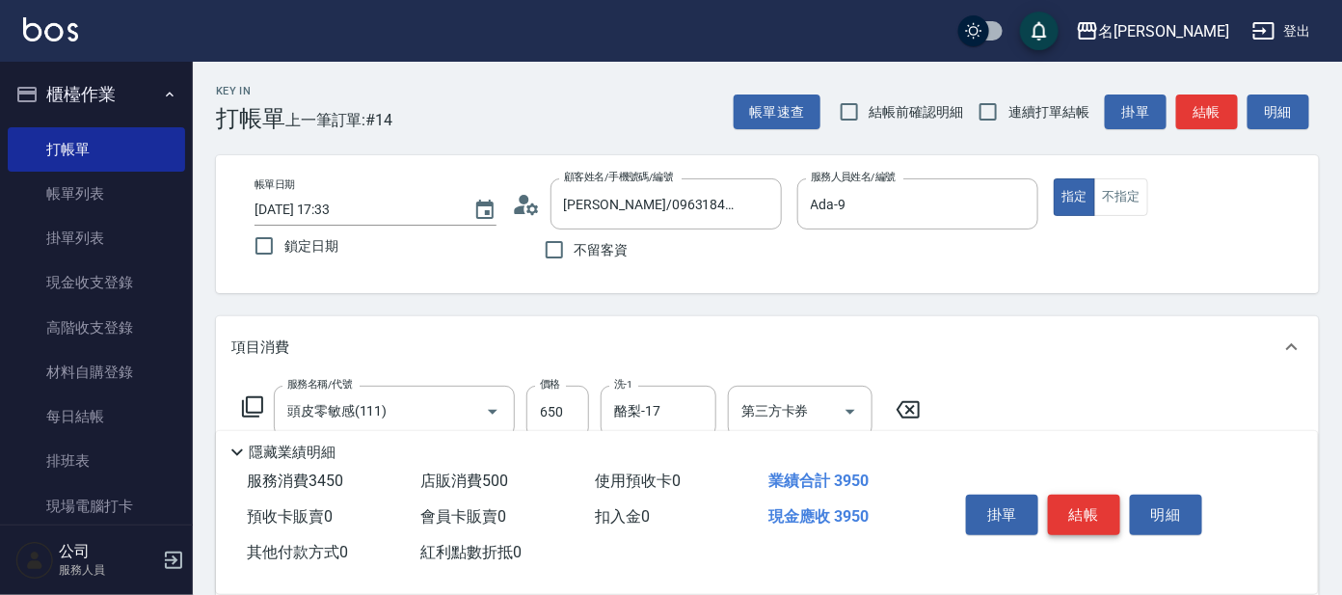
click at [1082, 518] on button "結帳" at bounding box center [1084, 515] width 72 height 40
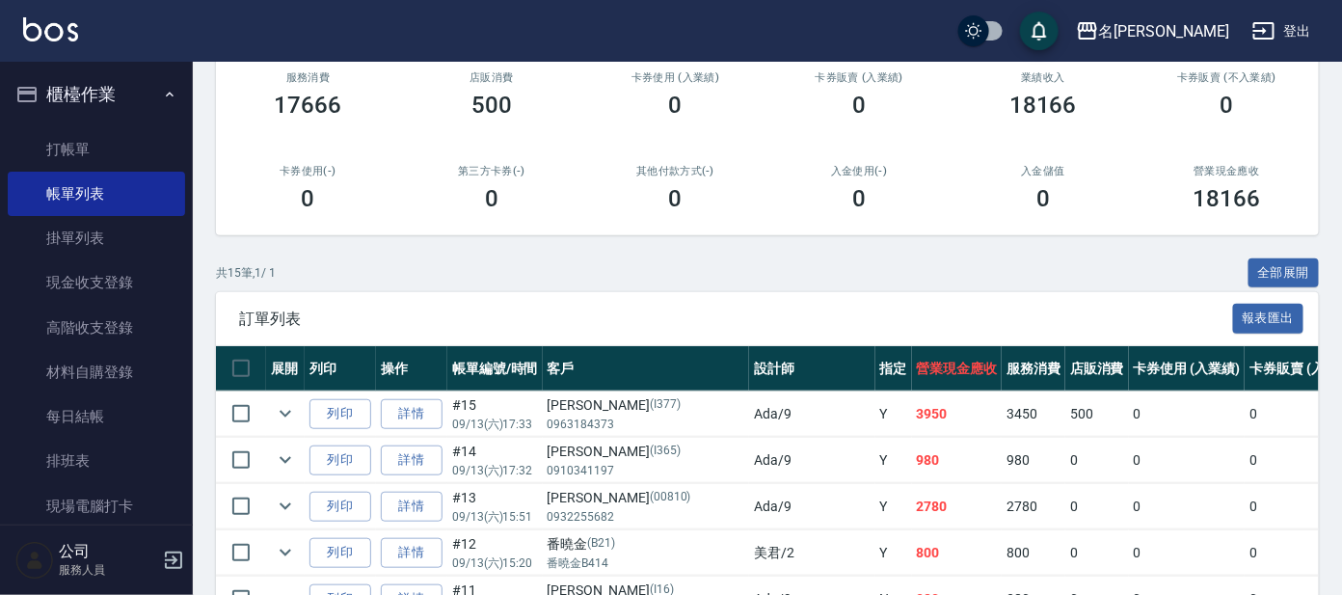
scroll to position [109, 0]
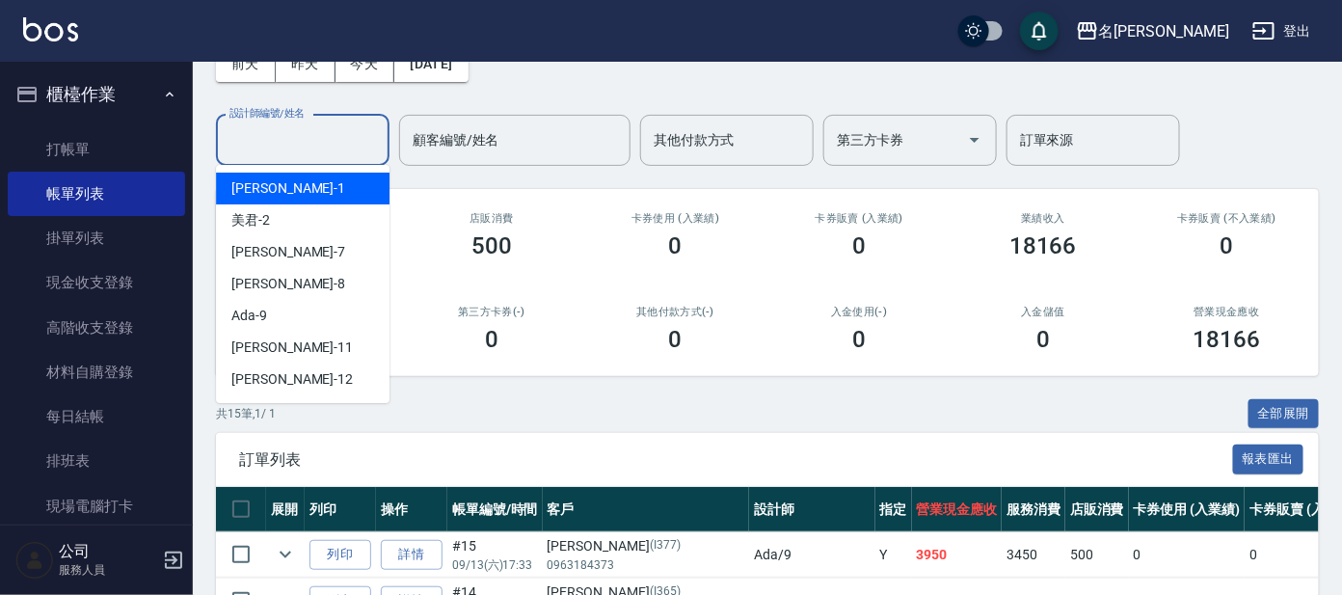
click at [311, 145] on input "設計師編號/姓名" at bounding box center [303, 140] width 156 height 34
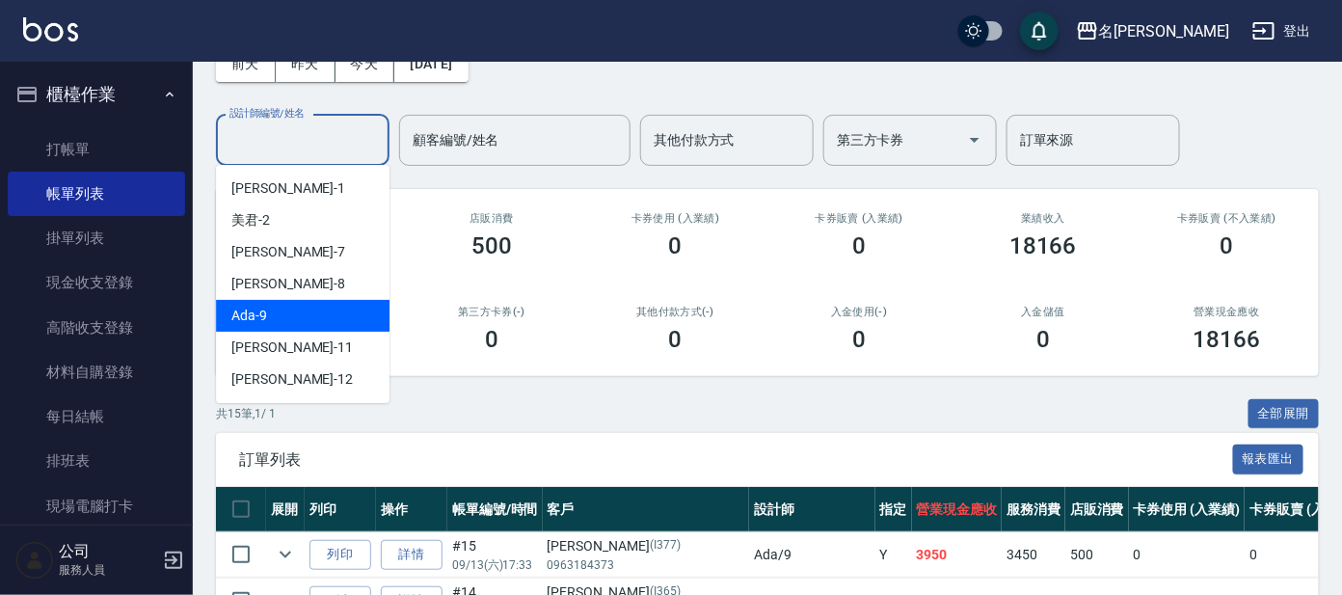
click at [290, 314] on div "Ada -9" at bounding box center [303, 316] width 174 height 32
type input "Ada-9"
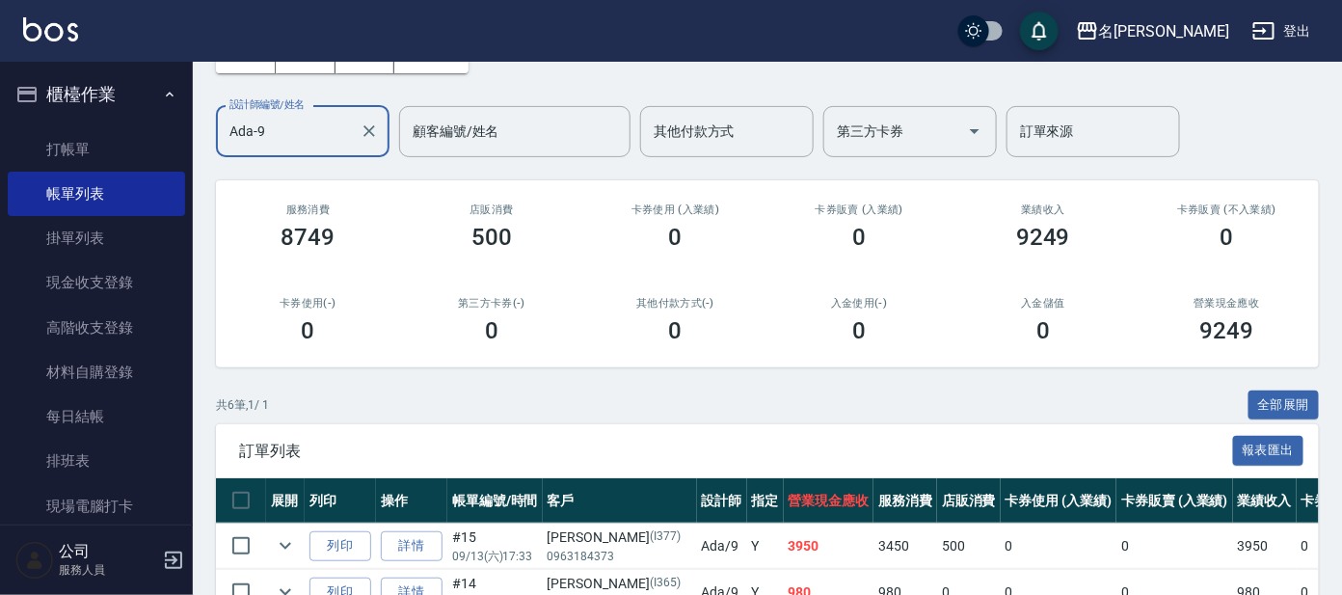
scroll to position [0, 0]
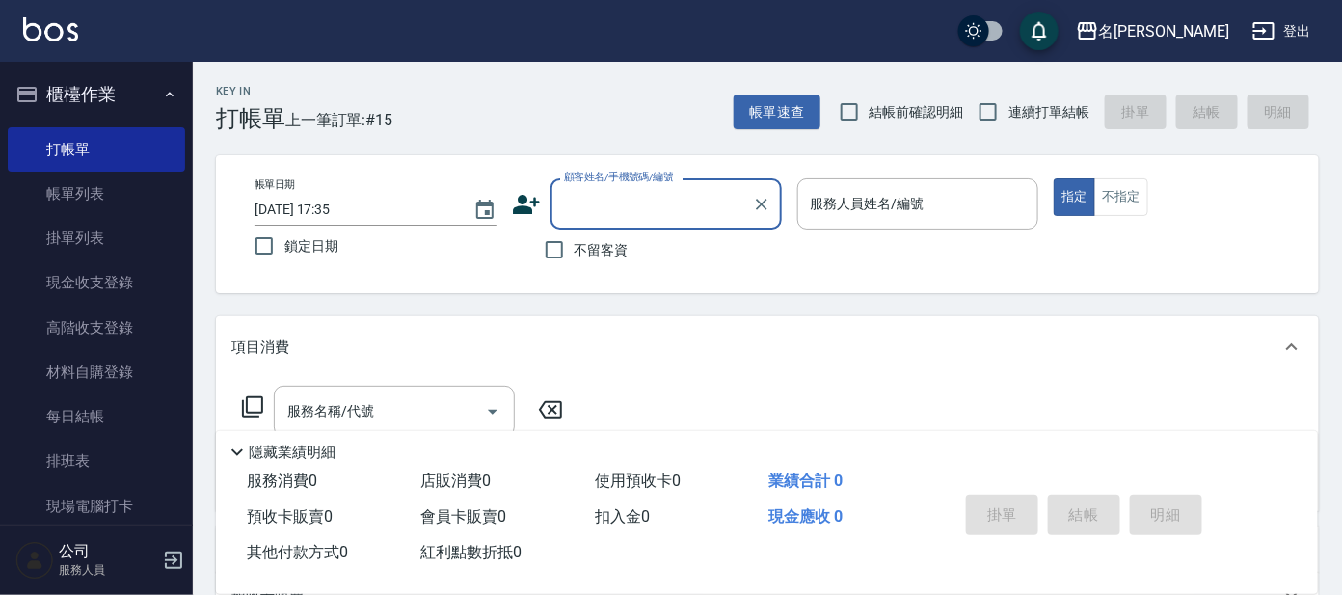
drag, startPoint x: 643, startPoint y: 194, endPoint x: 666, endPoint y: 194, distance: 23.1
click at [657, 194] on input "顧客姓名/手機號碼/編號" at bounding box center [651, 204] width 185 height 34
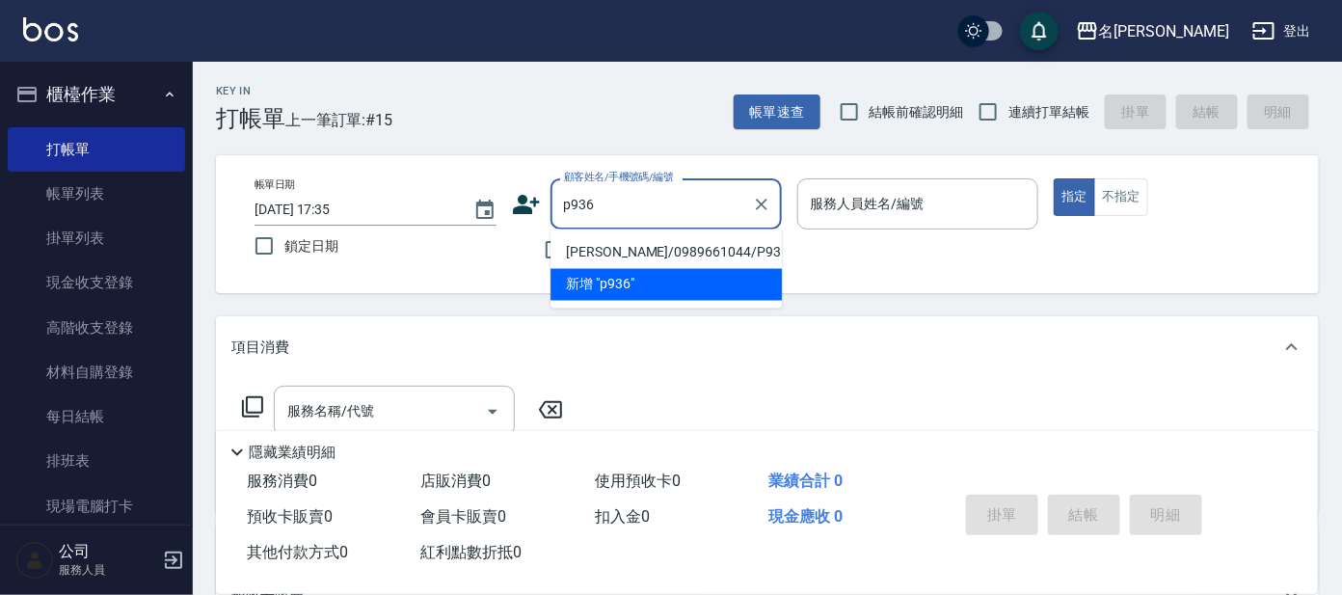
click at [651, 255] on li "[PERSON_NAME]/0989661044/P936" at bounding box center [666, 253] width 231 height 32
type input "[PERSON_NAME]/0989661044/P936"
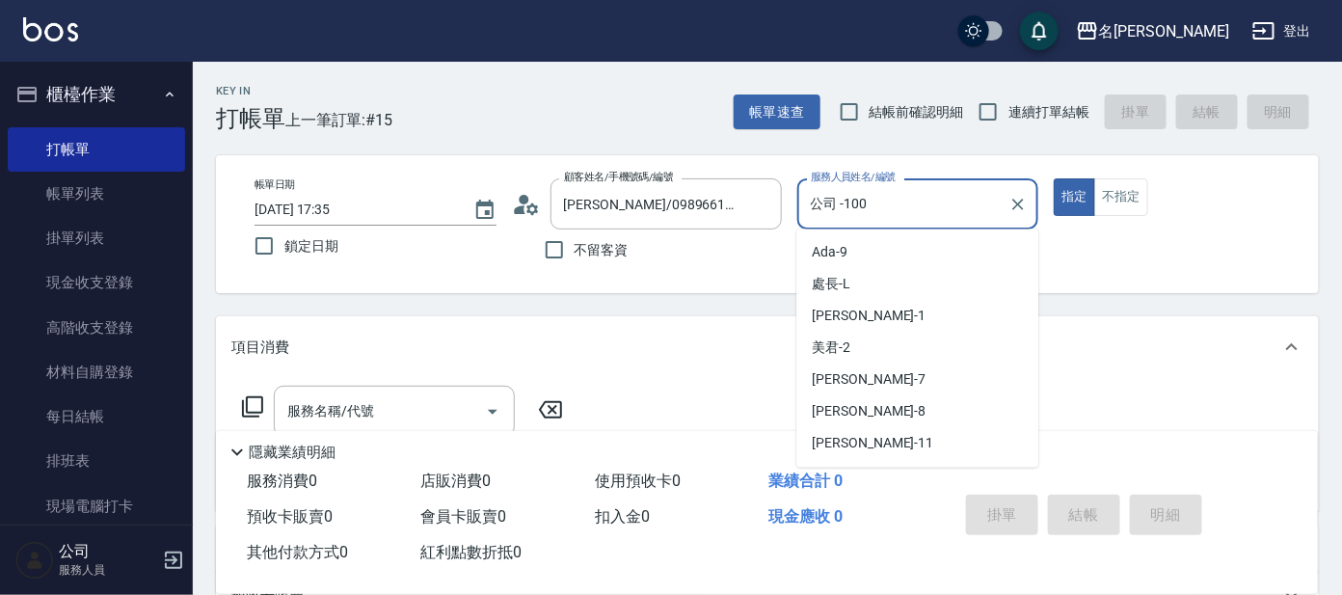
click at [874, 208] on input "公司 -100" at bounding box center [904, 204] width 196 height 34
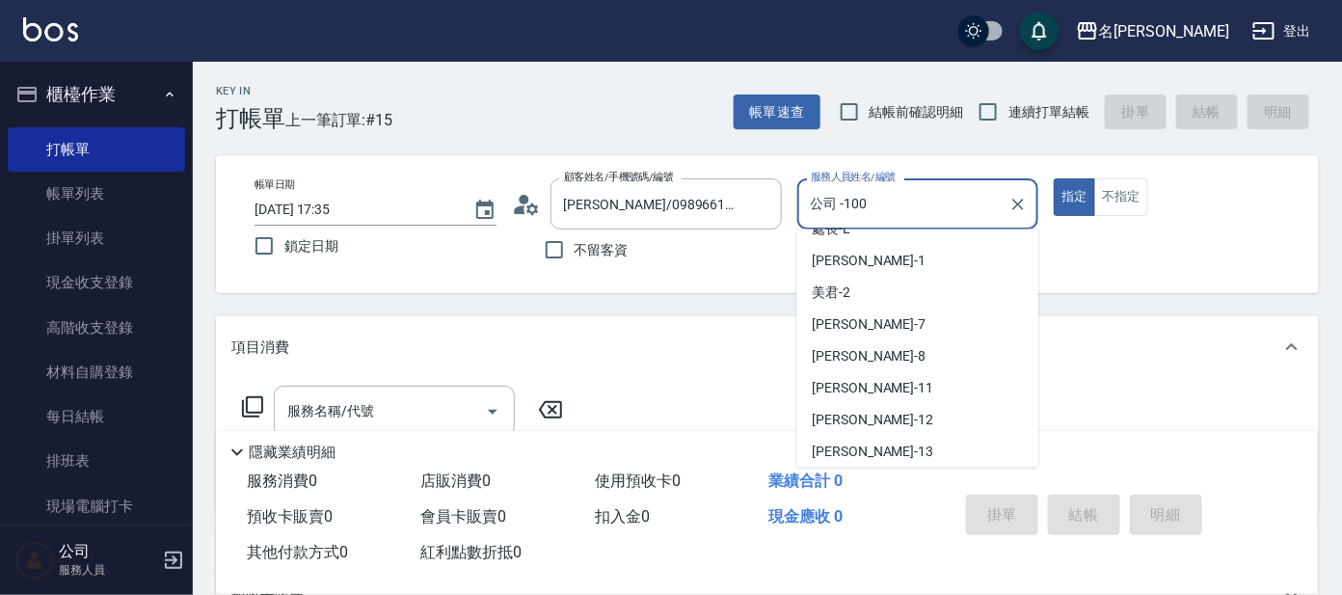
scroll to position [41, 0]
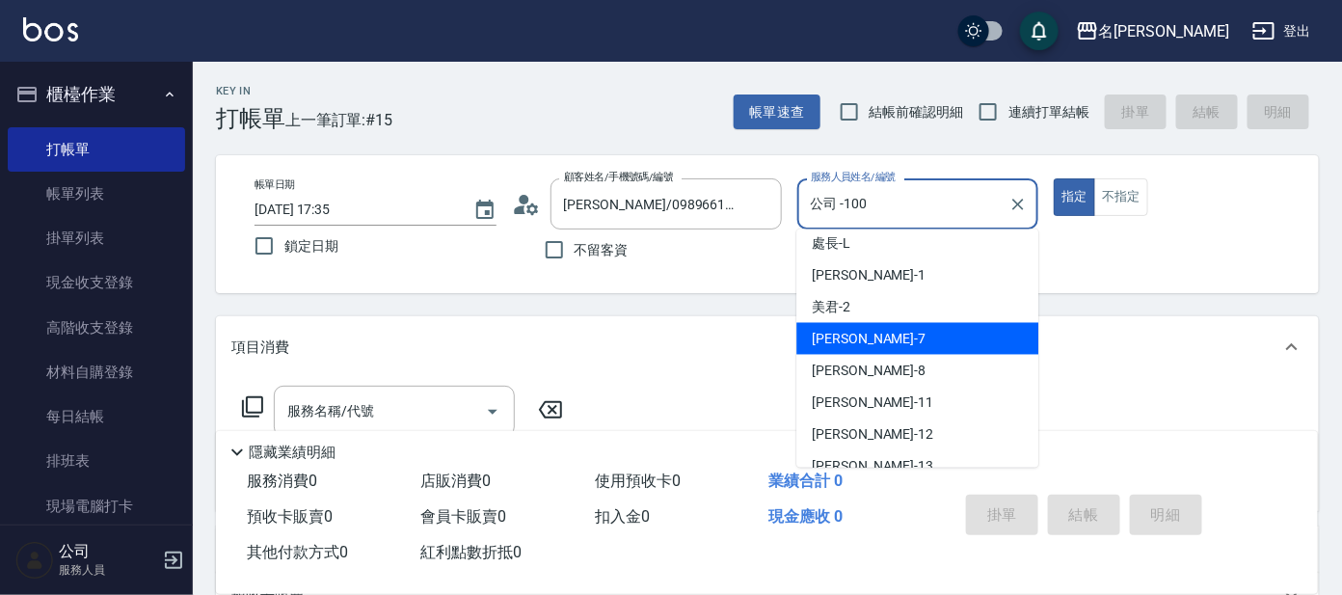
click at [835, 339] on span "[PERSON_NAME] -7" at bounding box center [869, 339] width 114 height 20
type input "[PERSON_NAME]-7"
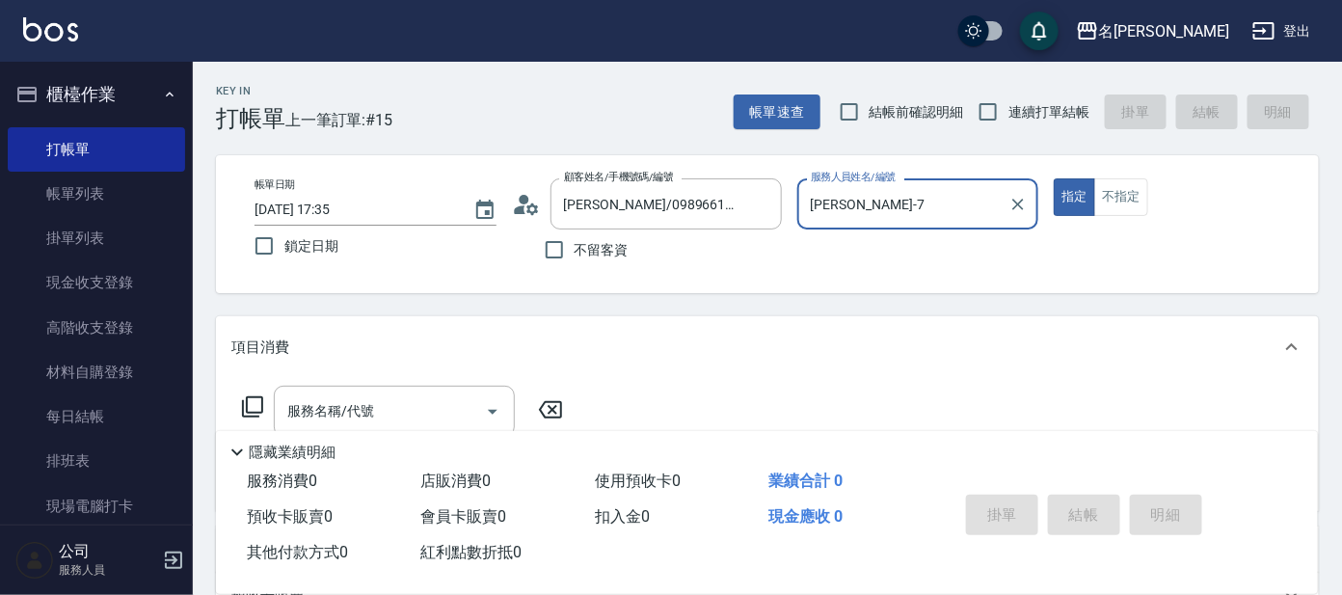
click at [250, 406] on icon at bounding box center [252, 406] width 23 height 23
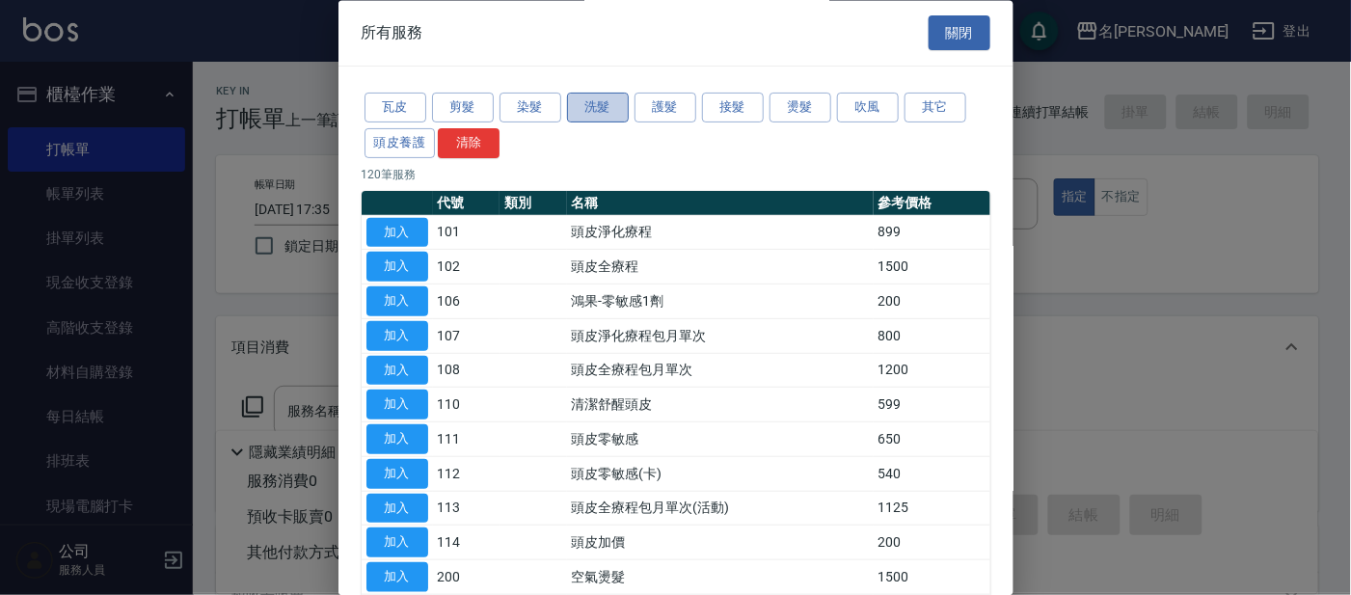
click at [602, 109] on button "洗髮" at bounding box center [598, 109] width 62 height 30
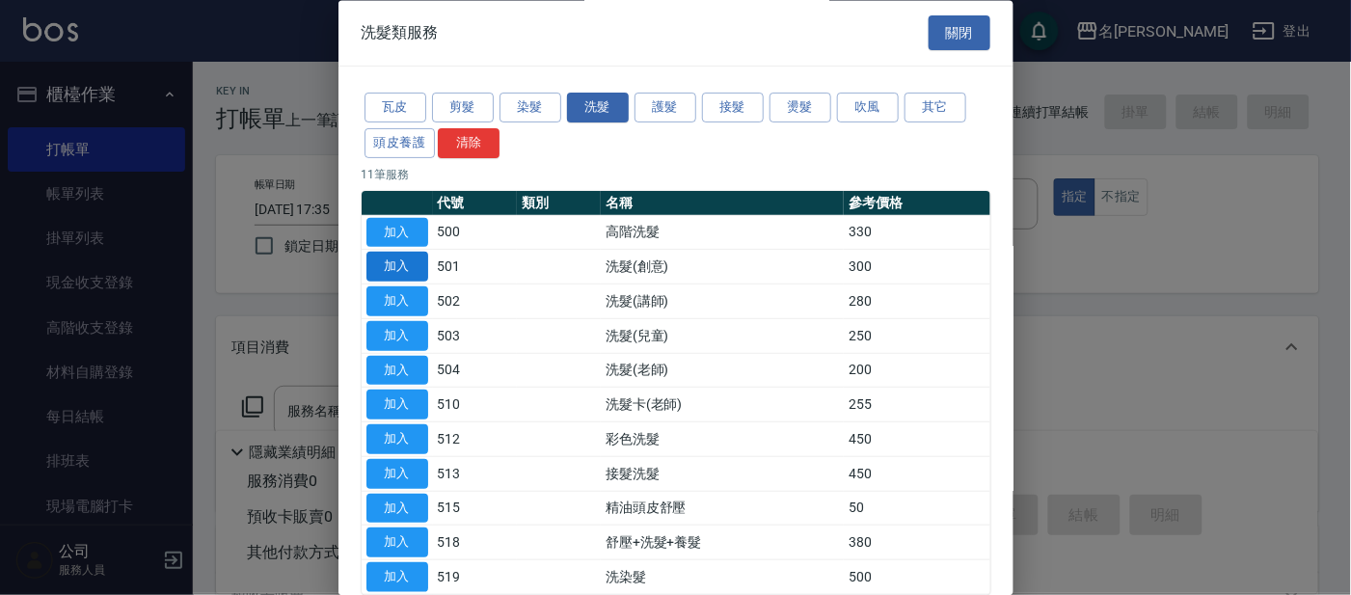
click at [392, 268] on button "加入" at bounding box center [397, 268] width 62 height 30
type input "洗髮(創意)(501)"
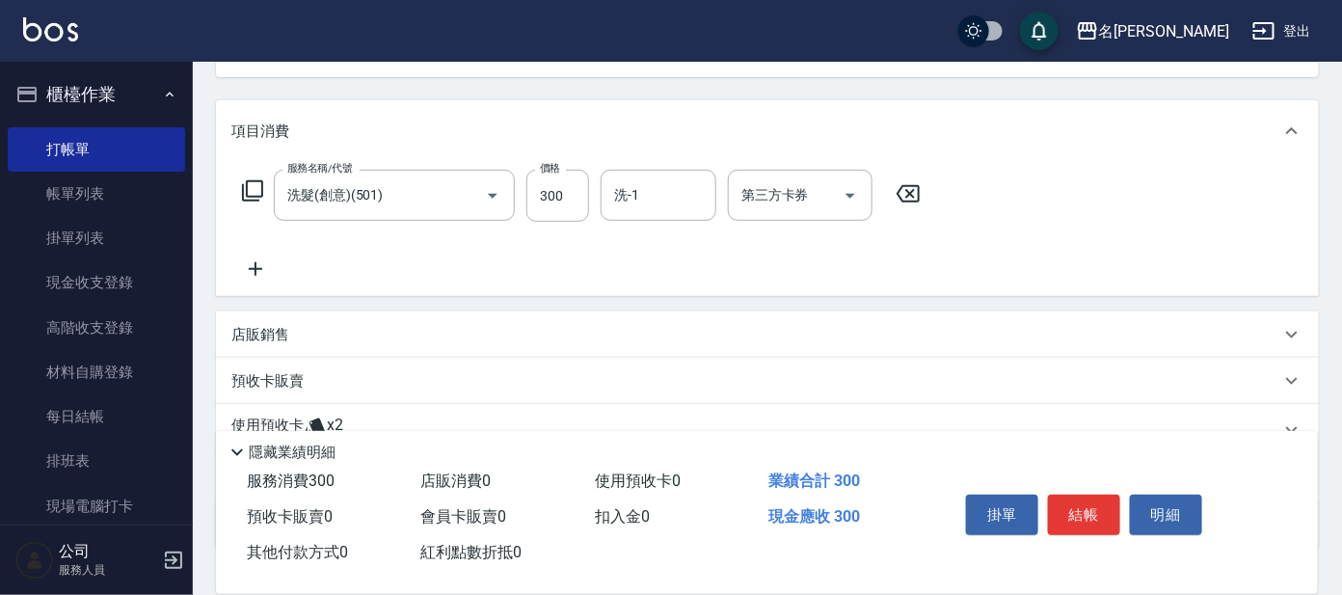
scroll to position [208, 0]
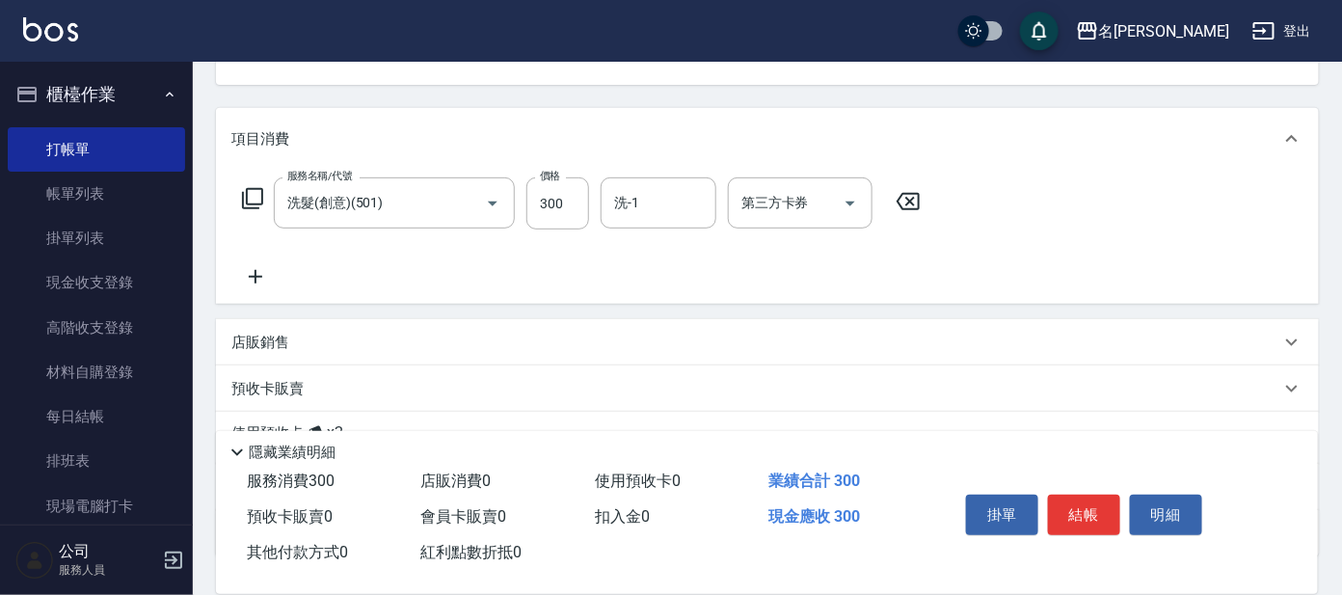
click at [258, 390] on p "預收卡販賣" at bounding box center [267, 389] width 72 height 20
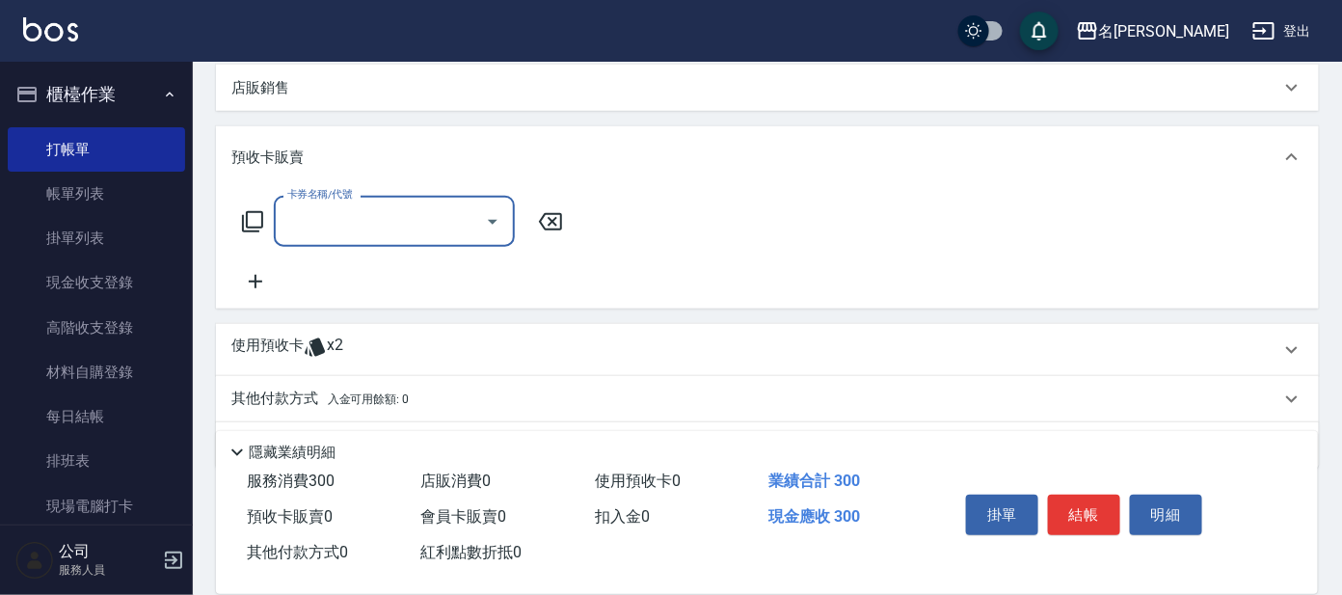
scroll to position [450, 0]
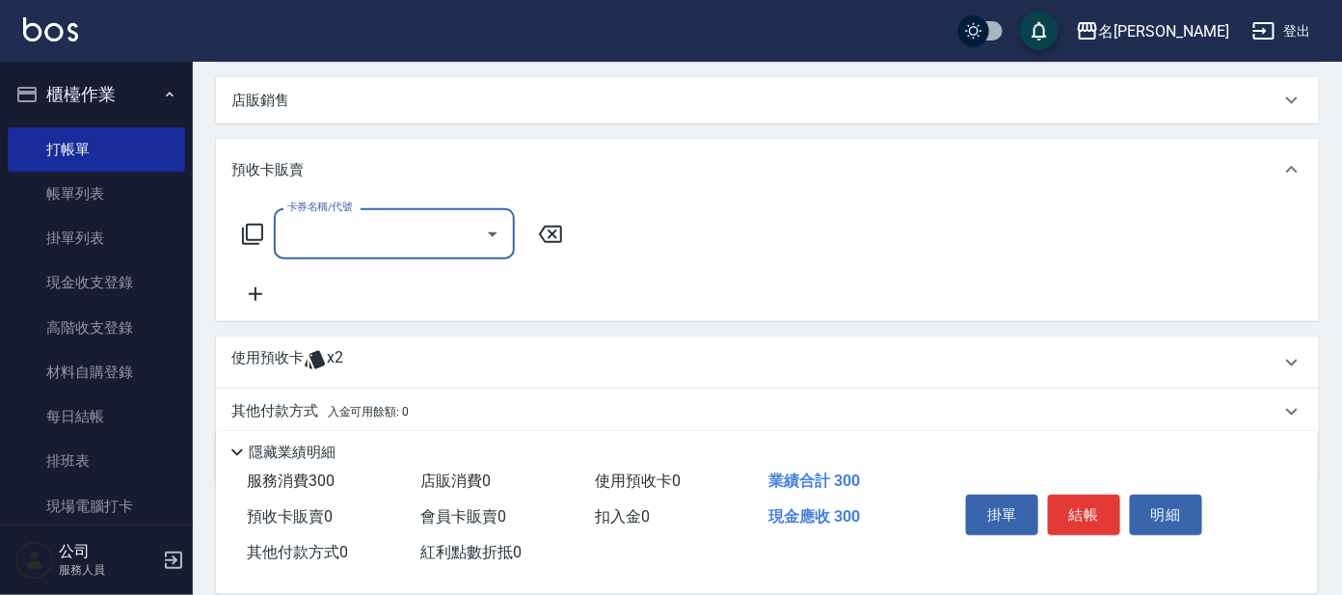
click at [350, 221] on input "卡券名稱/代號" at bounding box center [379, 234] width 195 height 34
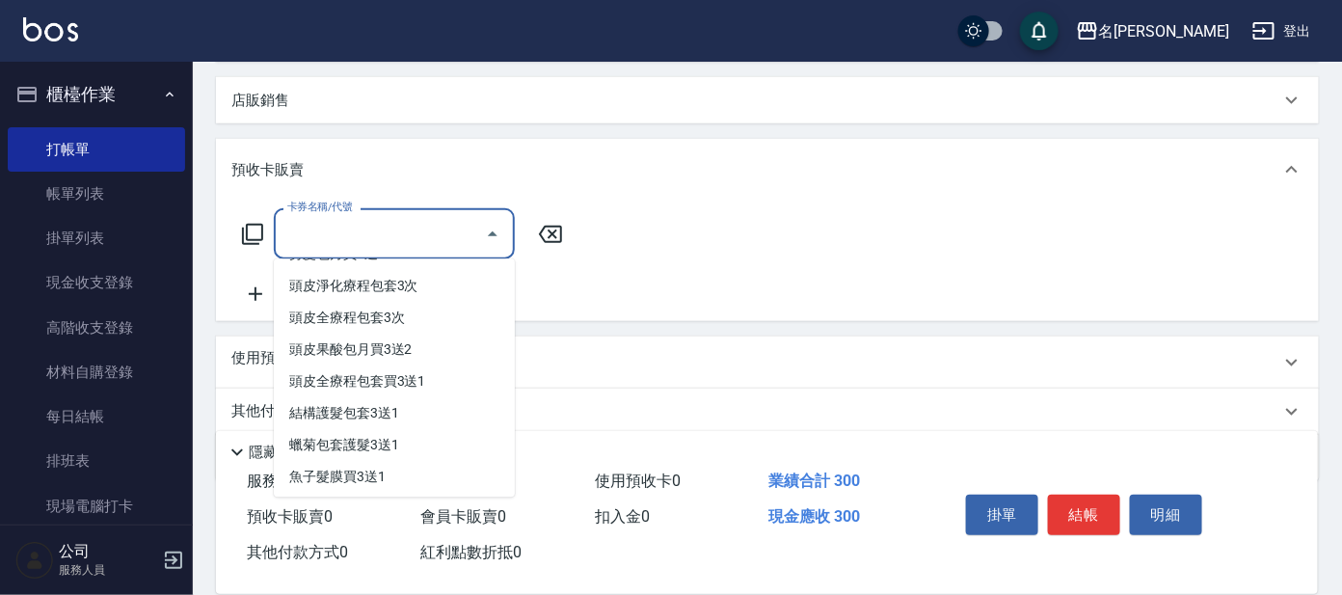
scroll to position [139, 0]
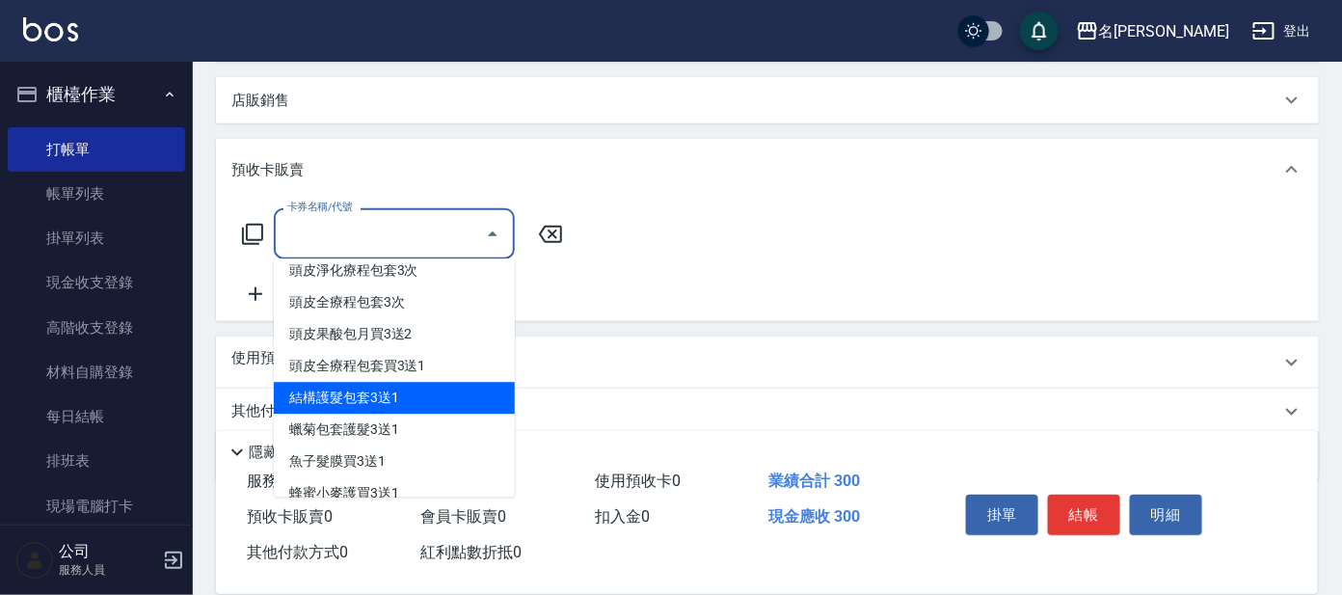
click at [335, 393] on span "結構護髮包套3送1" at bounding box center [394, 399] width 241 height 32
type input "結構護髮包套3送1(996)"
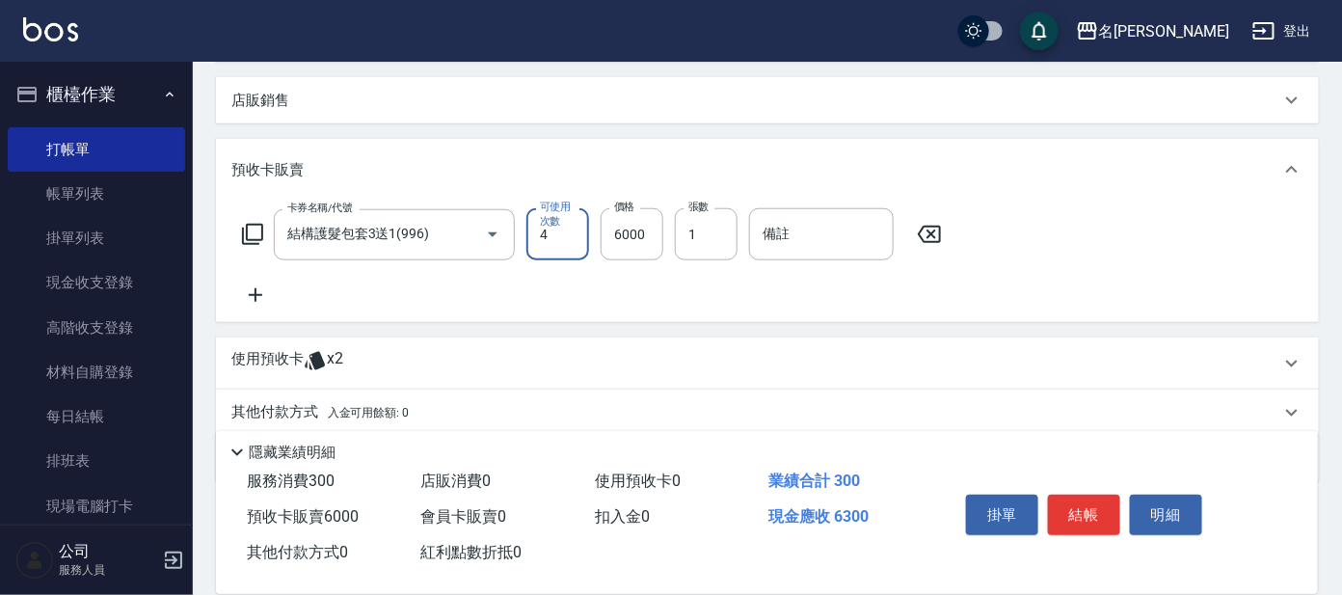
click at [930, 232] on icon at bounding box center [929, 234] width 23 height 17
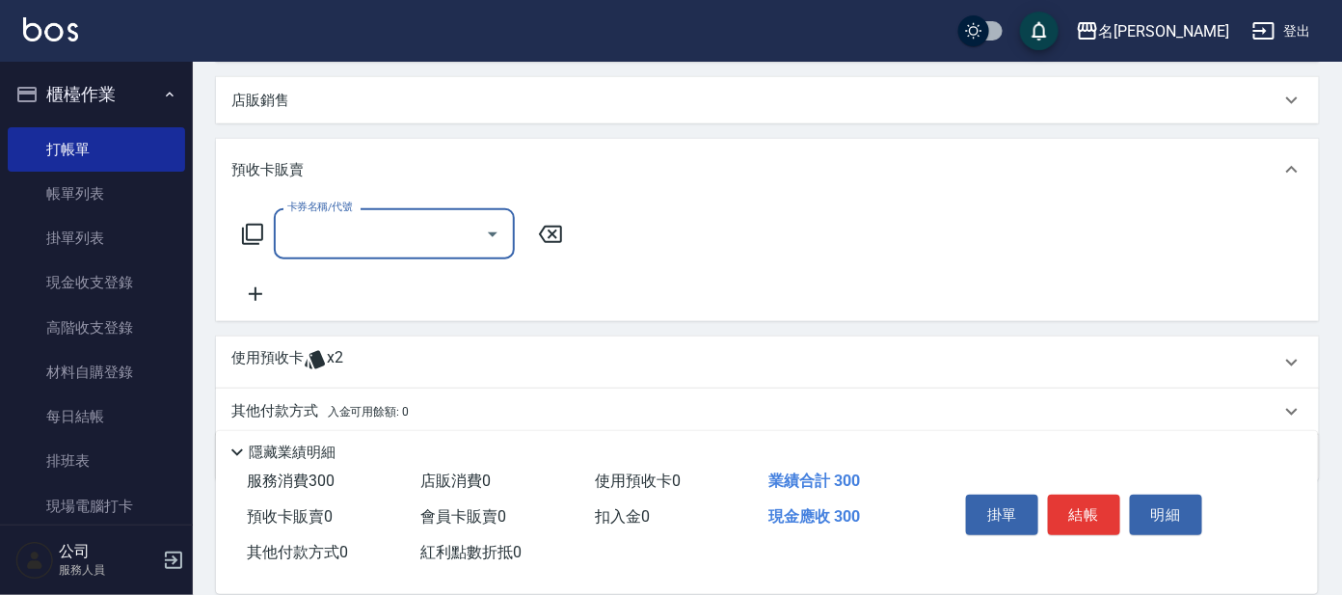
scroll to position [517, 0]
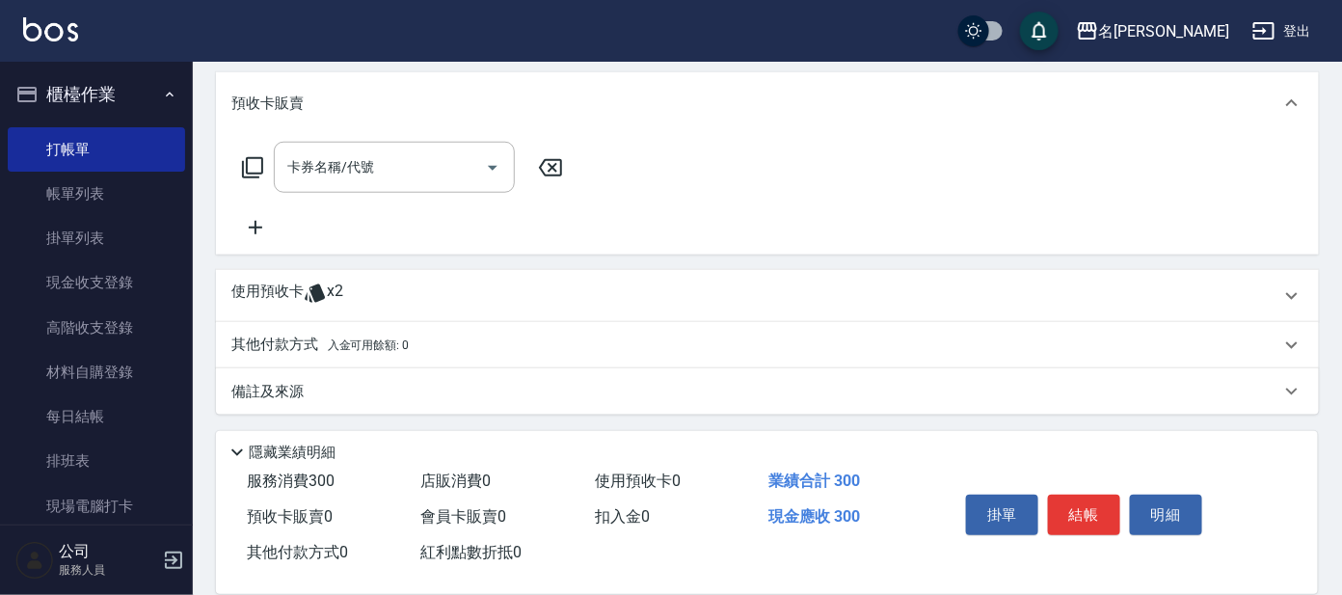
click at [262, 290] on p "使用預收卡" at bounding box center [267, 296] width 72 height 29
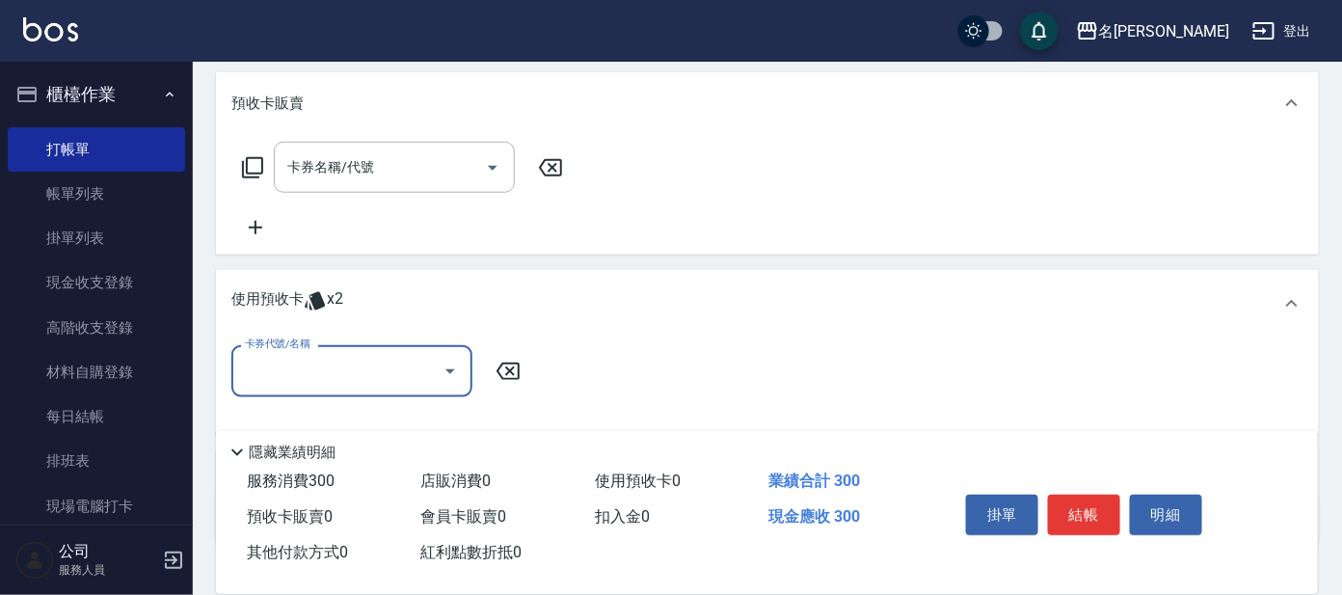
scroll to position [0, 0]
click at [337, 358] on input "卡券代號/名稱" at bounding box center [337, 371] width 195 height 34
click at [328, 422] on div "結構護髮包套3送1 剩餘2張" at bounding box center [351, 419] width 241 height 32
type input "結構護髮包套3送1"
click at [1078, 513] on button "結帳" at bounding box center [1084, 515] width 72 height 40
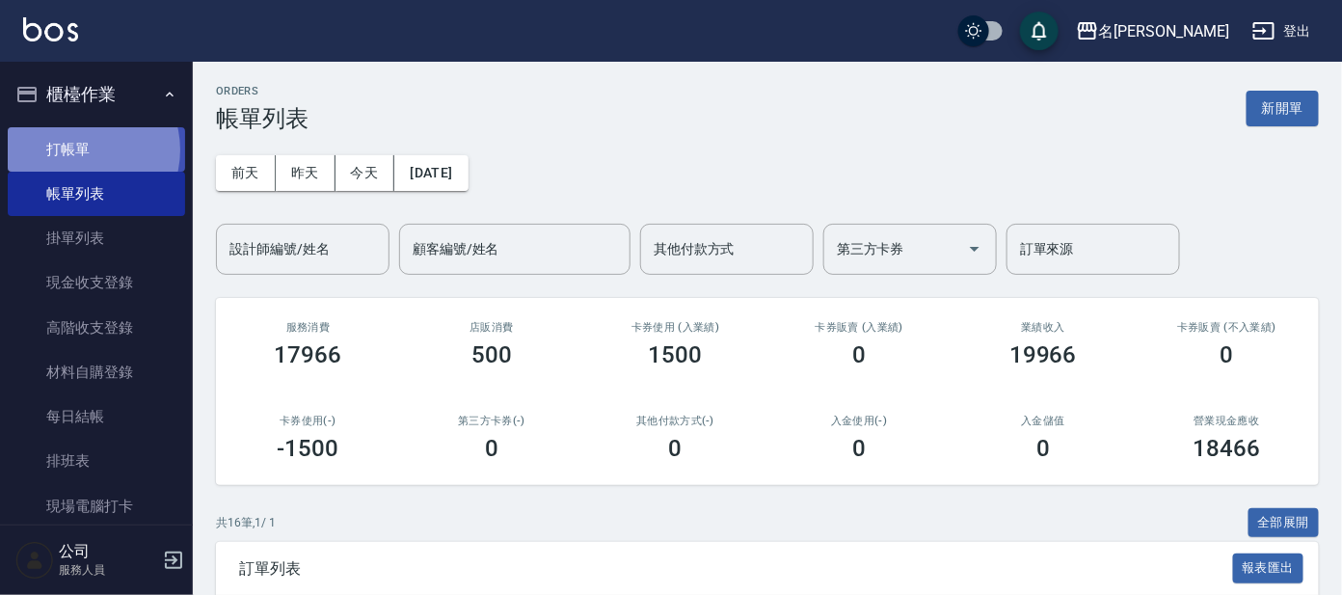
click at [78, 149] on link "打帳單" at bounding box center [96, 149] width 177 height 44
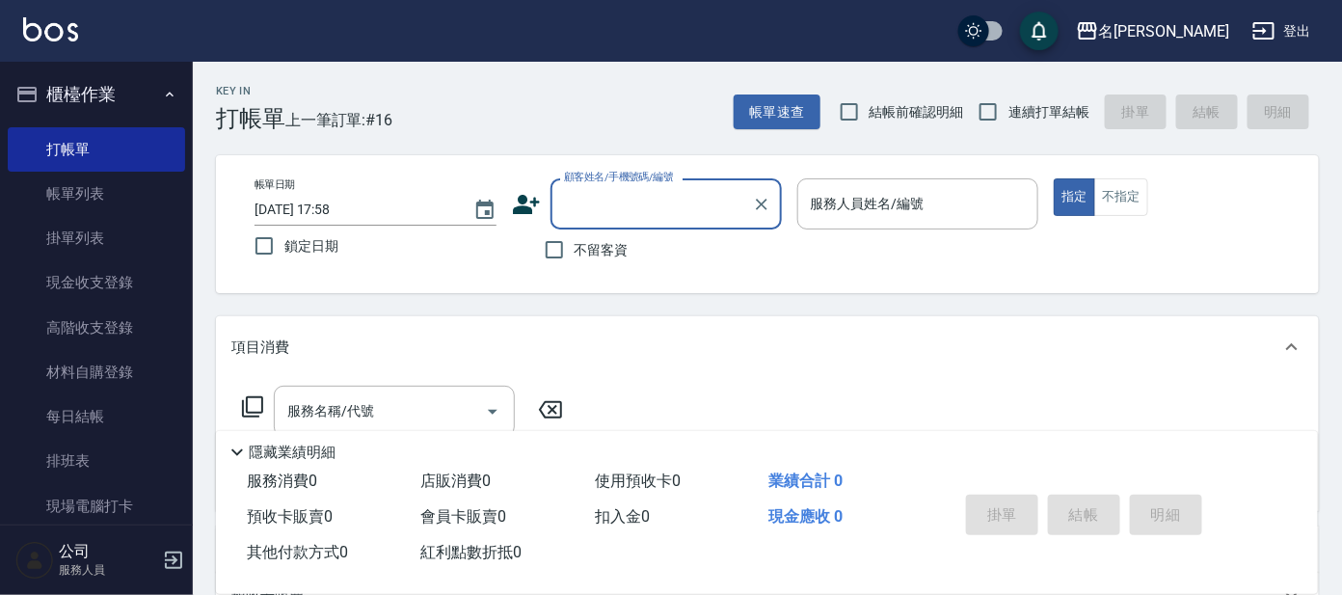
click at [637, 206] on input "顧客姓名/手機號碼/編號" at bounding box center [651, 204] width 185 height 34
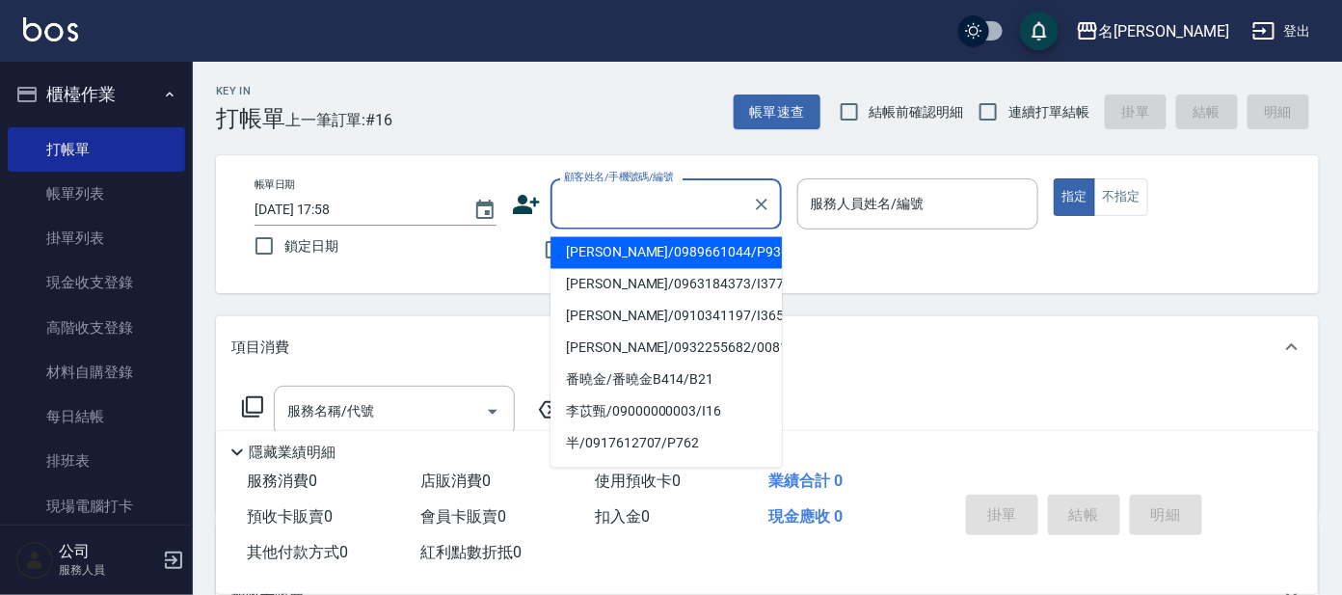
click at [659, 255] on li "[PERSON_NAME]/0989661044/P936" at bounding box center [666, 253] width 231 height 32
type input "[PERSON_NAME]/0989661044/P936"
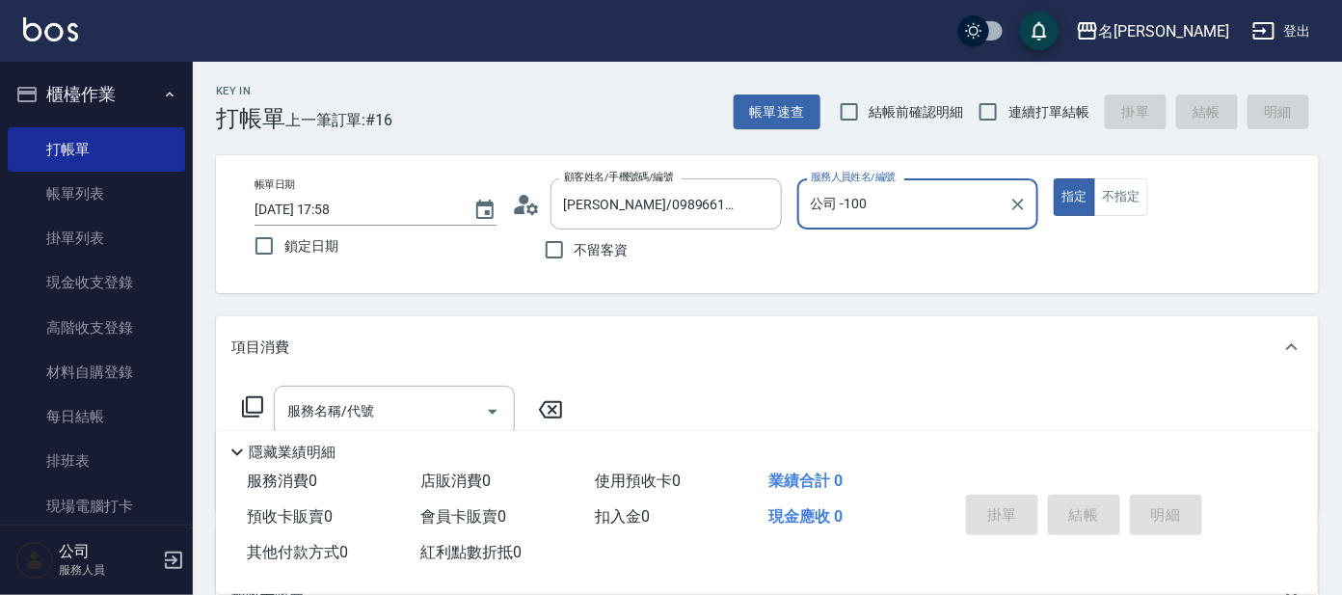
click at [908, 201] on input "公司 -100" at bounding box center [904, 204] width 196 height 34
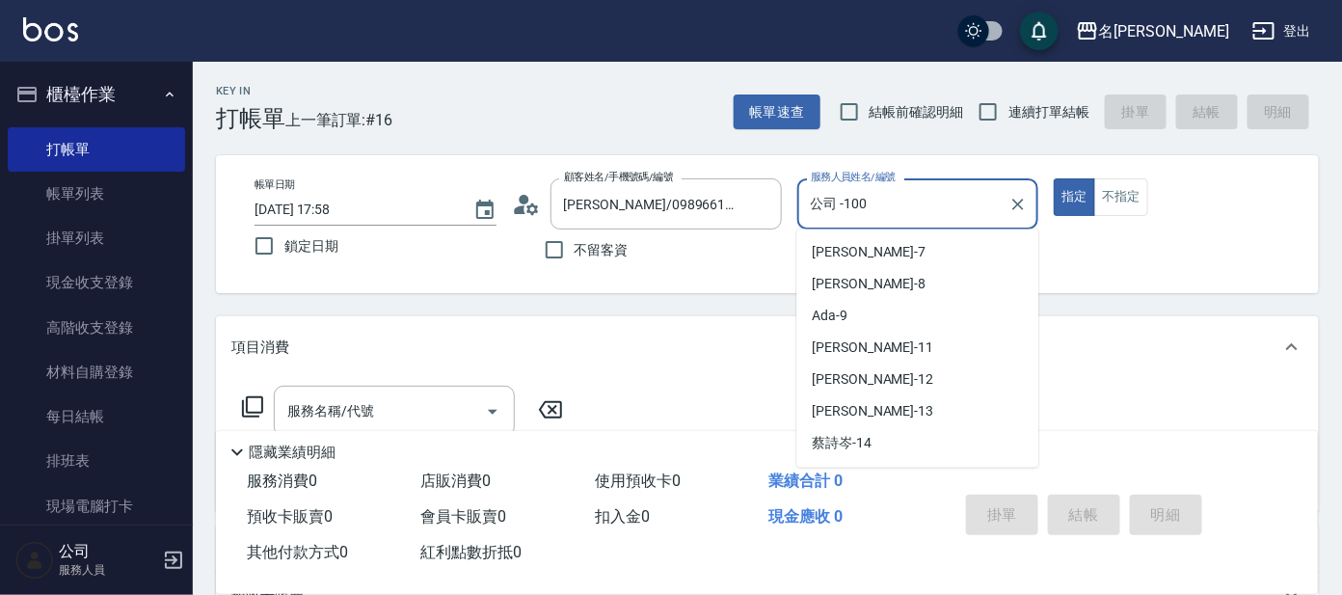
scroll to position [33, 0]
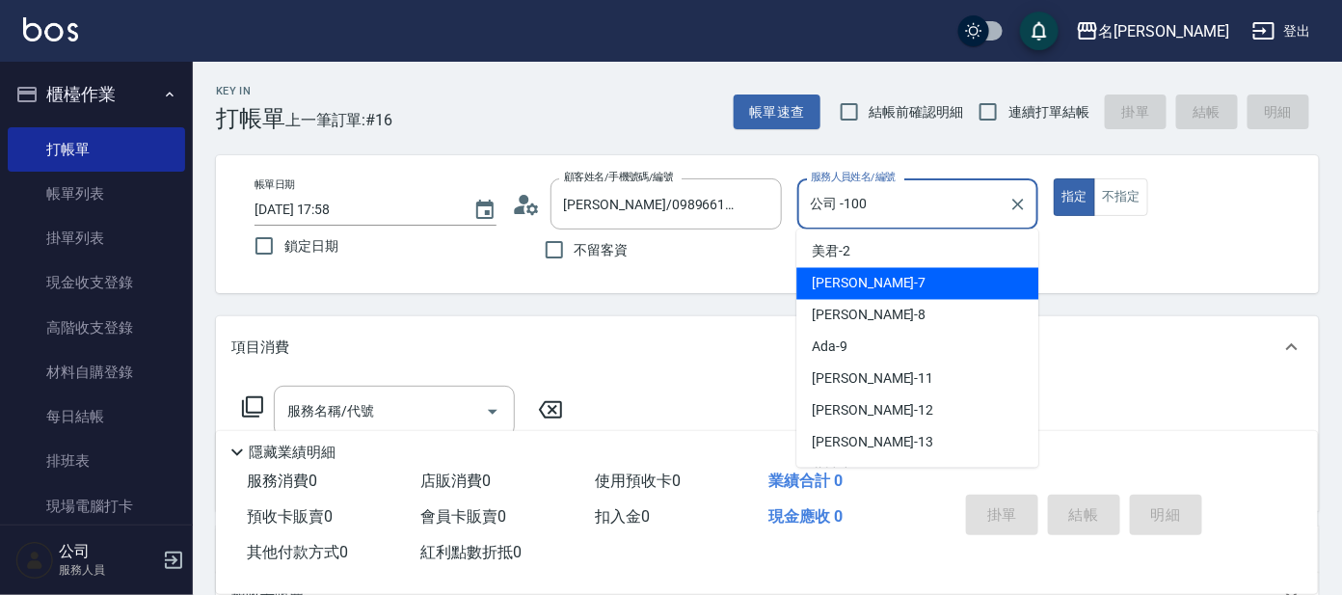
drag, startPoint x: 823, startPoint y: 281, endPoint x: 774, endPoint y: 287, distance: 49.6
click at [820, 283] on span "[PERSON_NAME] -7" at bounding box center [869, 284] width 114 height 20
type input "[PERSON_NAME]-7"
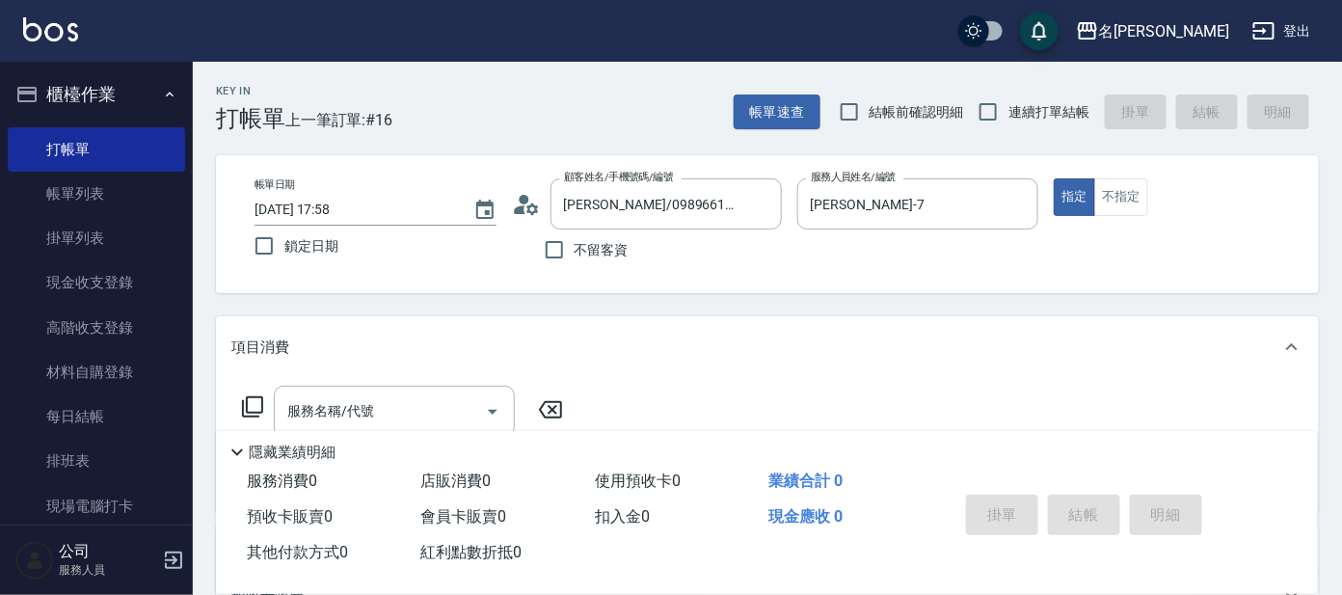
drag, startPoint x: 255, startPoint y: 400, endPoint x: 282, endPoint y: 340, distance: 65.2
click at [261, 390] on div "服務名稱/代號 服務名稱/代號" at bounding box center [402, 411] width 343 height 51
click at [249, 407] on icon at bounding box center [252, 406] width 23 height 23
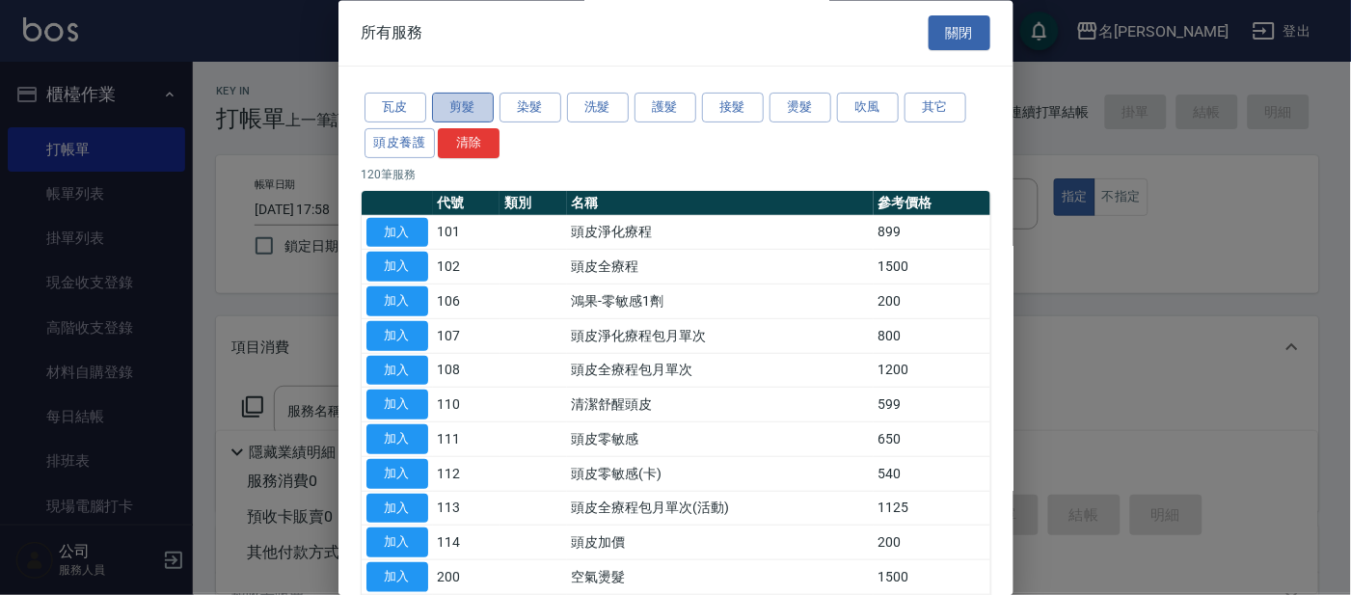
click at [471, 109] on button "剪髮" at bounding box center [463, 109] width 62 height 30
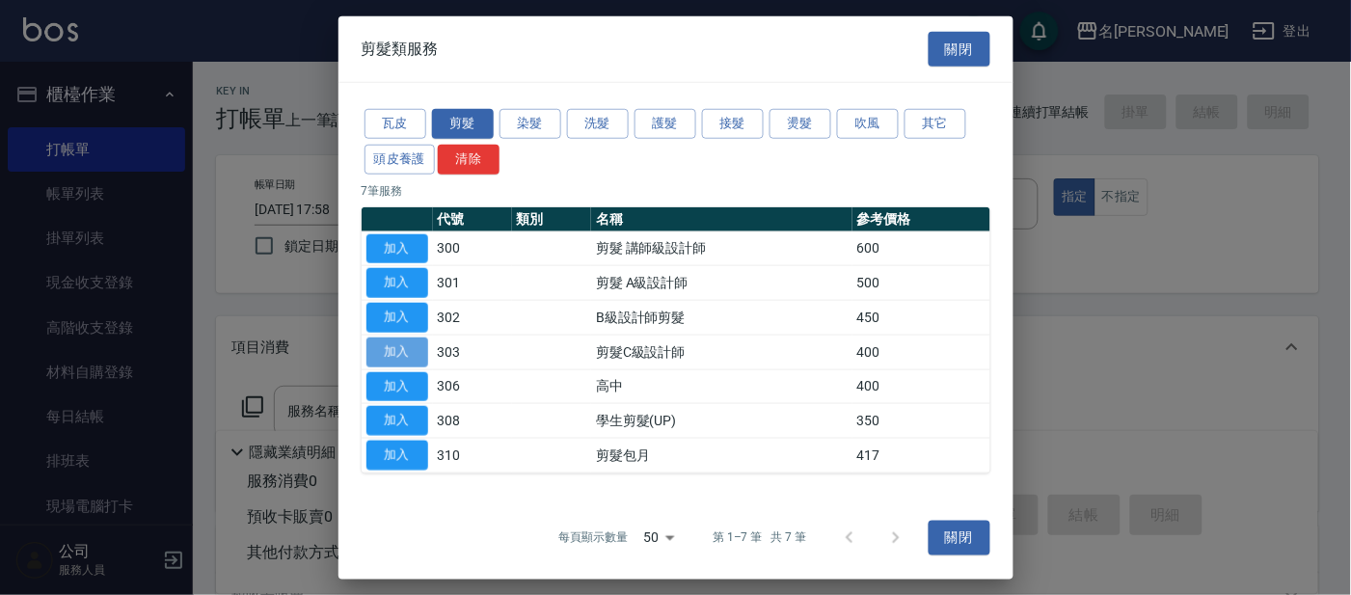
click at [389, 346] on button "加入" at bounding box center [397, 352] width 62 height 30
type input "剪髮C級設計師(303)"
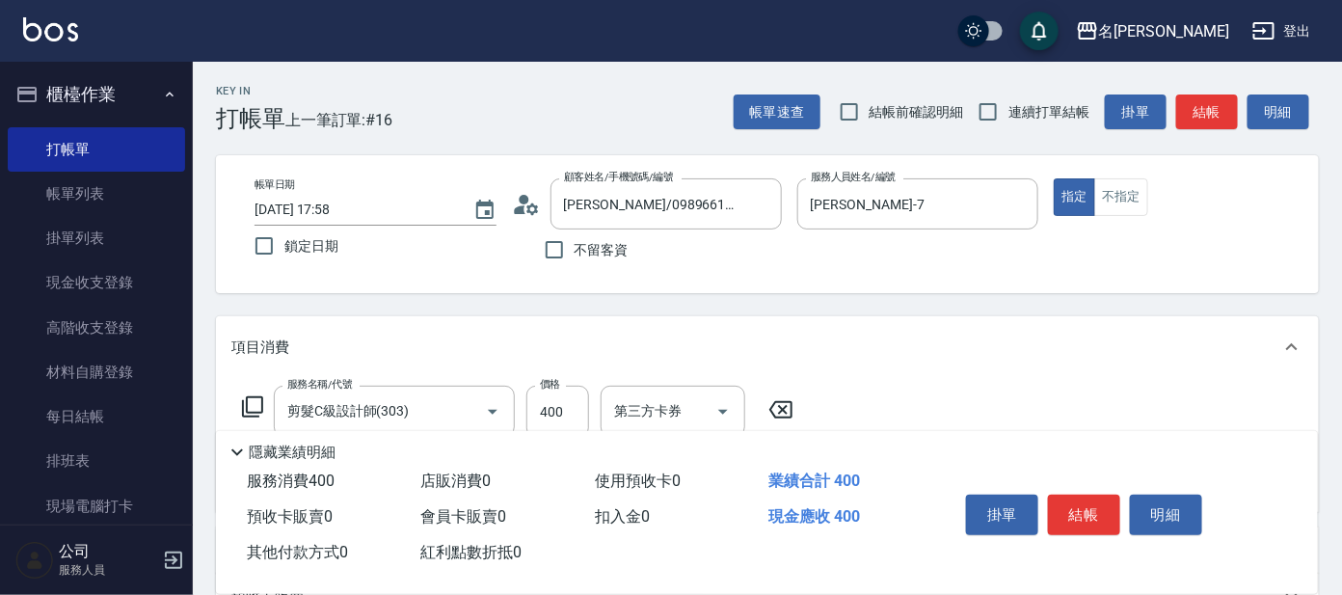
click at [254, 399] on icon at bounding box center [252, 406] width 23 height 23
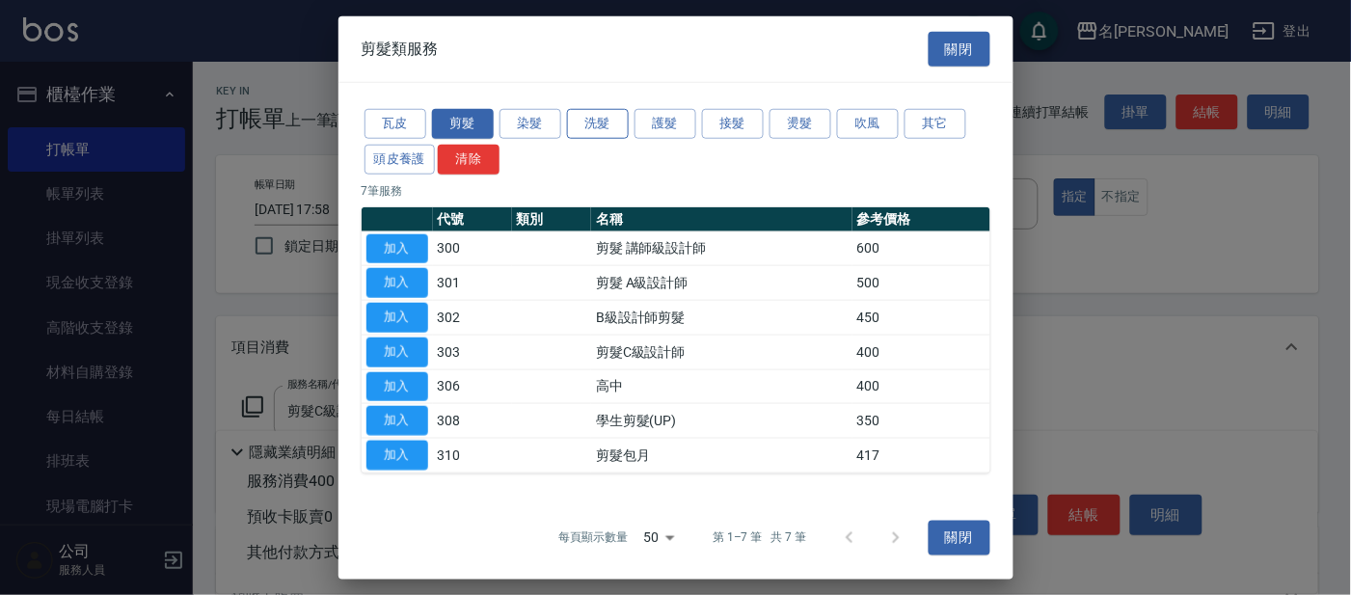
click at [610, 121] on button "洗髮" at bounding box center [598, 124] width 62 height 30
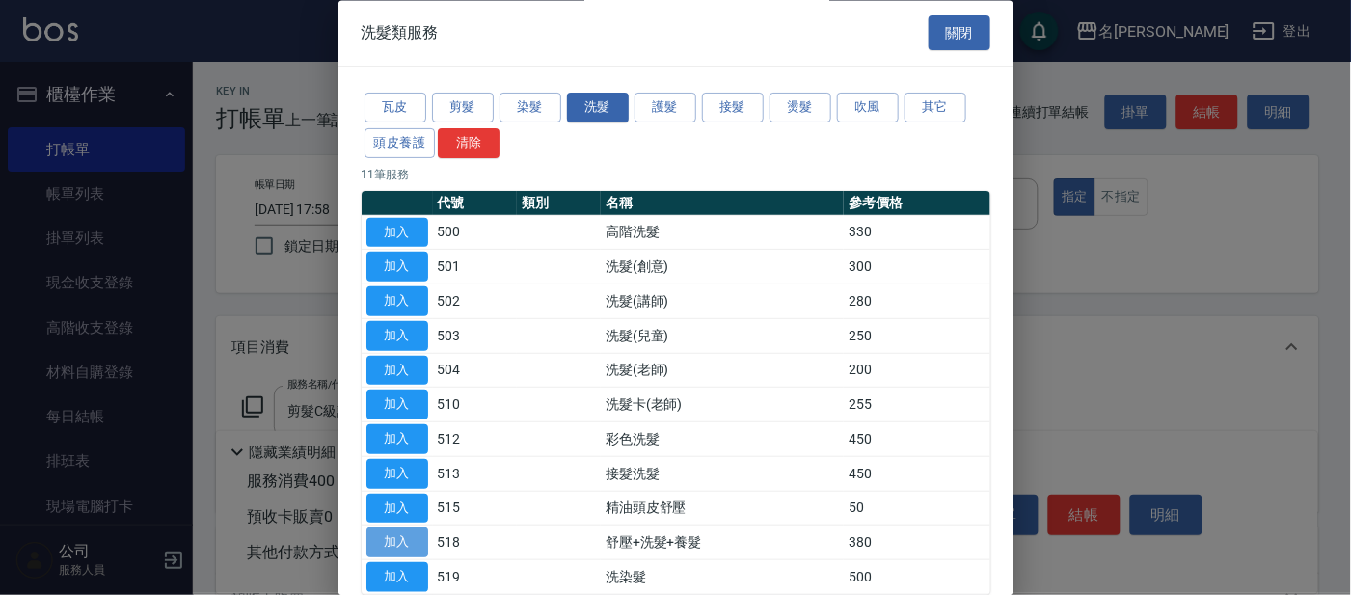
click at [401, 539] on button "加入" at bounding box center [397, 543] width 62 height 30
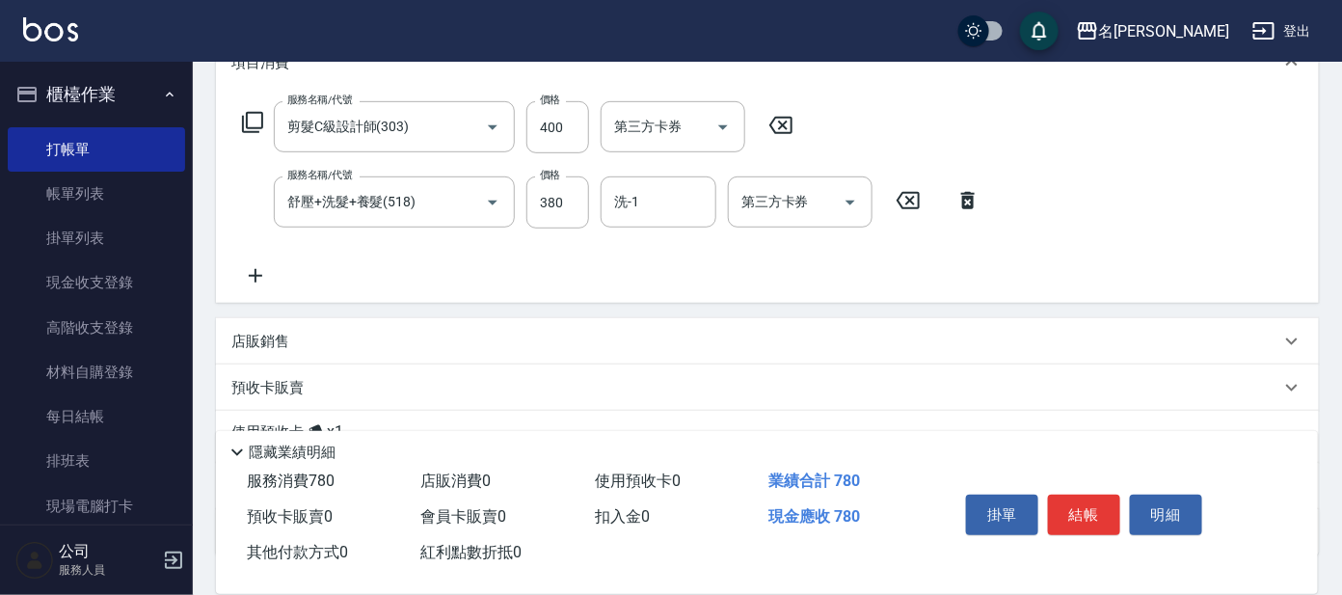
scroll to position [257, 0]
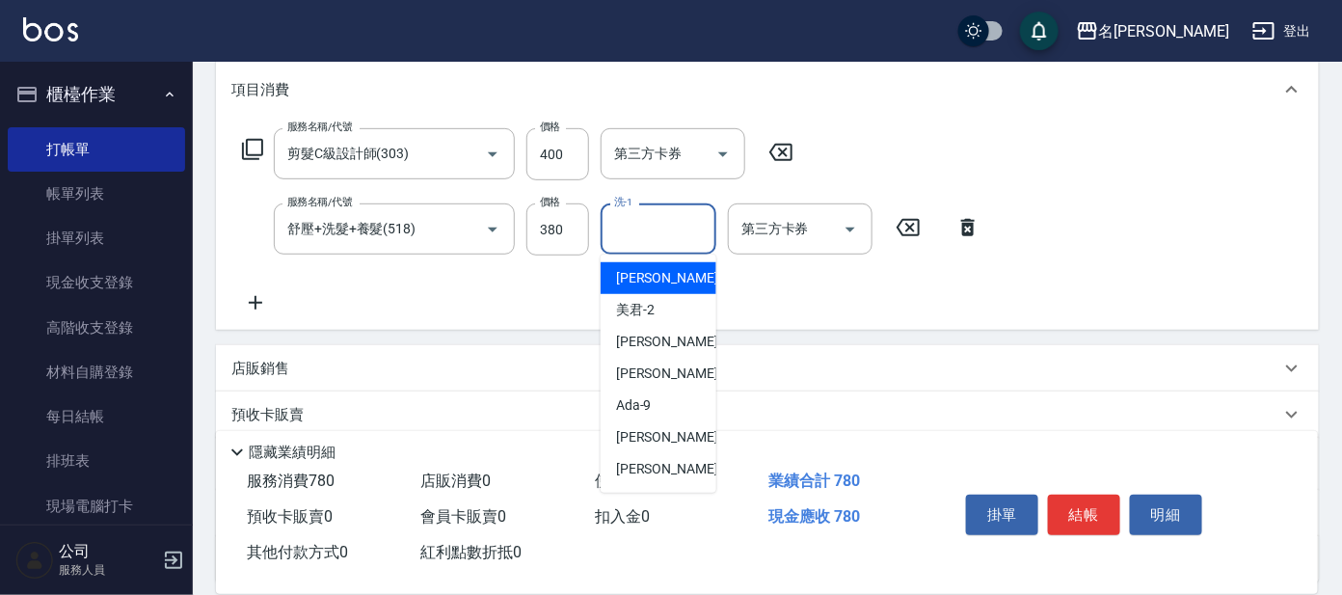
click at [654, 219] on input "洗-1" at bounding box center [658, 229] width 98 height 34
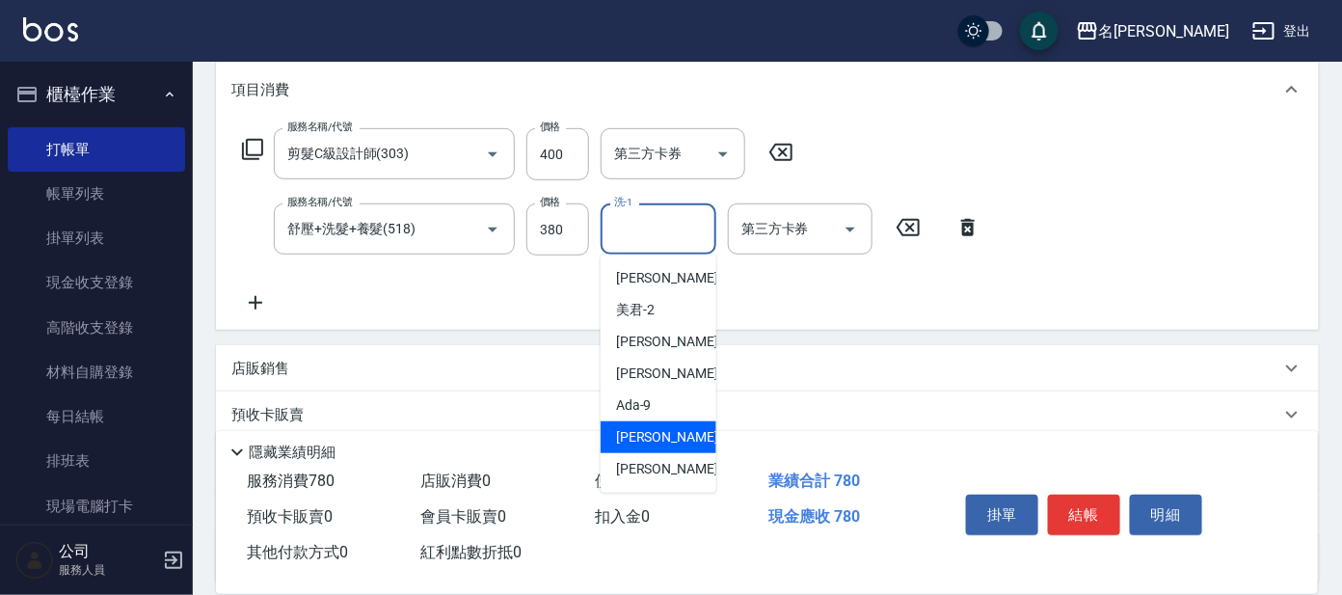
click at [624, 433] on span "[PERSON_NAME] -11" at bounding box center [676, 437] width 121 height 20
type input "[PERSON_NAME]-11"
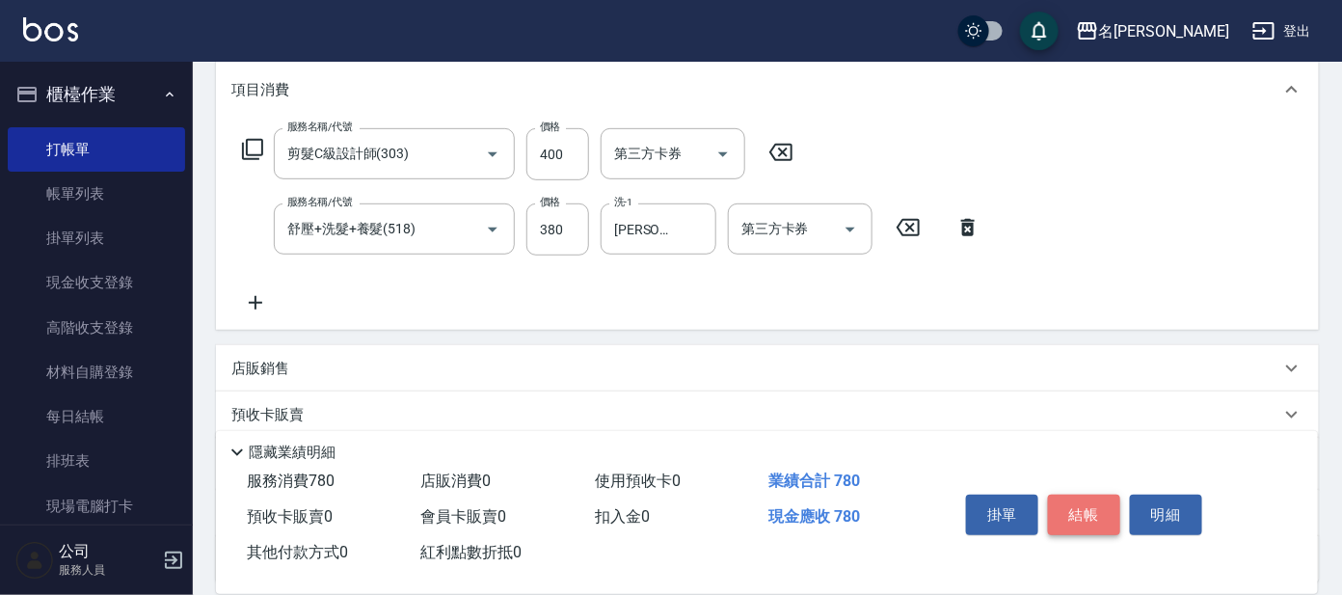
click at [1068, 519] on button "結帳" at bounding box center [1084, 515] width 72 height 40
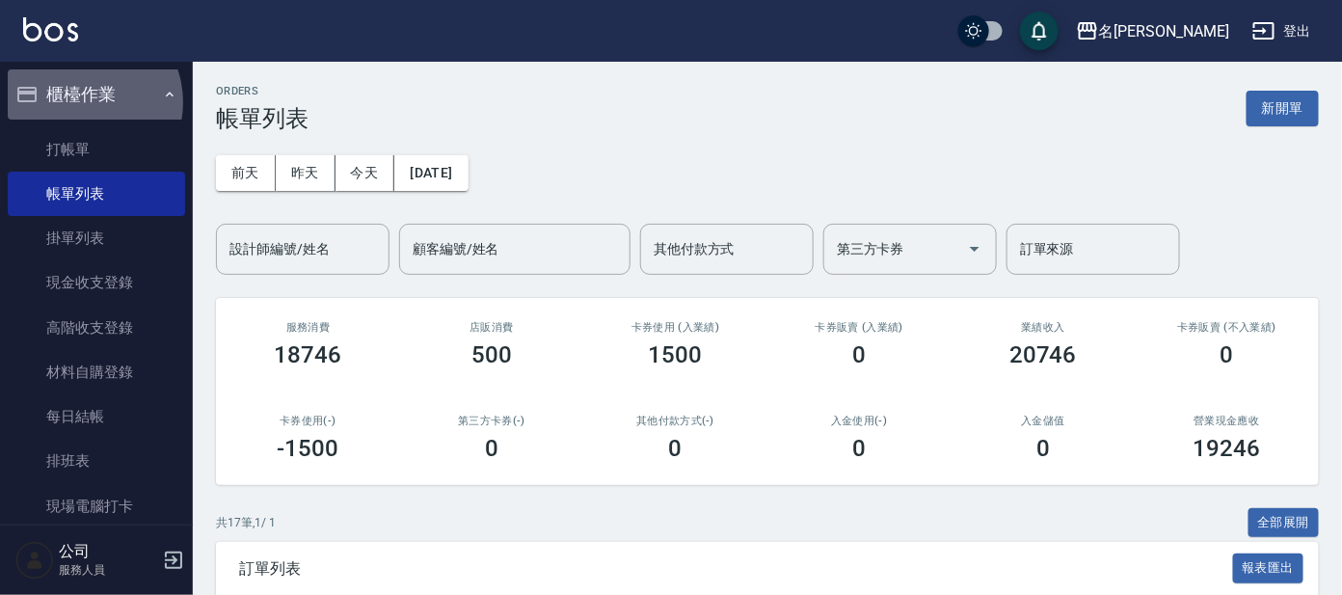
click at [81, 102] on button "櫃檯作業" at bounding box center [96, 94] width 177 height 50
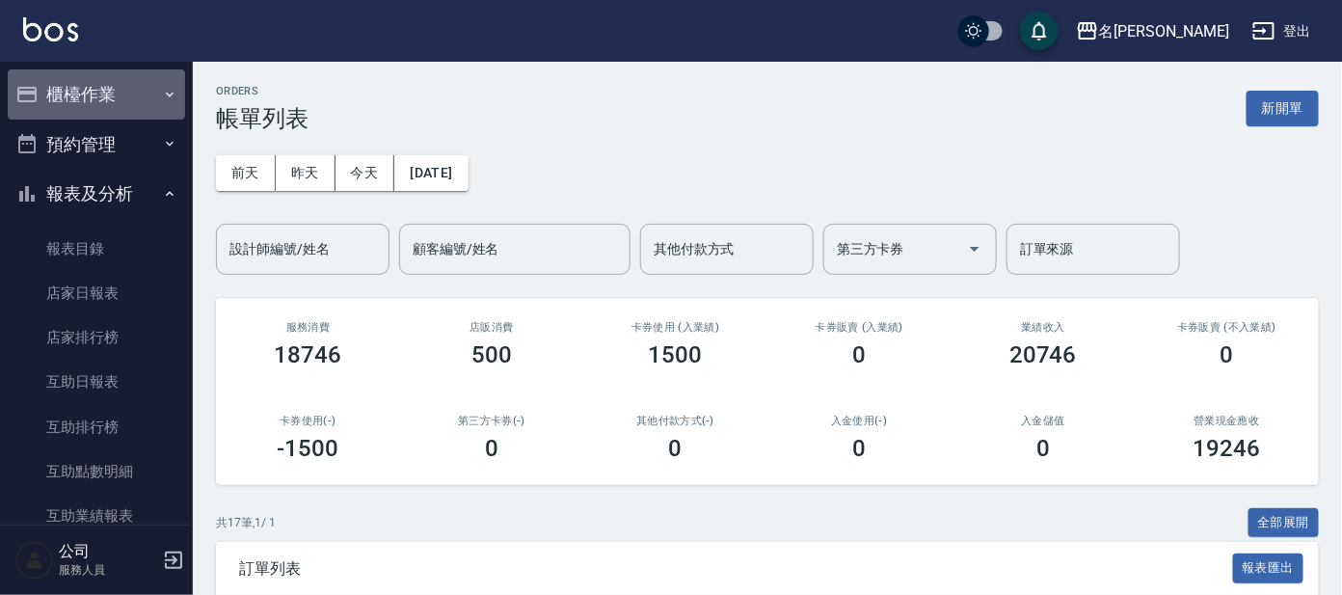
drag, startPoint x: 96, startPoint y: 98, endPoint x: 102, endPoint y: 111, distance: 13.8
click at [99, 98] on button "櫃檯作業" at bounding box center [96, 94] width 177 height 50
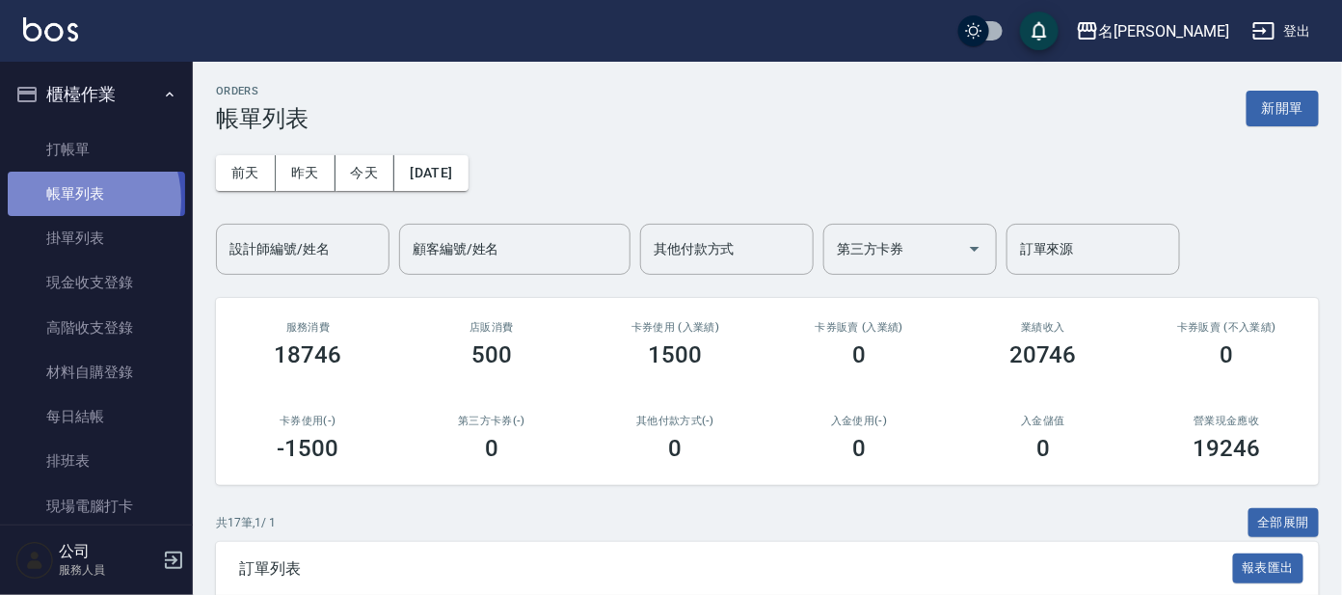
click at [73, 201] on link "帳單列表" at bounding box center [96, 194] width 177 height 44
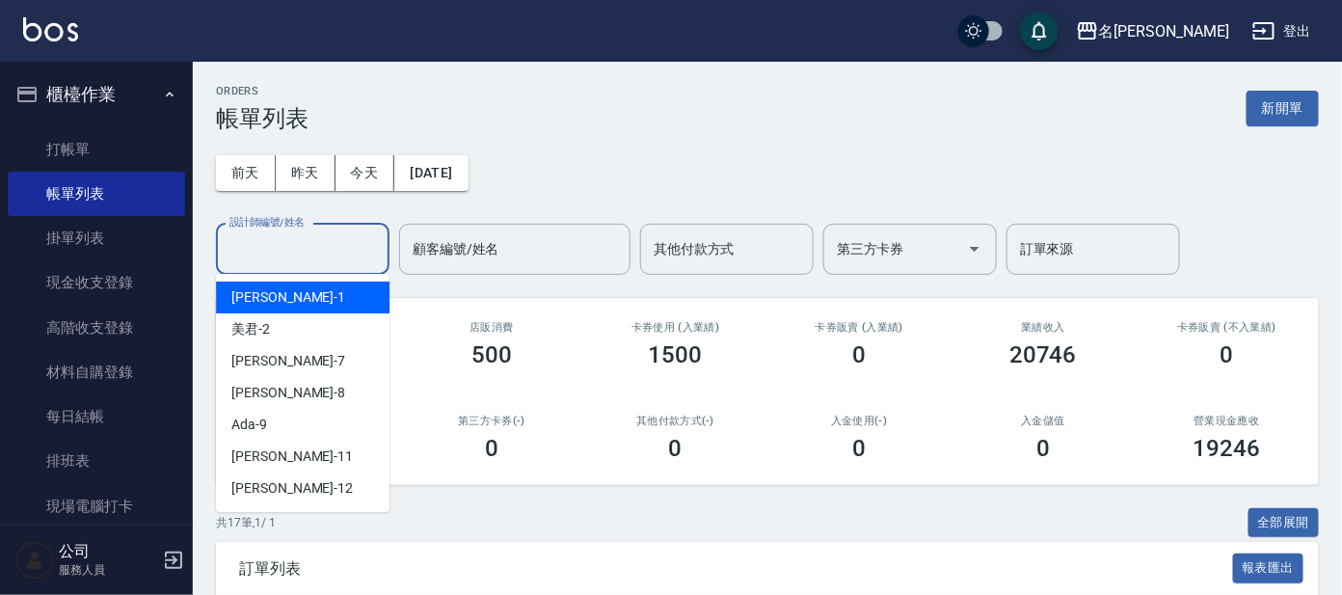
click at [287, 239] on input "設計師編號/姓名" at bounding box center [303, 249] width 156 height 34
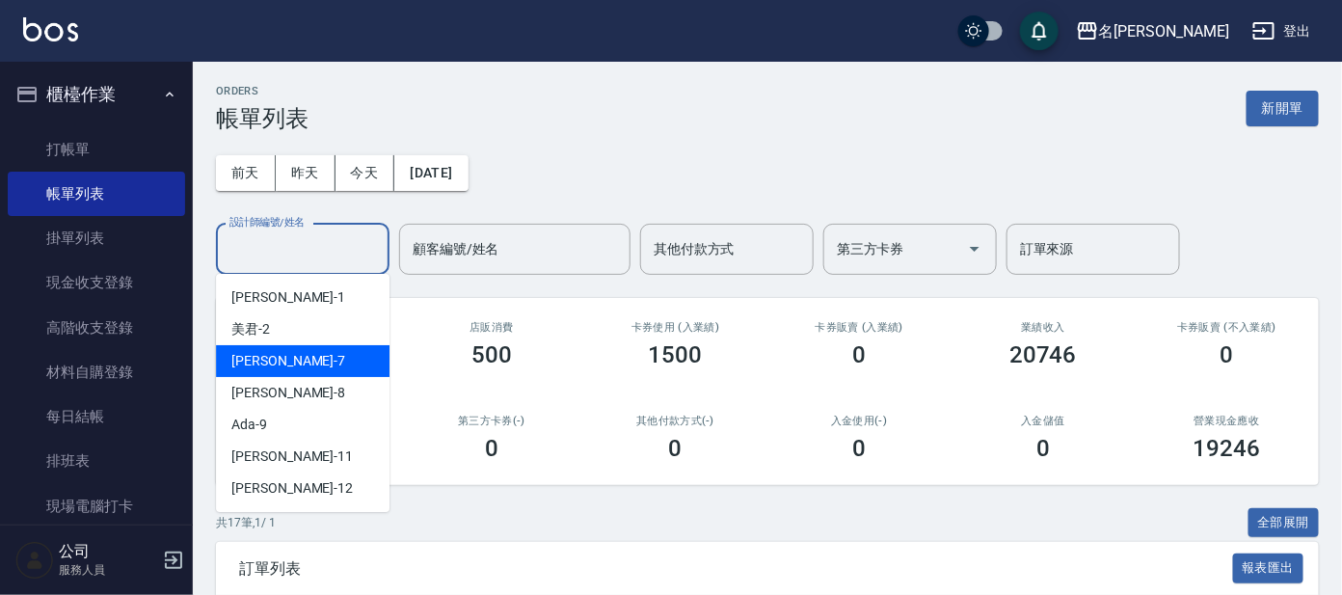
drag, startPoint x: 249, startPoint y: 369, endPoint x: 268, endPoint y: 369, distance: 19.3
click at [250, 369] on span "[PERSON_NAME] -7" at bounding box center [288, 361] width 114 height 20
type input "[PERSON_NAME]-7"
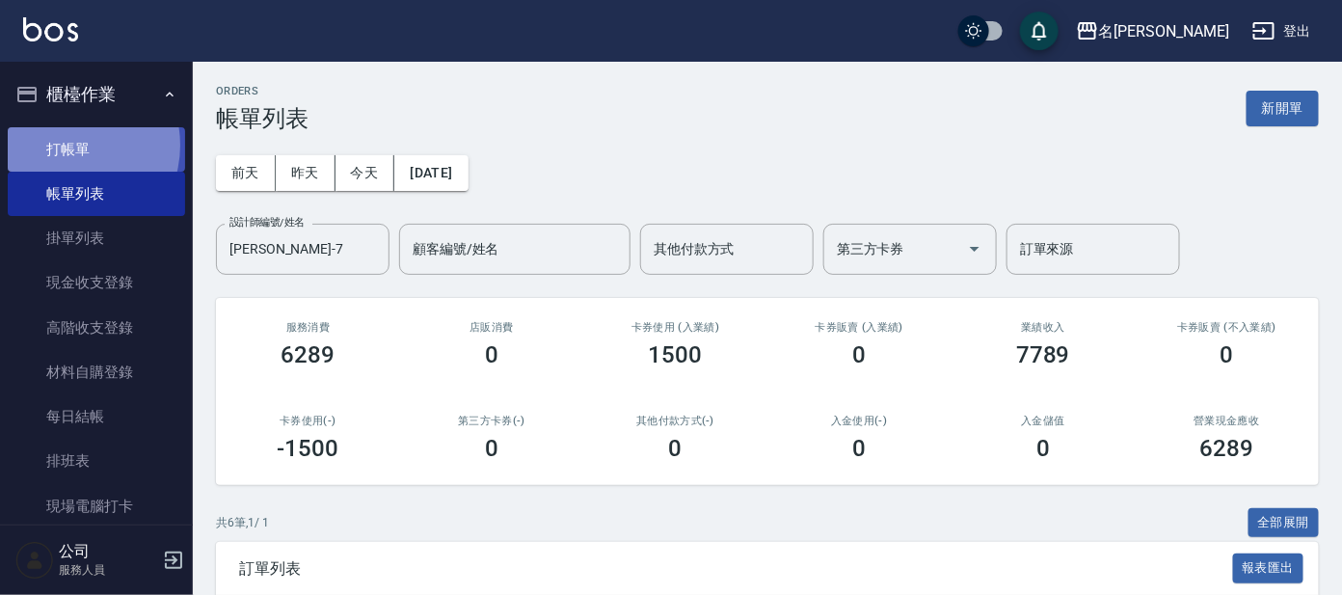
click at [68, 145] on link "打帳單" at bounding box center [96, 149] width 177 height 44
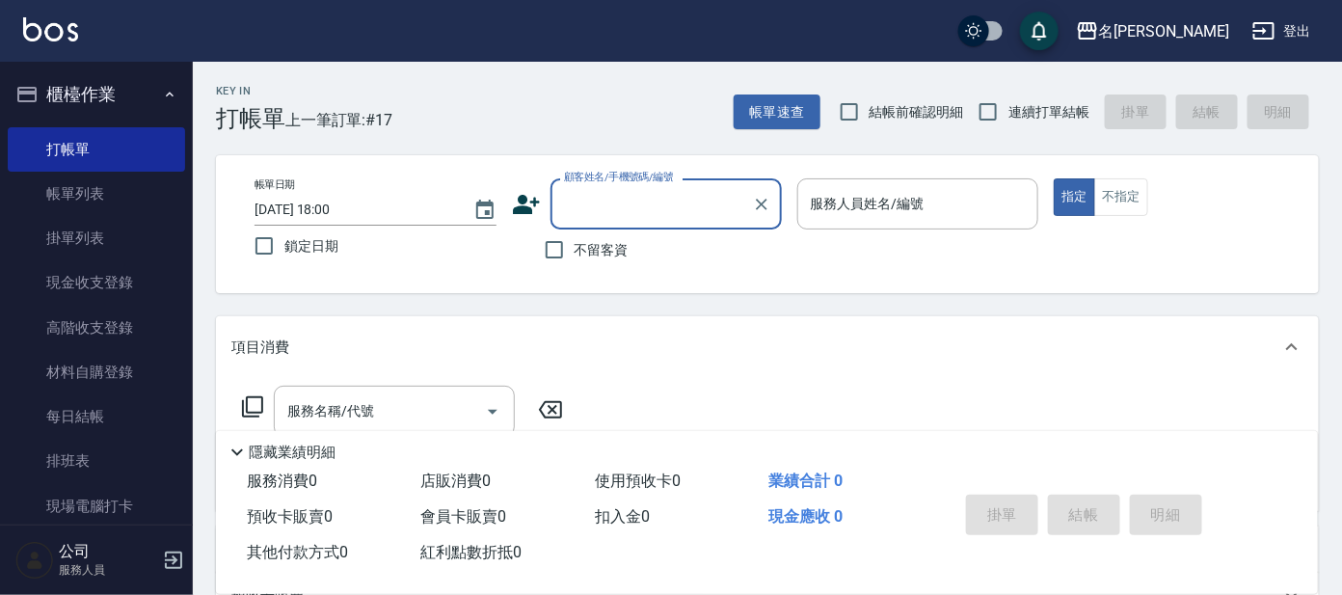
click at [617, 202] on input "顧客姓名/手機號碼/編號" at bounding box center [651, 204] width 185 height 34
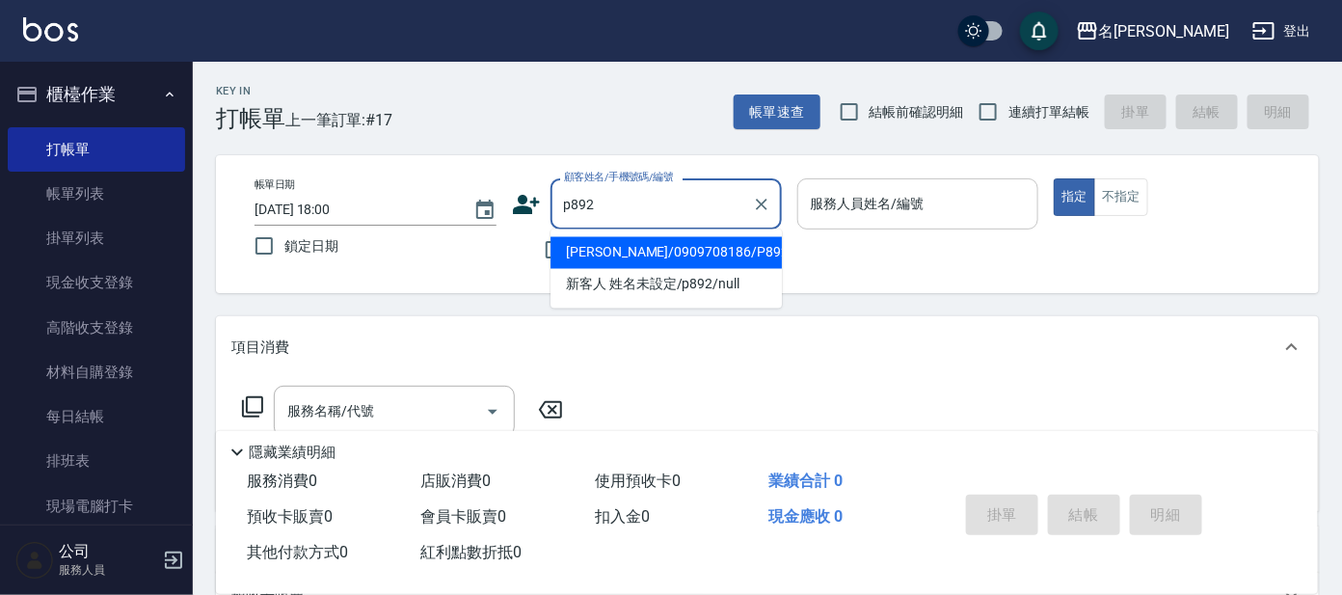
type input "p892"
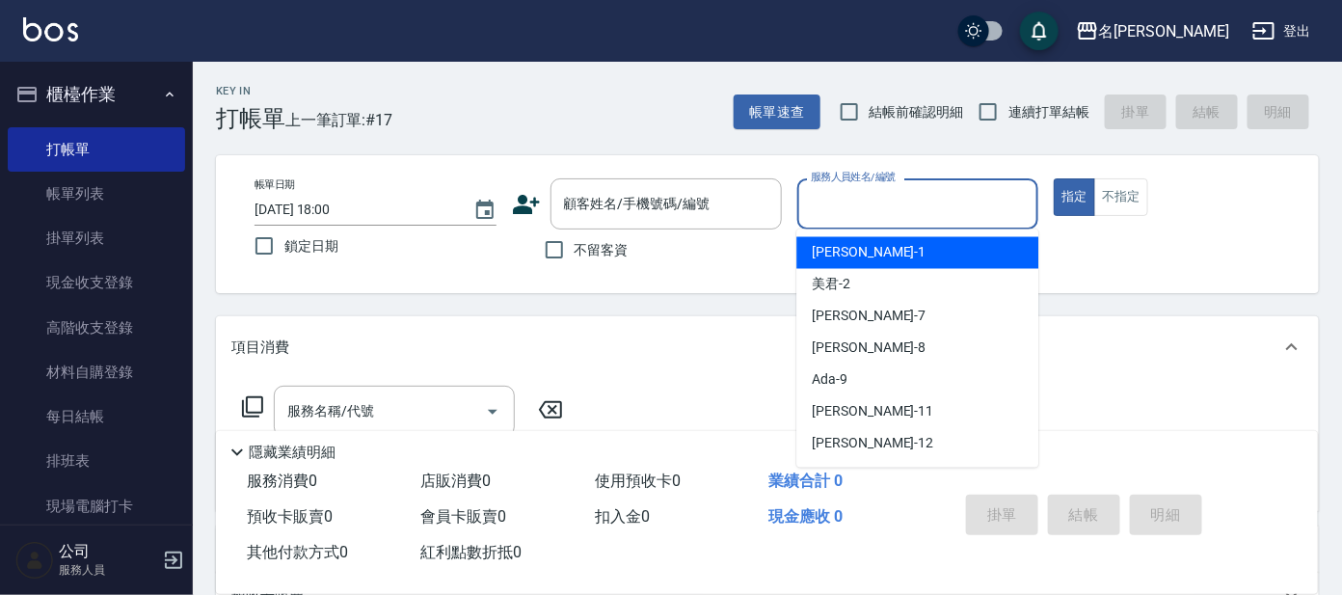
click at [846, 214] on input "服務人員姓名/編號" at bounding box center [918, 204] width 225 height 34
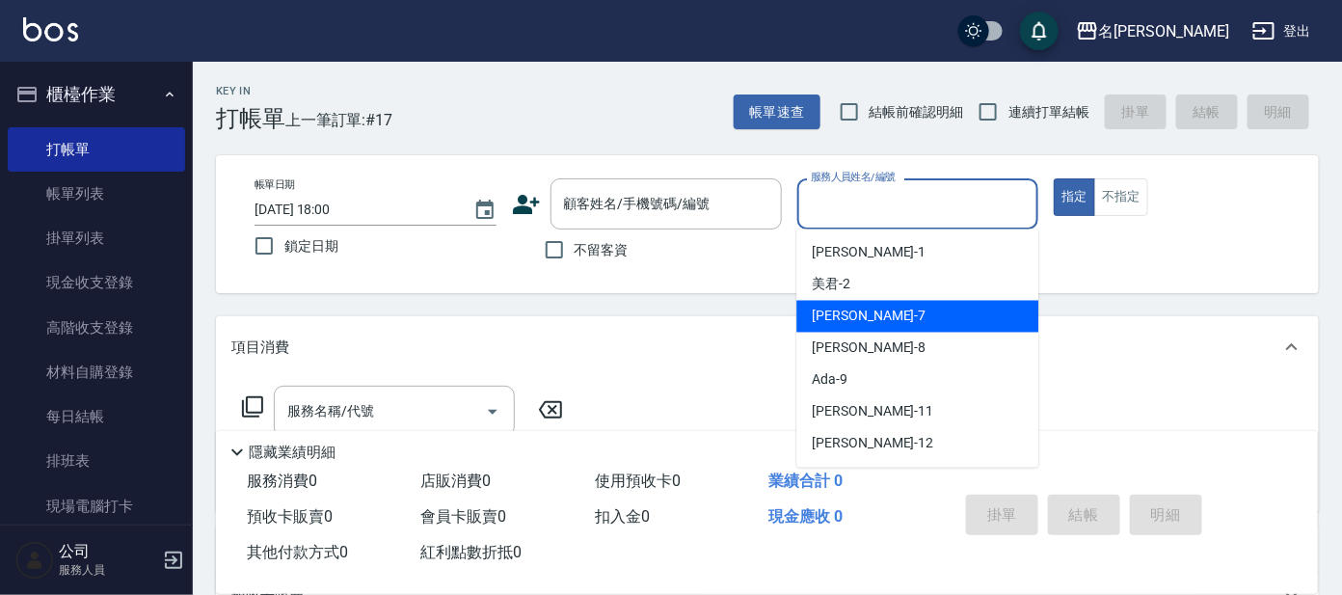
drag, startPoint x: 829, startPoint y: 318, endPoint x: 705, endPoint y: 322, distance: 124.4
click at [827, 319] on span "[PERSON_NAME] -7" at bounding box center [869, 317] width 114 height 20
type input "[PERSON_NAME]-7"
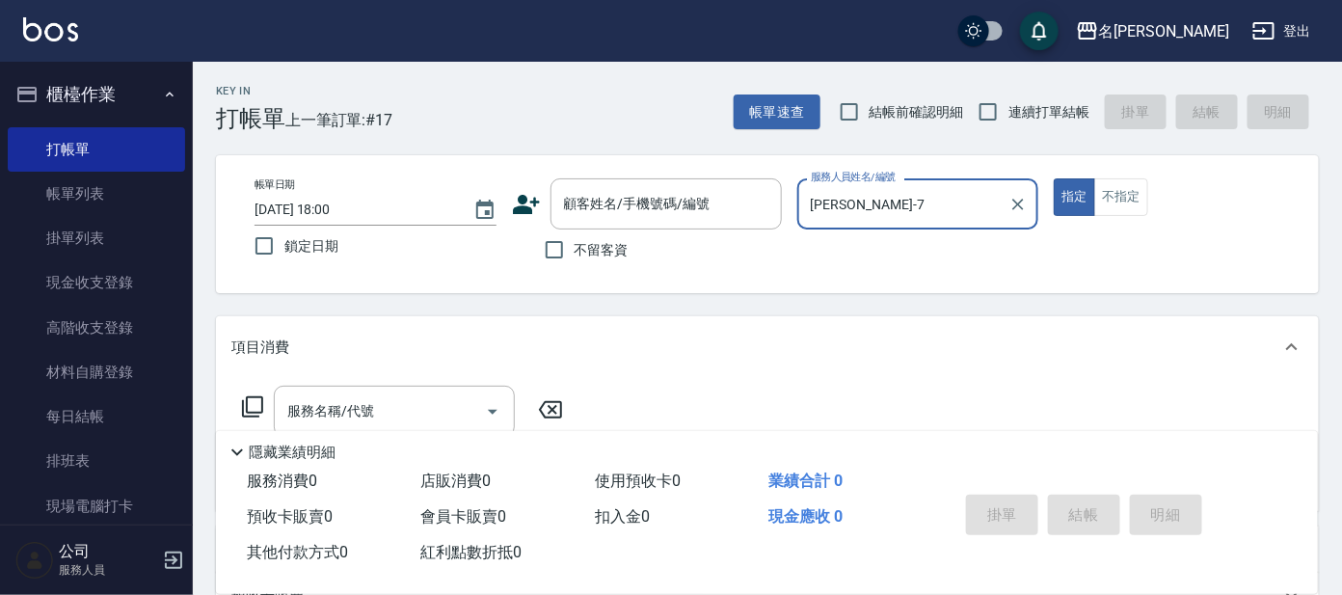
click at [255, 398] on icon at bounding box center [252, 406] width 23 height 23
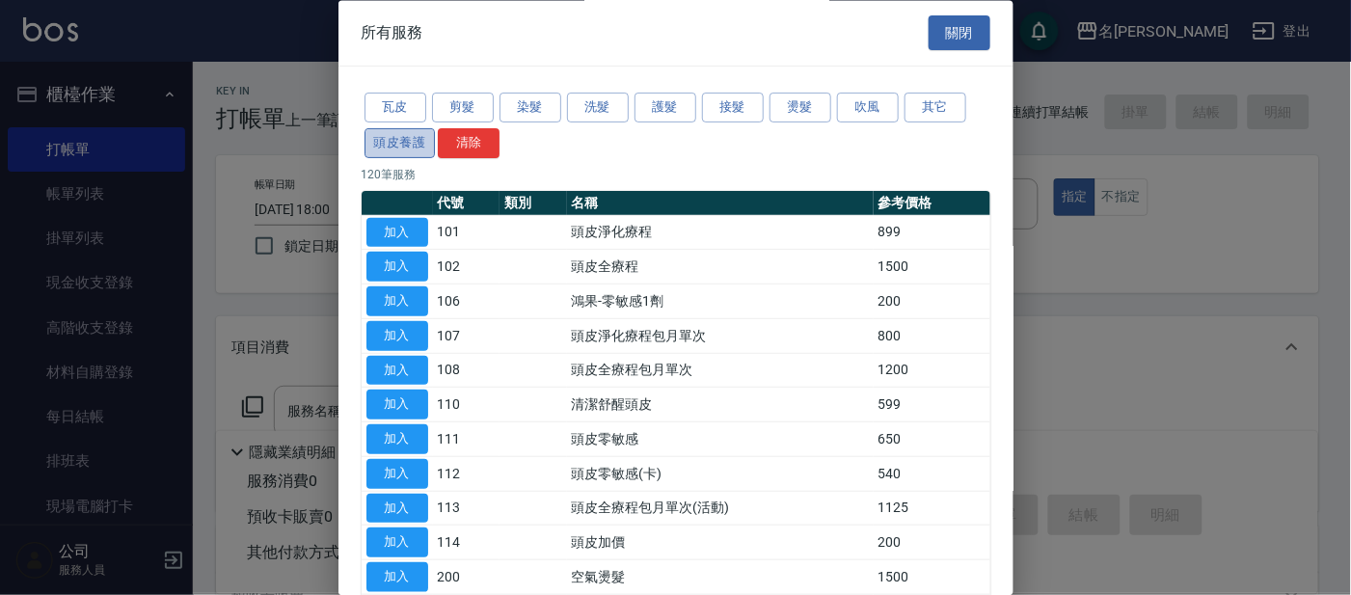
drag, startPoint x: 403, startPoint y: 135, endPoint x: 419, endPoint y: 134, distance: 16.4
click at [412, 134] on button "頭皮養護" at bounding box center [399, 143] width 71 height 30
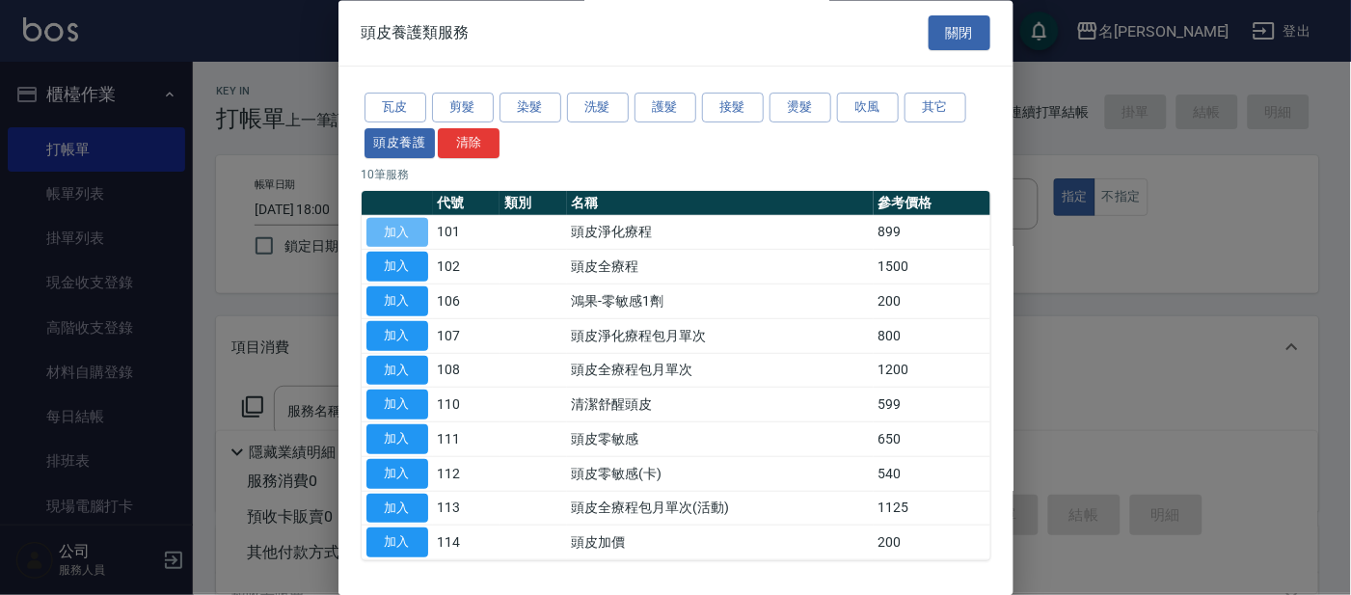
drag, startPoint x: 396, startPoint y: 229, endPoint x: 410, endPoint y: 250, distance: 24.3
click at [396, 232] on button "加入" at bounding box center [397, 233] width 62 height 30
type input "頭皮淨化療程(101)"
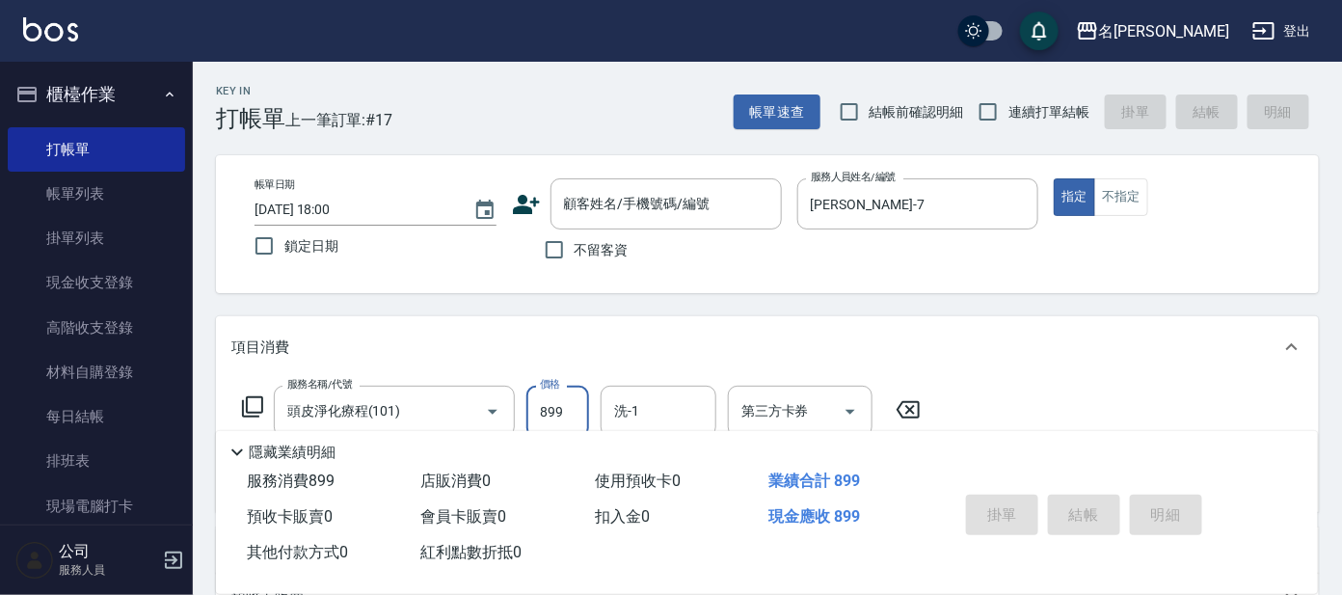
click at [568, 404] on input "899" at bounding box center [557, 412] width 63 height 52
type input "799"
click at [253, 405] on icon at bounding box center [252, 406] width 23 height 23
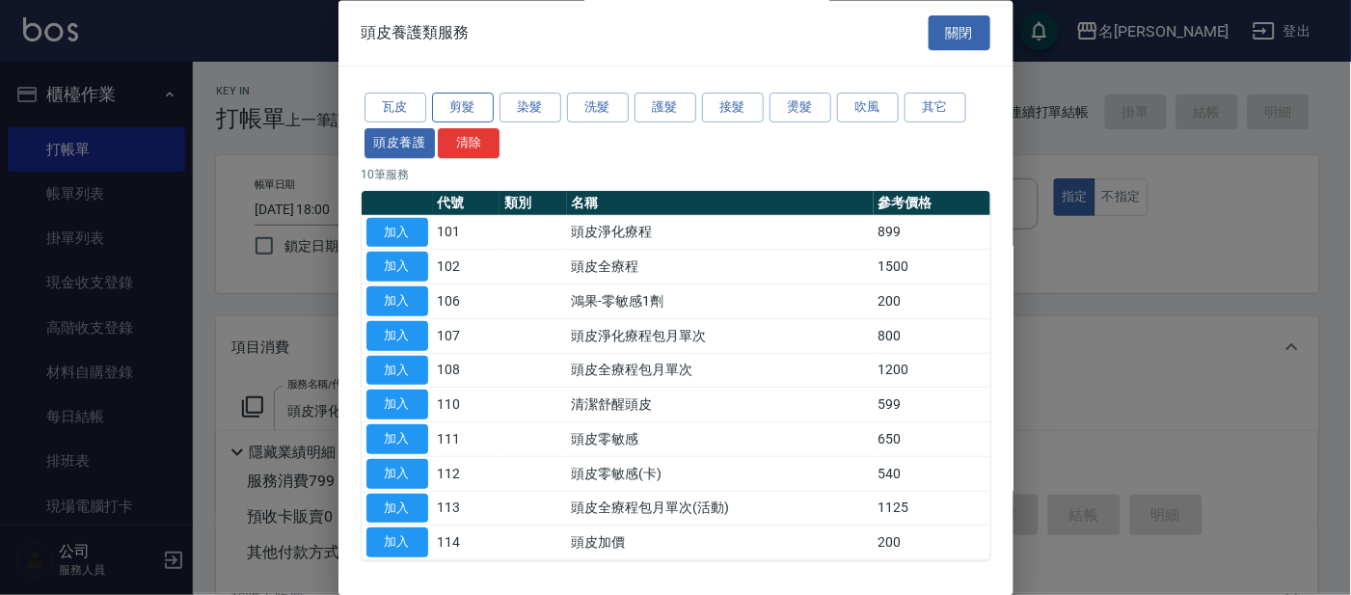
click at [456, 104] on button "剪髮" at bounding box center [463, 109] width 62 height 30
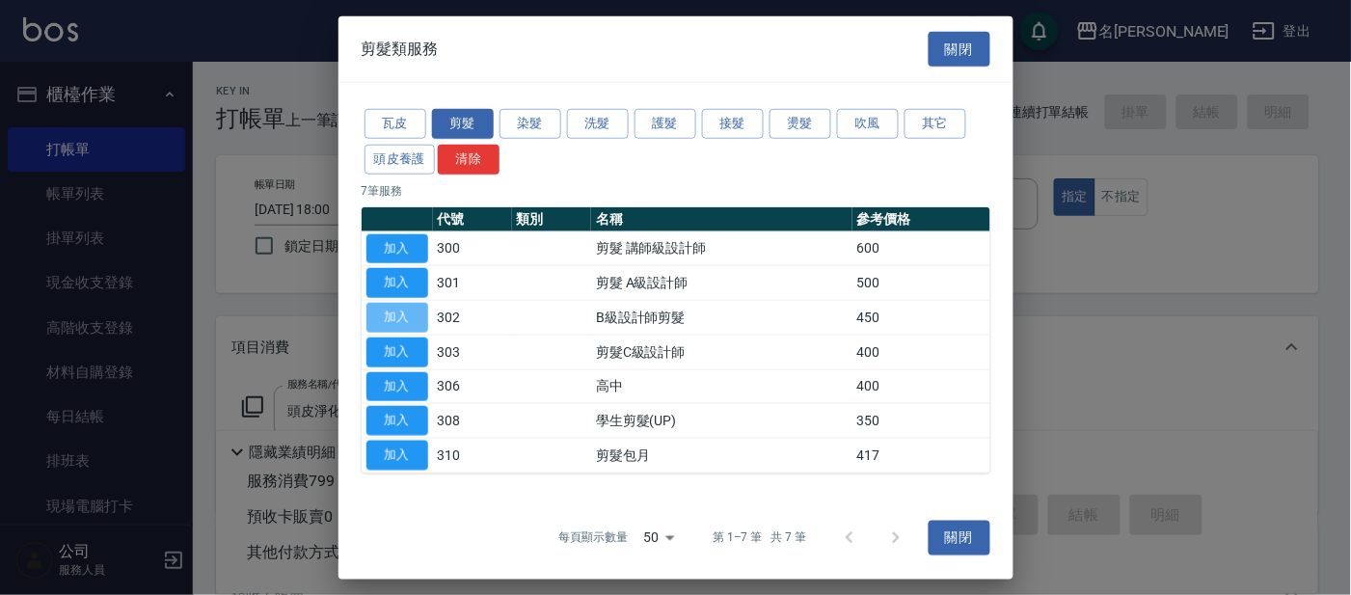
click at [390, 319] on button "加入" at bounding box center [397, 318] width 62 height 30
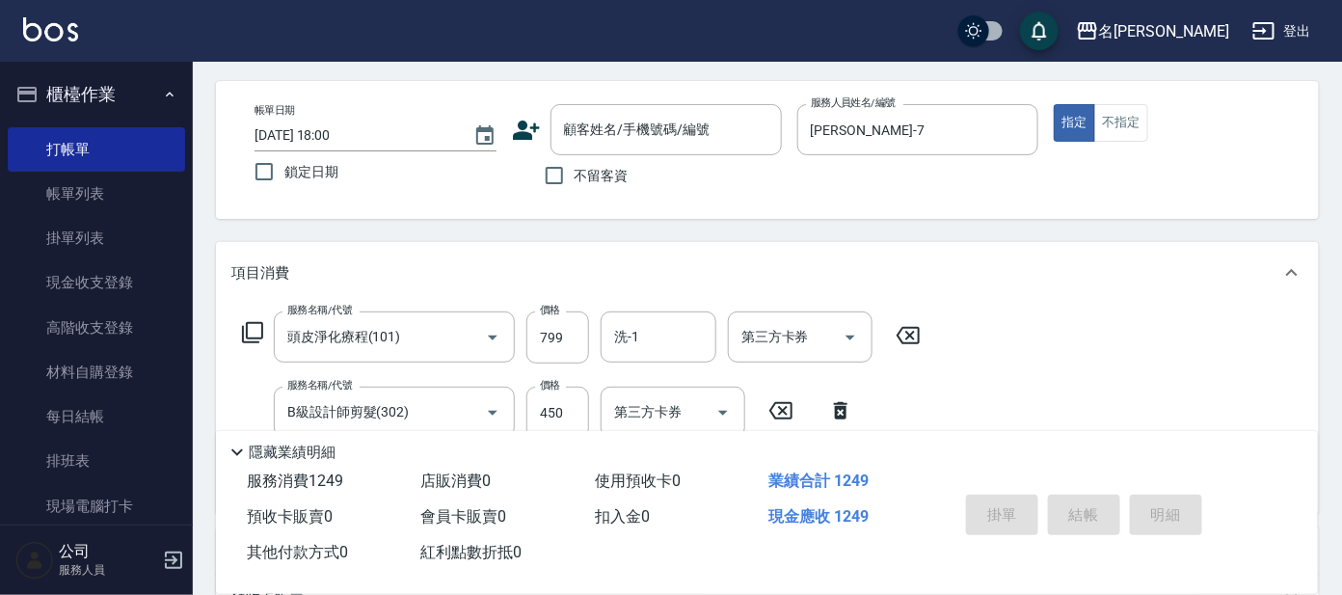
scroll to position [66, 0]
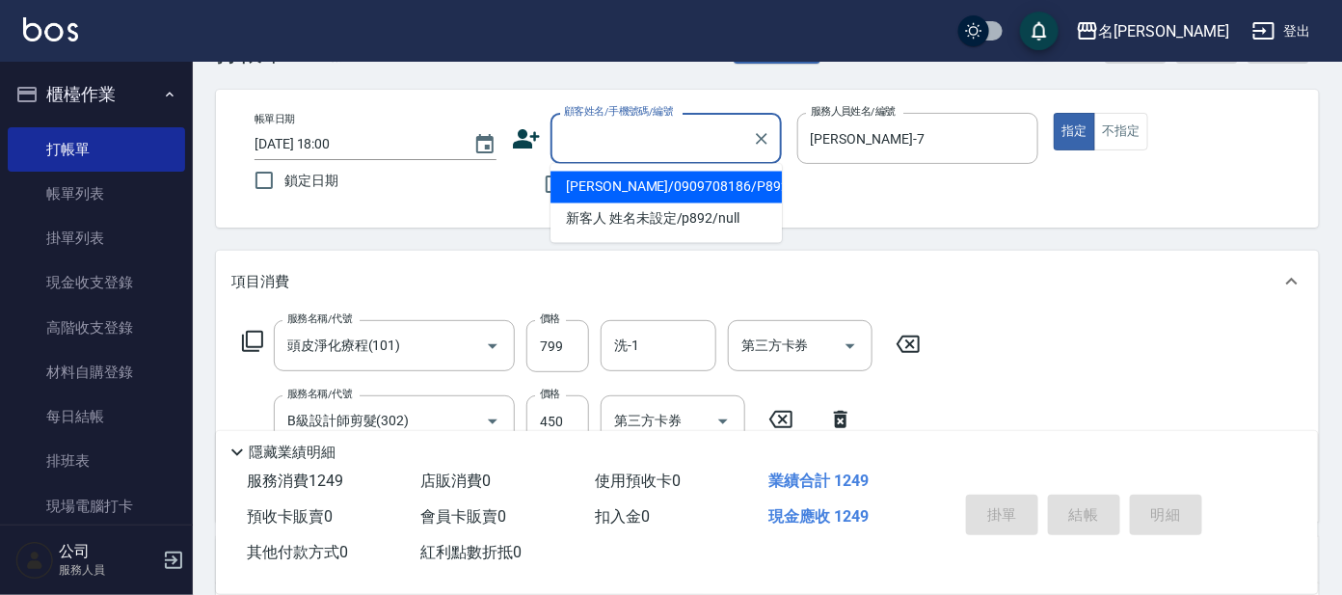
click at [710, 135] on input "顧客姓名/手機號碼/編號" at bounding box center [651, 138] width 185 height 34
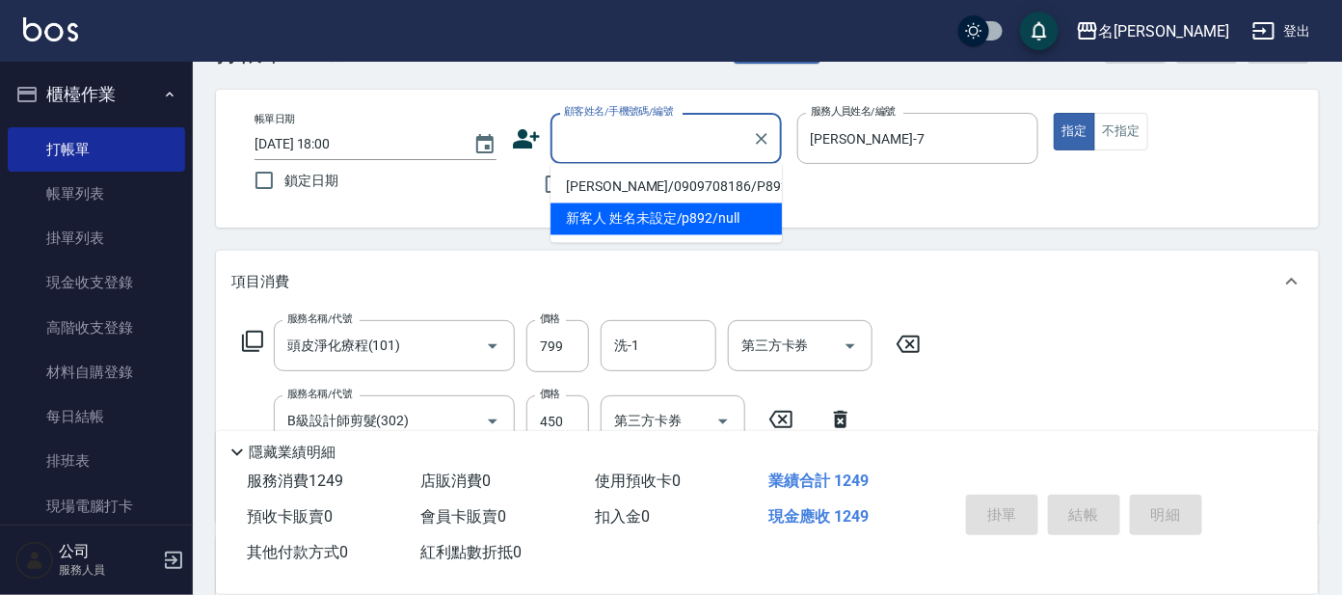
click at [680, 219] on li "新客人 姓名未設定/p892/null" at bounding box center [666, 219] width 231 height 32
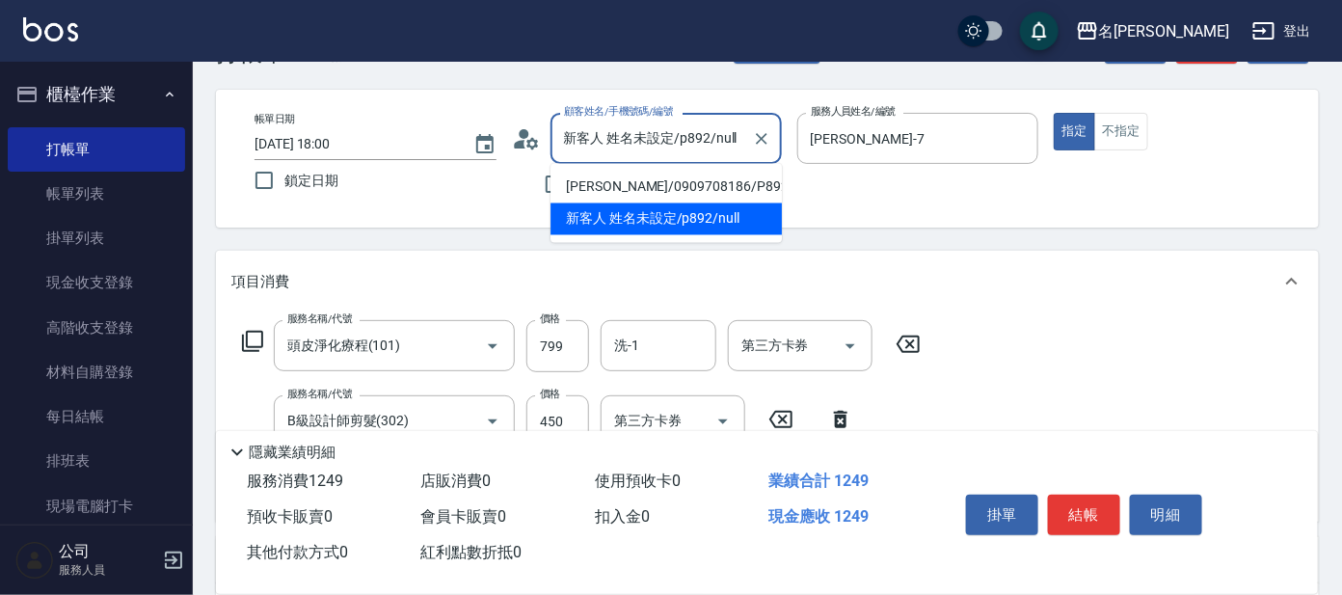
click at [740, 133] on input "新客人 姓名未設定/p892/null" at bounding box center [651, 138] width 185 height 34
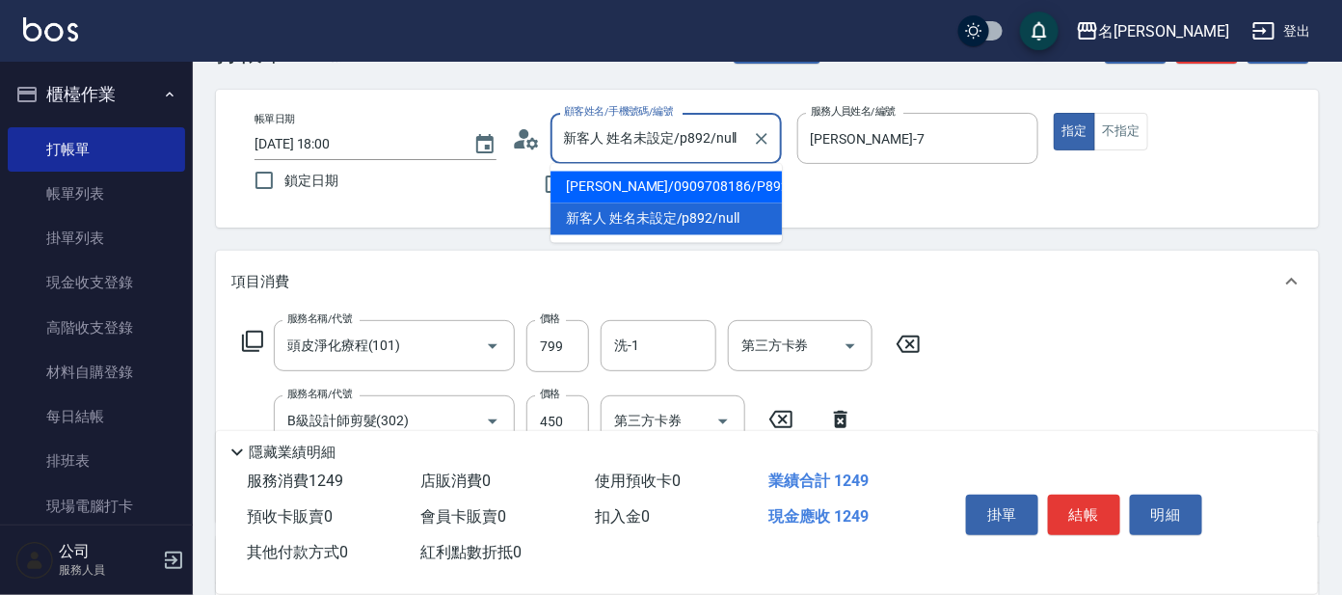
click at [653, 192] on li "[PERSON_NAME]/0909708186/P892" at bounding box center [666, 188] width 231 height 32
click at [653, 192] on div "不留客資" at bounding box center [647, 184] width 270 height 40
type input "[PERSON_NAME]/0909708186/P892"
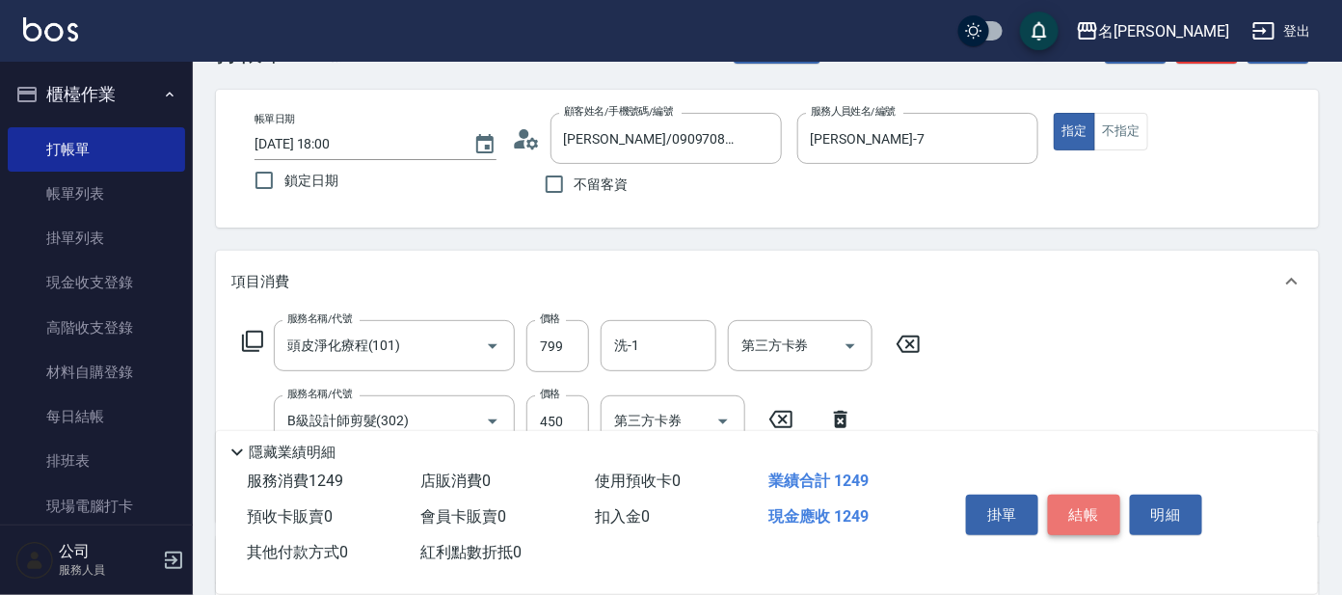
click at [1075, 511] on button "結帳" at bounding box center [1084, 515] width 72 height 40
